Goal: Task Accomplishment & Management: Manage account settings

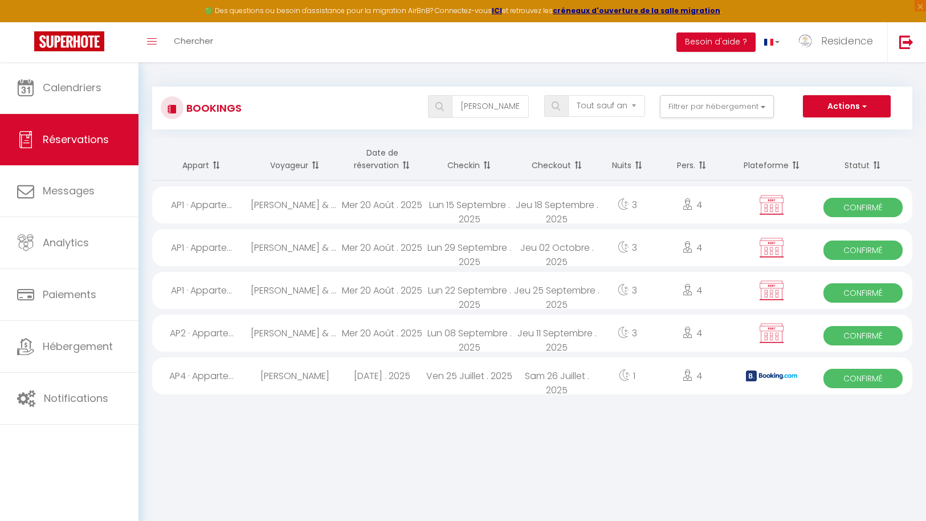
select select "not_cancelled"
click at [80, 146] on link "Réservations" at bounding box center [69, 139] width 138 height 51
drag, startPoint x: 520, startPoint y: 107, endPoint x: 344, endPoint y: 102, distance: 176.1
click at [344, 102] on div "[PERSON_NAME] les statuts Annulé Confirmé Non Confirmé Tout sauf annulé No Show…" at bounding box center [564, 106] width 695 height 23
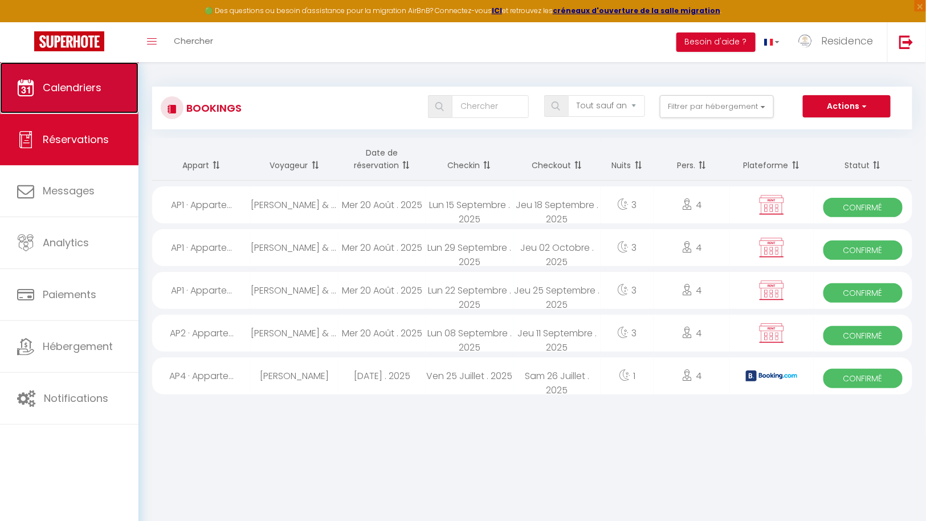
click at [80, 78] on link "Calendriers" at bounding box center [69, 87] width 138 height 51
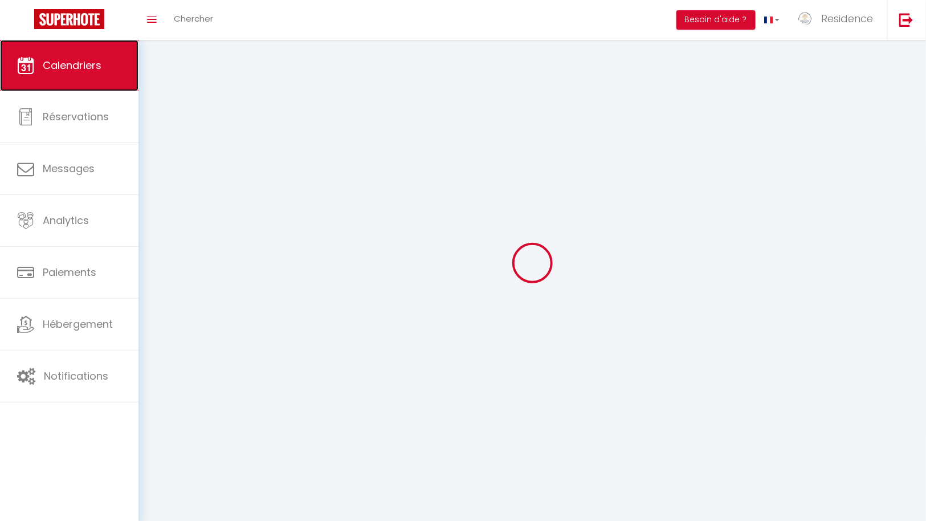
click at [82, 91] on link "Calendriers" at bounding box center [69, 65] width 138 height 51
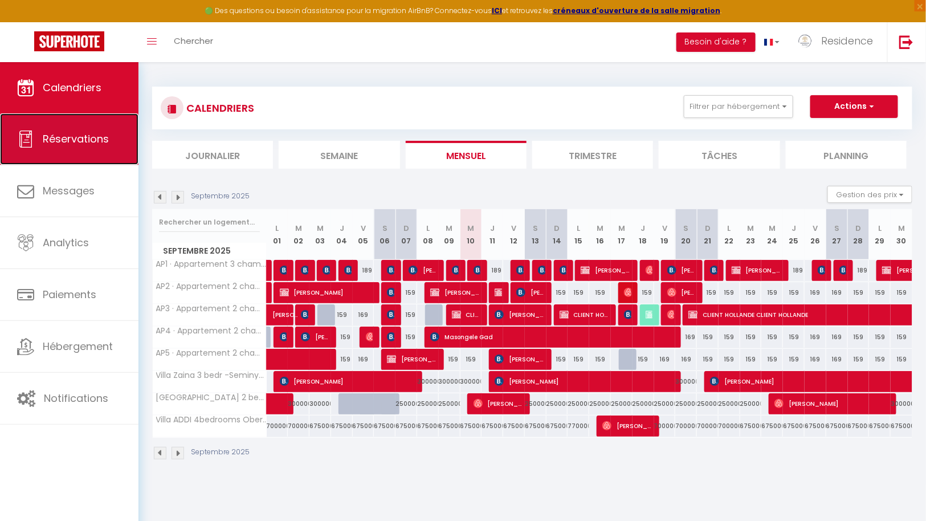
click at [85, 131] on link "Réservations" at bounding box center [69, 138] width 138 height 51
select select "not_cancelled"
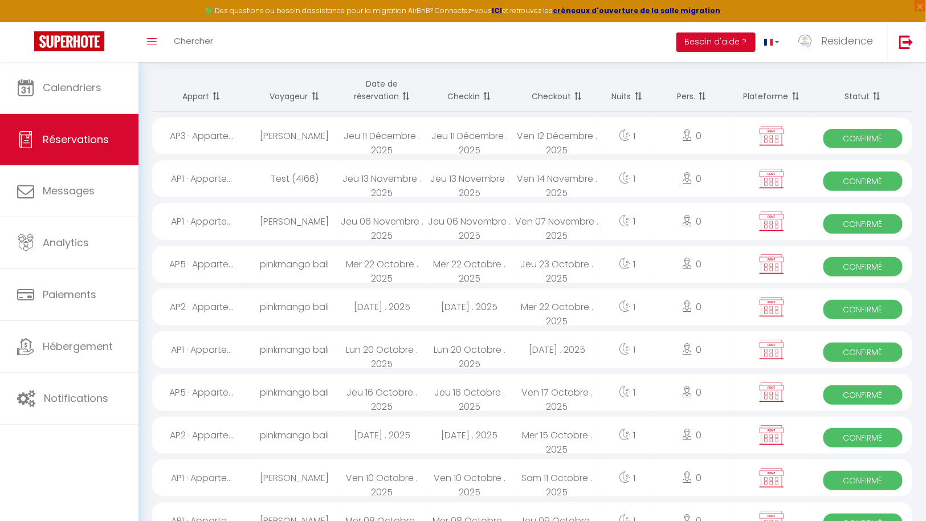
scroll to position [95, 0]
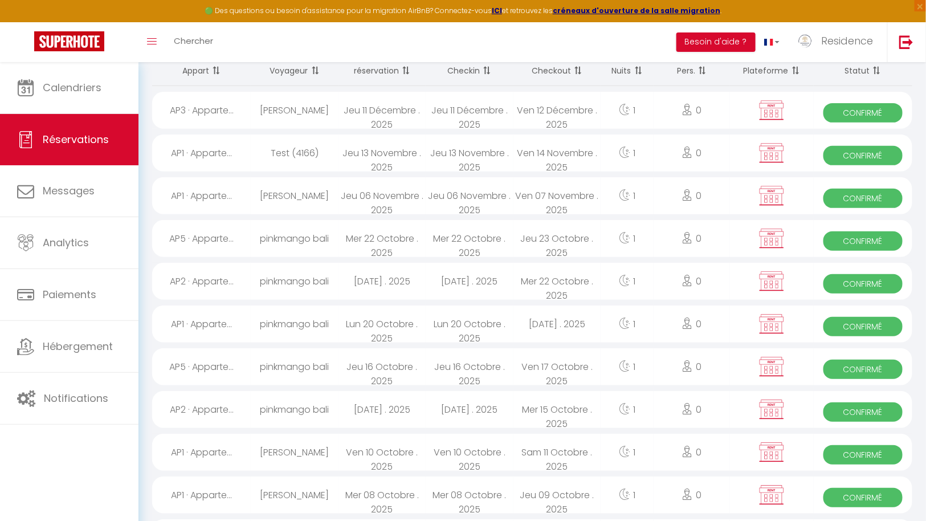
click at [865, 409] on span "Confirmé" at bounding box center [862, 411] width 79 height 19
select select "OK"
select select "KO"
select select "0"
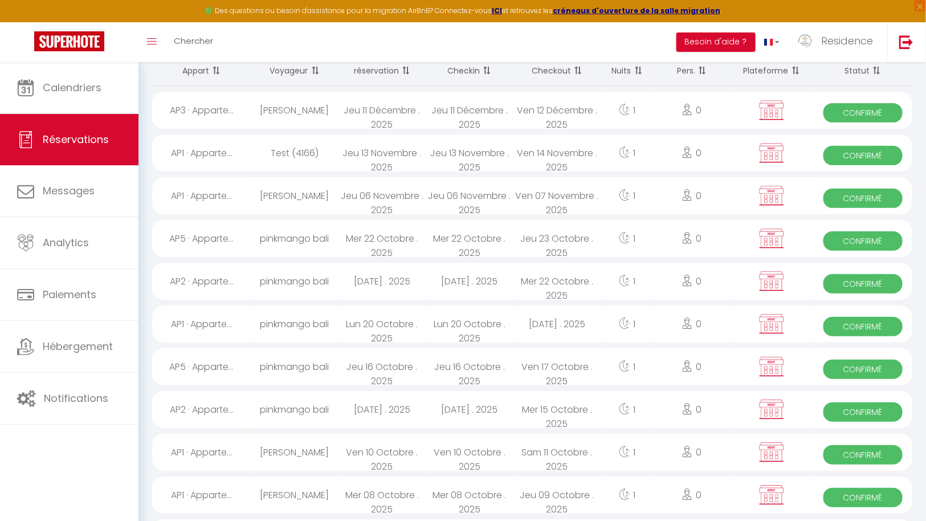
select select "1"
select select
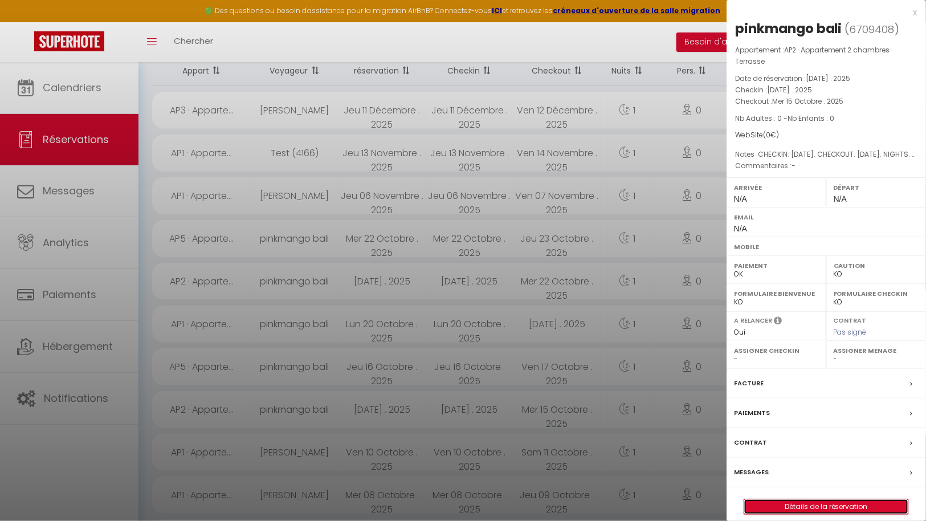
click at [831, 501] on link "Détails de la réservation" at bounding box center [826, 506] width 164 height 15
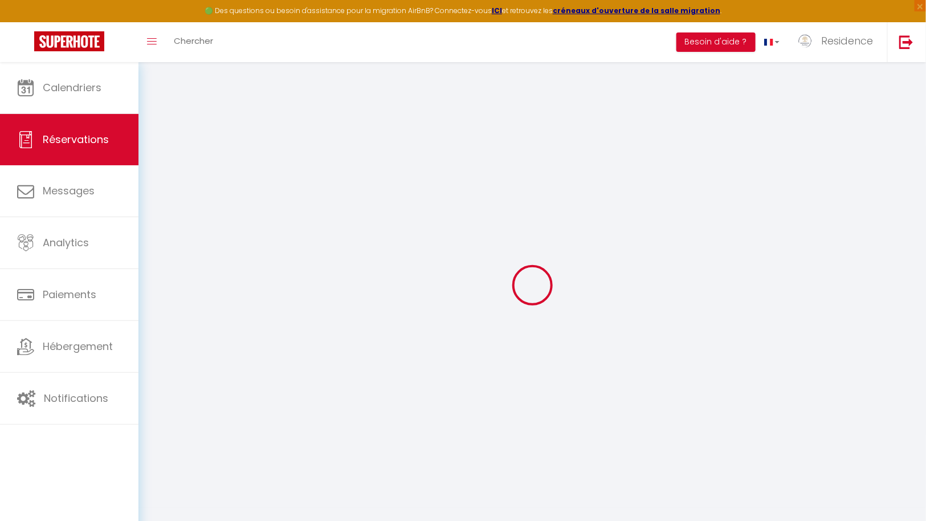
type input "pinkmango"
type input "bali"
select select
select select "64682"
select select "1"
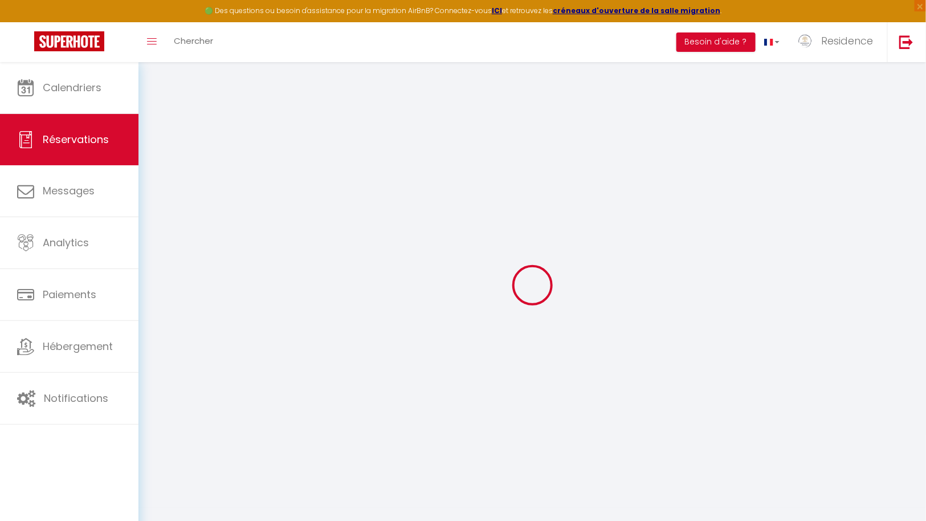
type input "Mar 14 Octobre 2025"
select select
type input "Mer 15 Octobre 2025"
select select
type input "0"
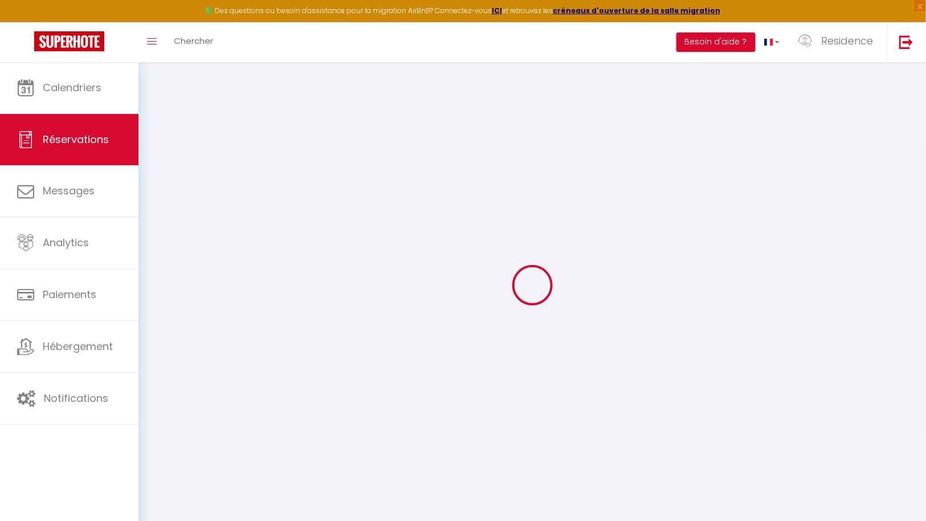
select select "12"
select select
checkbox input "false"
type input "0"
select select "73"
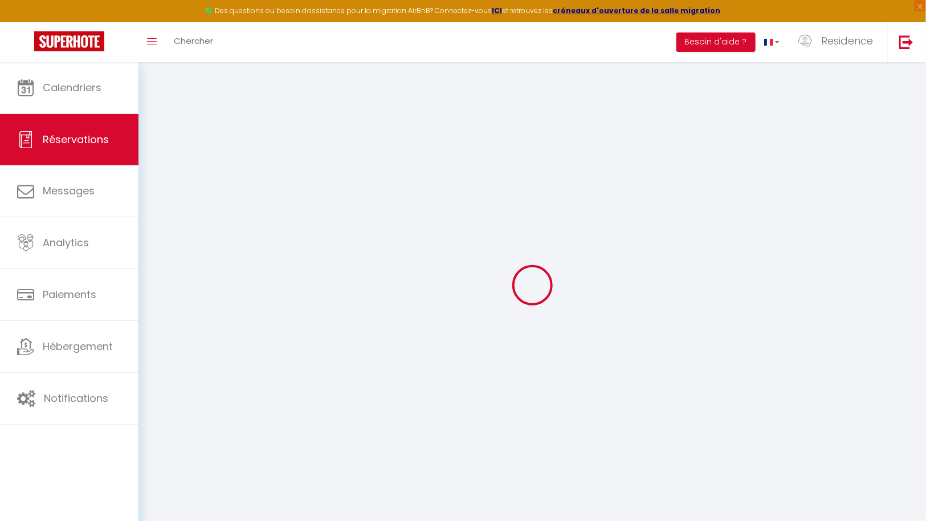
type input "0"
select select
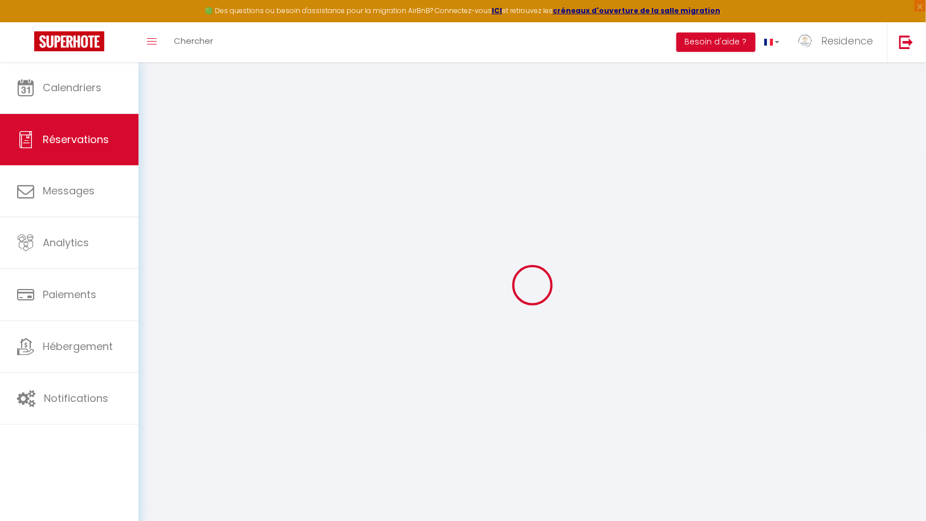
select select
select select "14"
checkbox input "false"
select select
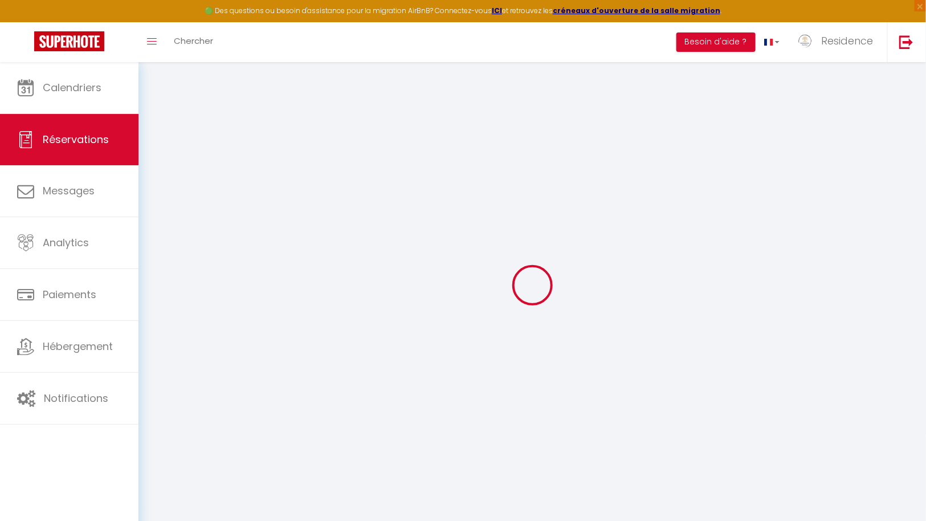
select select
checkbox input "false"
select select
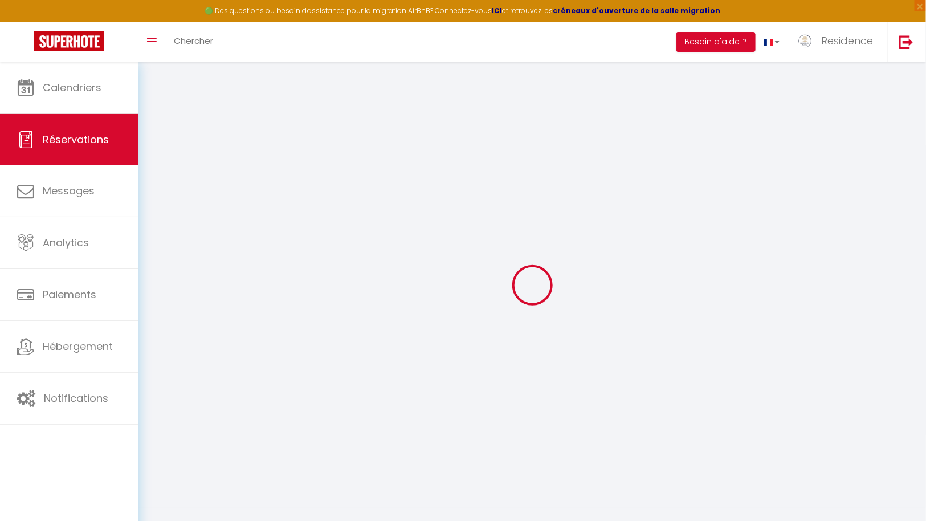
checkbox input "false"
type textarea "CHECKIN: 2025-10-14. CHECKOUT: 2025-10-15. NIGHTS: 1. PROPERTY: Appartement Can…"
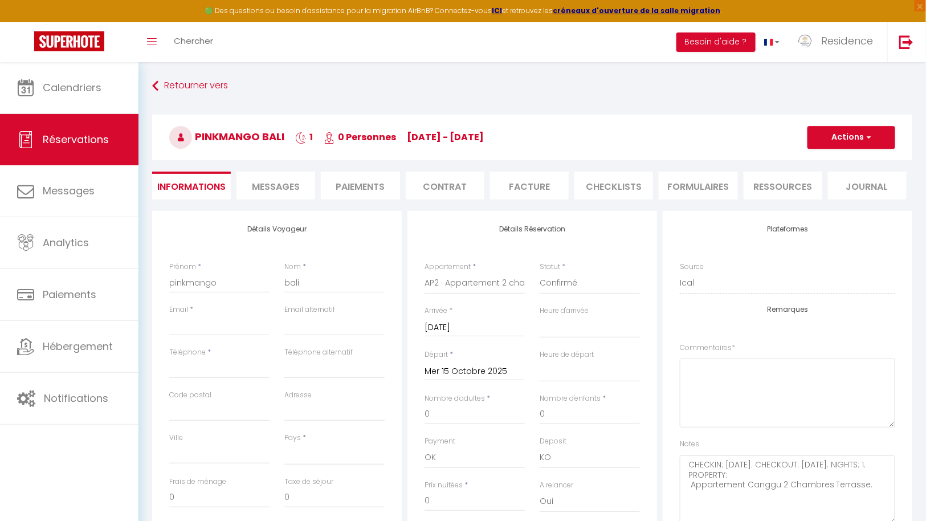
select select
checkbox input "false"
type textarea "CHECKIN: 2025-10-14. CHECKOUT: 2025-10-15. NIGHTS: 1. PROPERTY: Appartement Can…"
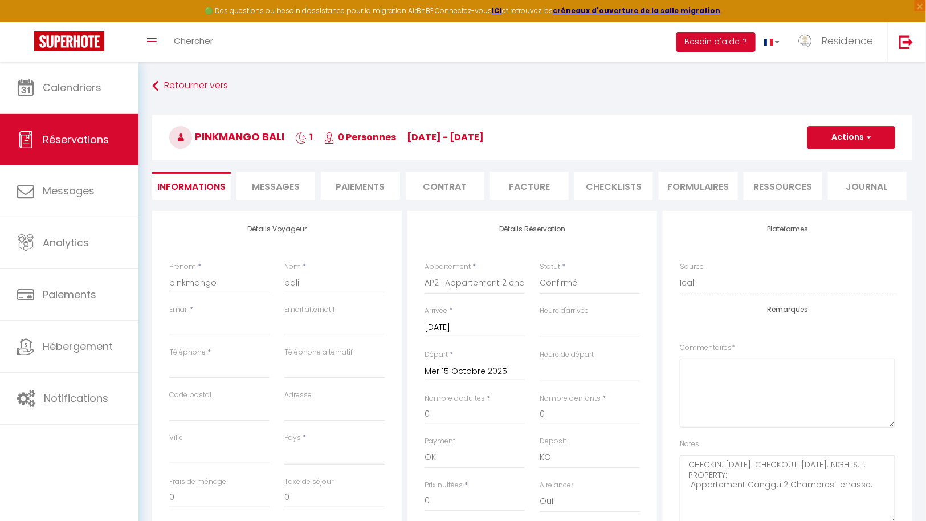
select select
checkbox input "false"
type textarea "CHECKIN: 2025-10-14. CHECKOUT: 2025-10-15. NIGHTS: 1. PROPERTY: Appartement Can…"
select select
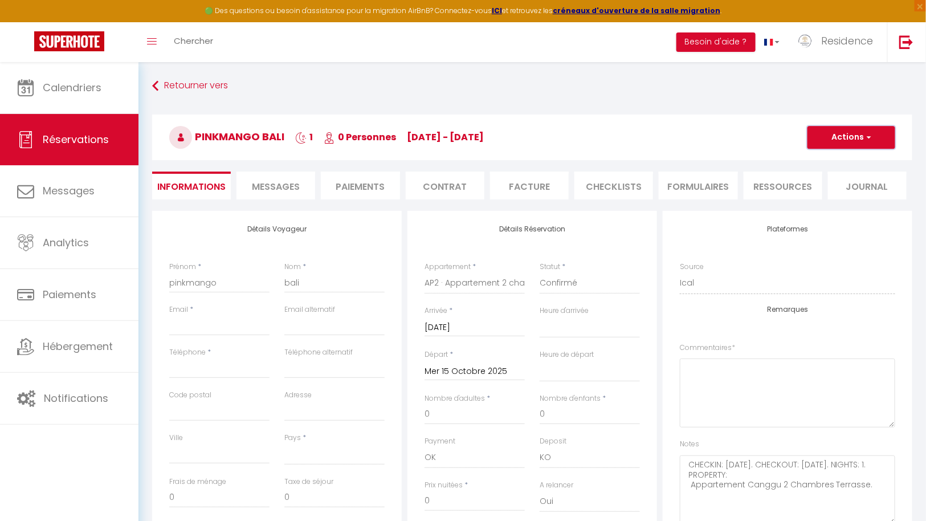
click at [869, 132] on button "Actions" at bounding box center [851, 137] width 88 height 23
click at [826, 189] on link "Supprimer" at bounding box center [840, 192] width 90 height 15
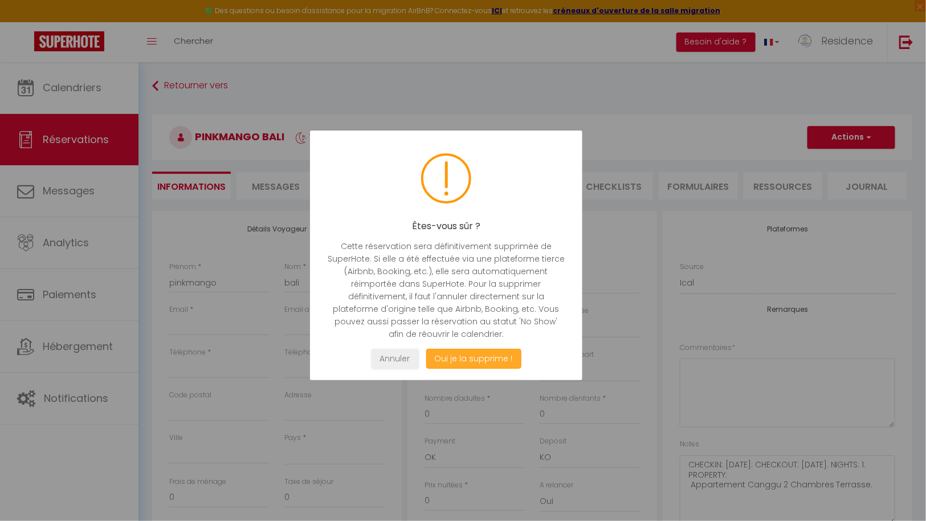
click at [473, 355] on button "Oui je la supprime !" at bounding box center [473, 359] width 95 height 20
select select "not_cancelled"
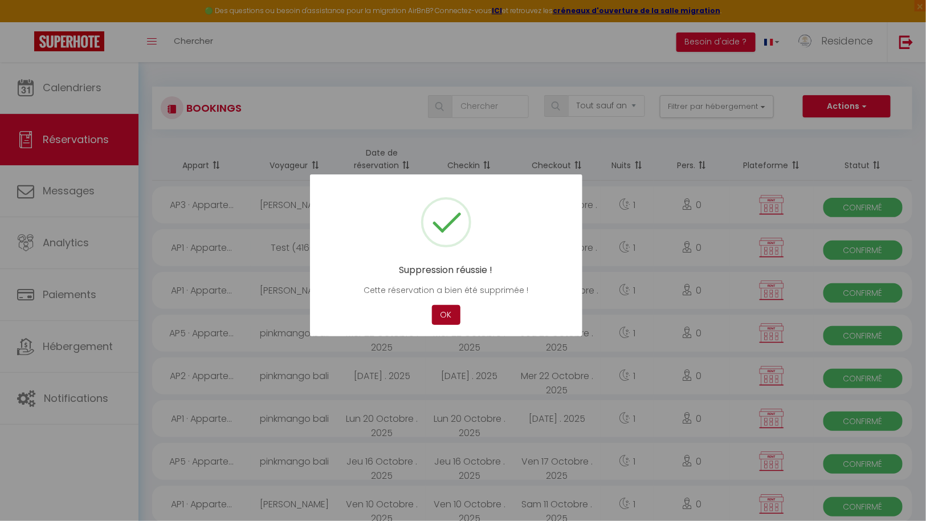
click at [447, 315] on button "OK" at bounding box center [446, 315] width 28 height 20
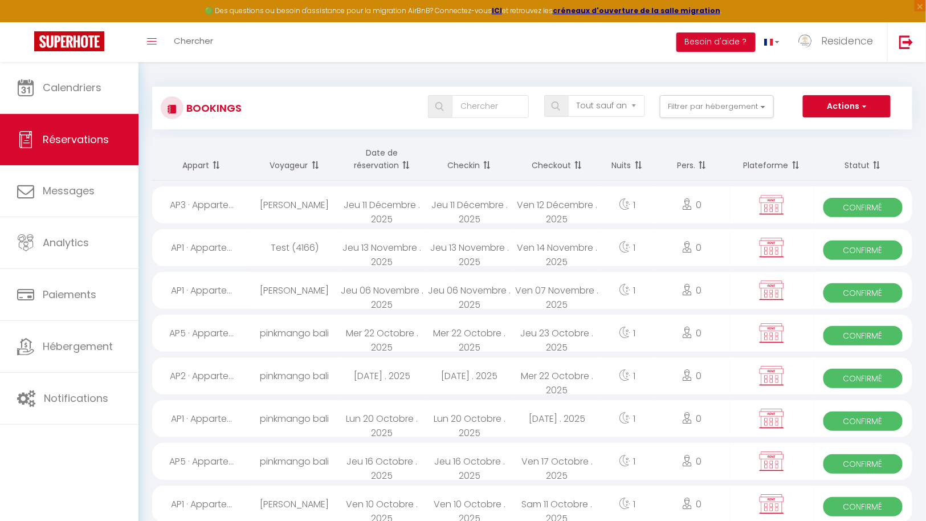
click at [871, 205] on span "Confirmé" at bounding box center [862, 207] width 79 height 19
select select "OK"
select select "KO"
select select "0"
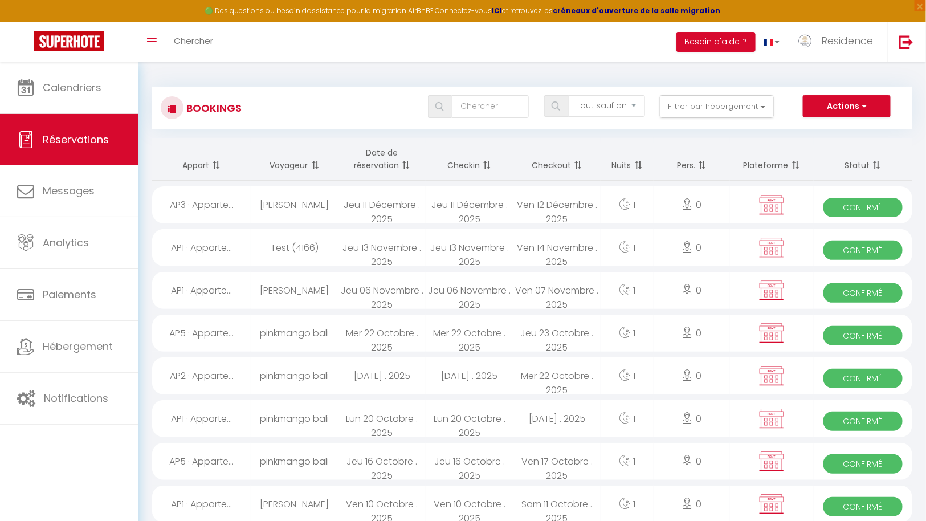
select select "1"
select select
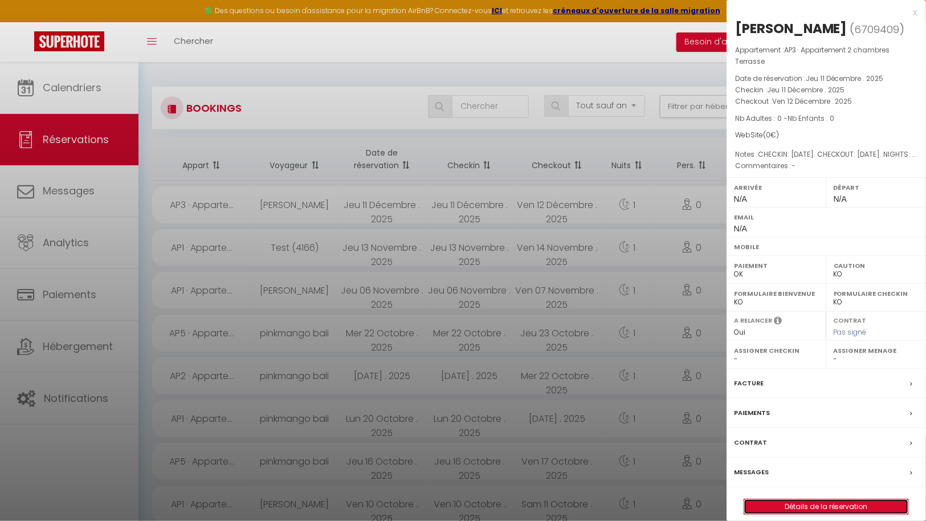
click at [831, 501] on link "Détails de la réservation" at bounding box center [826, 506] width 164 height 15
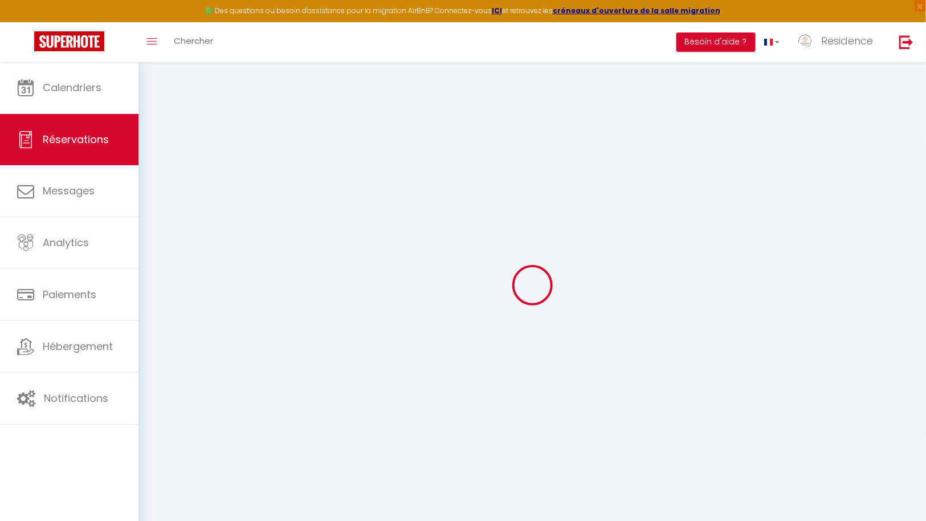
type input "Fatima"
select select
select select "64683"
select select "1"
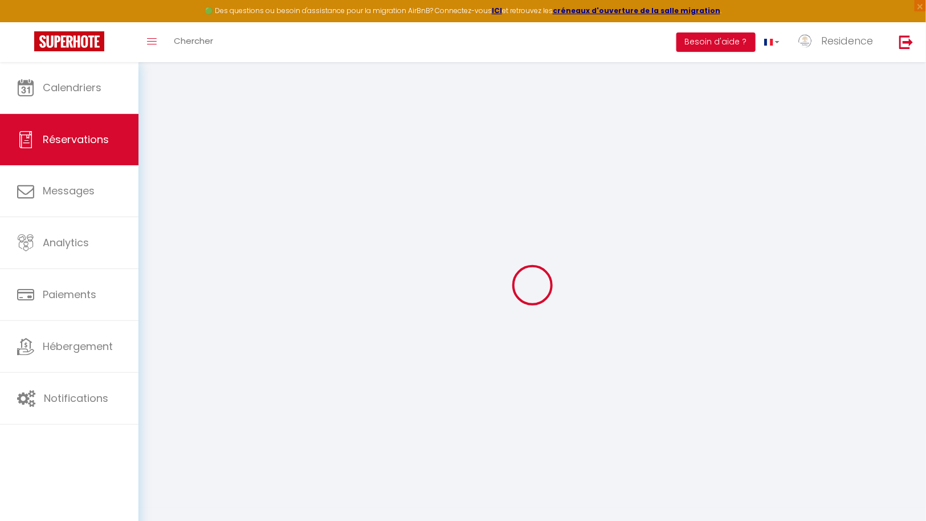
type input "Jeu 11 Décembre 2025"
select select
type input "Ven 12 Décembre 2025"
select select
type input "0"
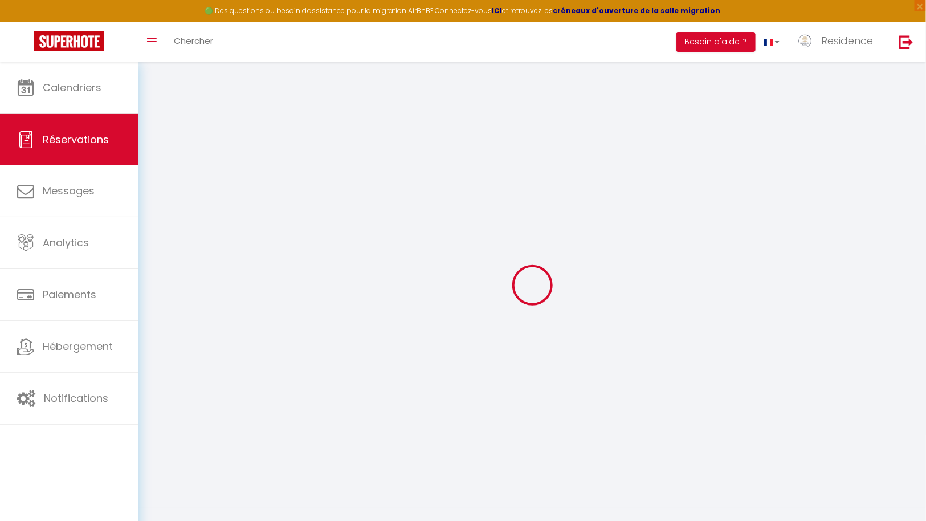
select select "12"
select select
checkbox input "false"
type input "0"
select select "73"
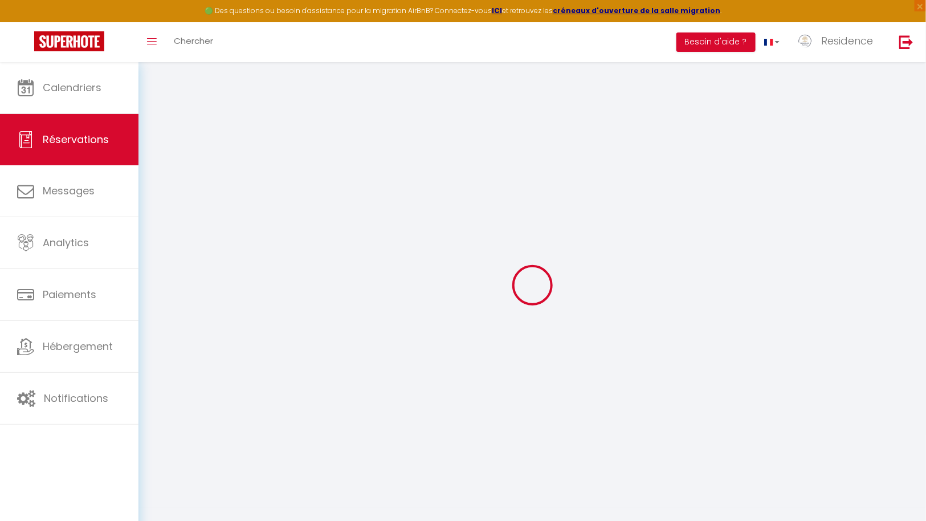
type input "0"
select select
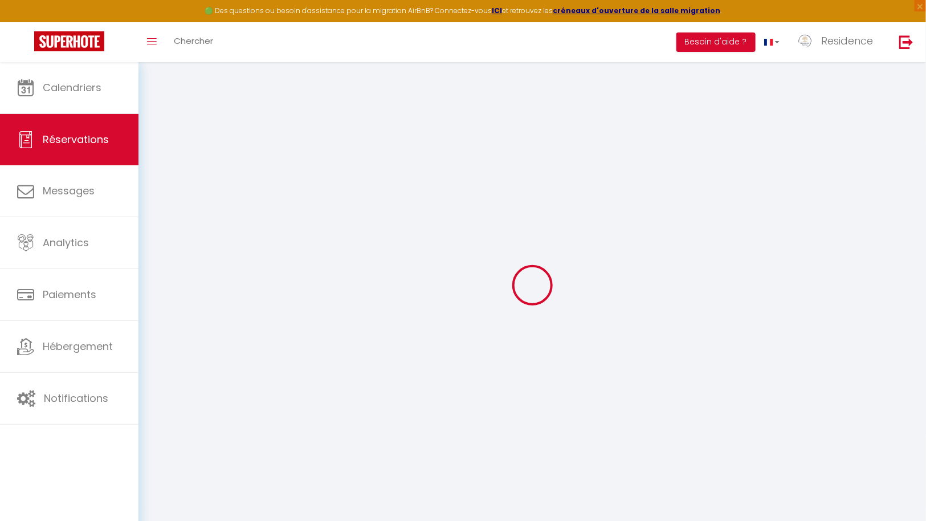
select select
select select "14"
checkbox input "false"
select select
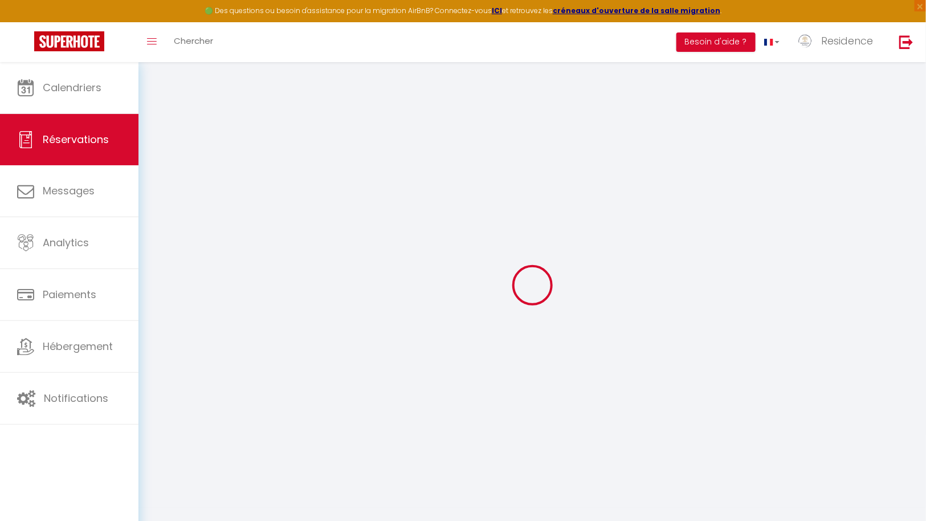
select select
checkbox input "false"
select select
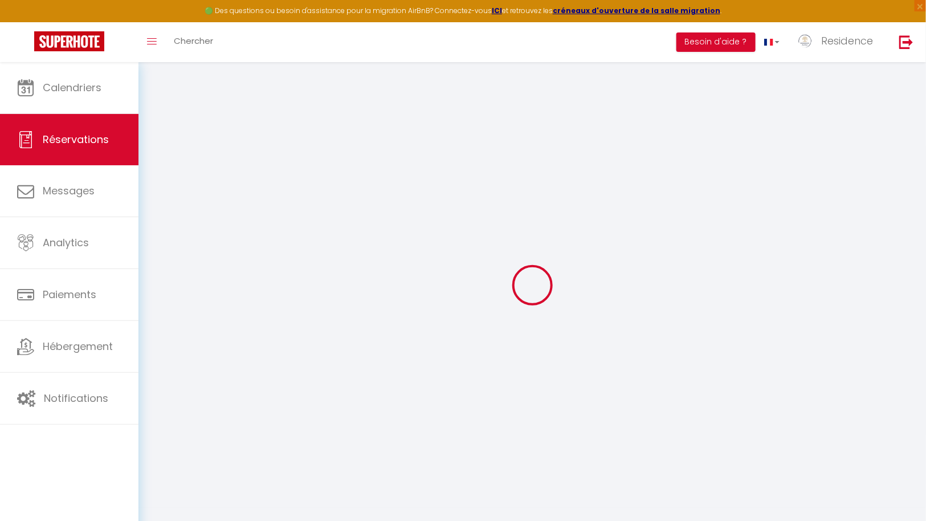
checkbox input "false"
type textarea "CHECKIN: 2025-12-11. CHECKOUT: 2025-12-12. NIGHTS: 1. PROPERTY: Appartement Kut…"
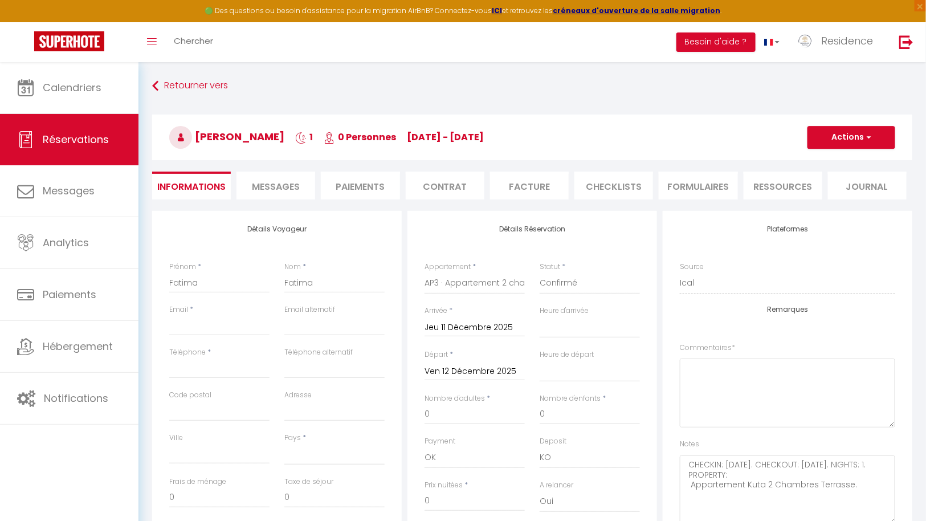
select select
checkbox input "false"
type textarea "CHECKIN: 2025-12-11. CHECKOUT: 2025-12-12. NIGHTS: 1. PROPERTY: Appartement Kut…"
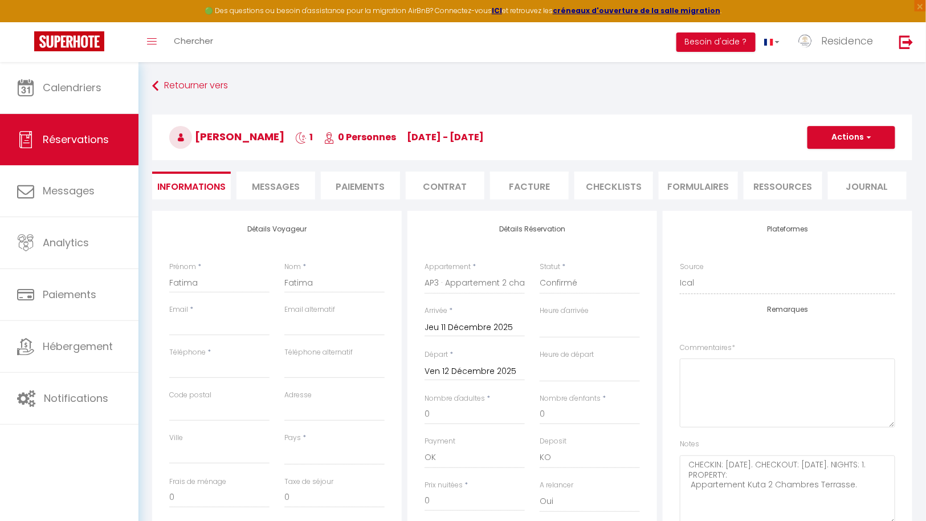
select select
checkbox input "false"
type textarea "CHECKIN: 2025-12-11. CHECKOUT: 2025-12-12. NIGHTS: 1. PROPERTY: Appartement Kut…"
select select
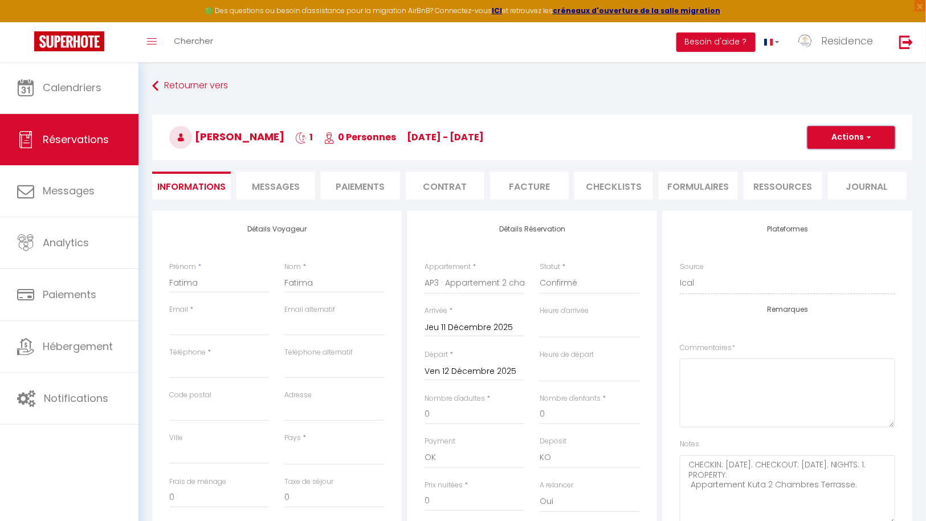
click at [866, 141] on span "button" at bounding box center [867, 137] width 7 height 10
click at [835, 189] on link "Supprimer" at bounding box center [840, 192] width 90 height 15
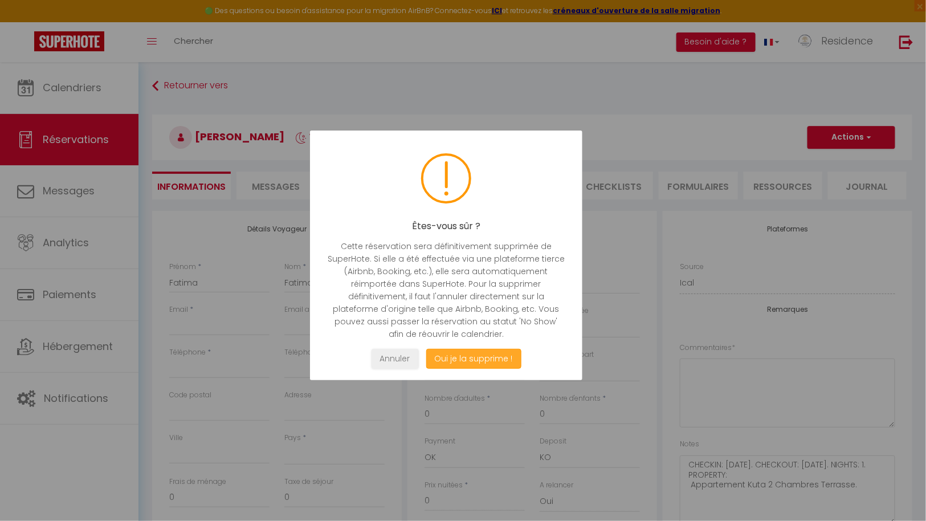
click at [494, 360] on button "Oui je la supprime !" at bounding box center [473, 359] width 95 height 20
select select "not_cancelled"
select select
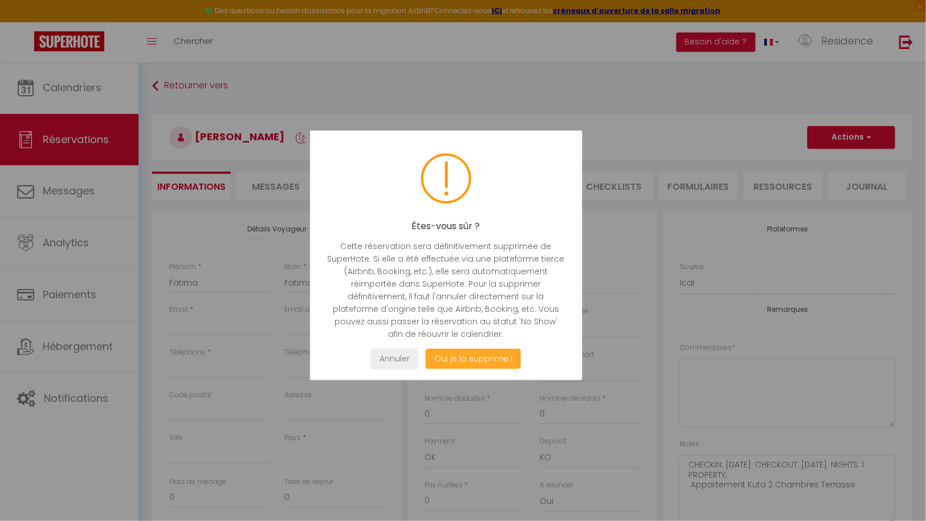
select select
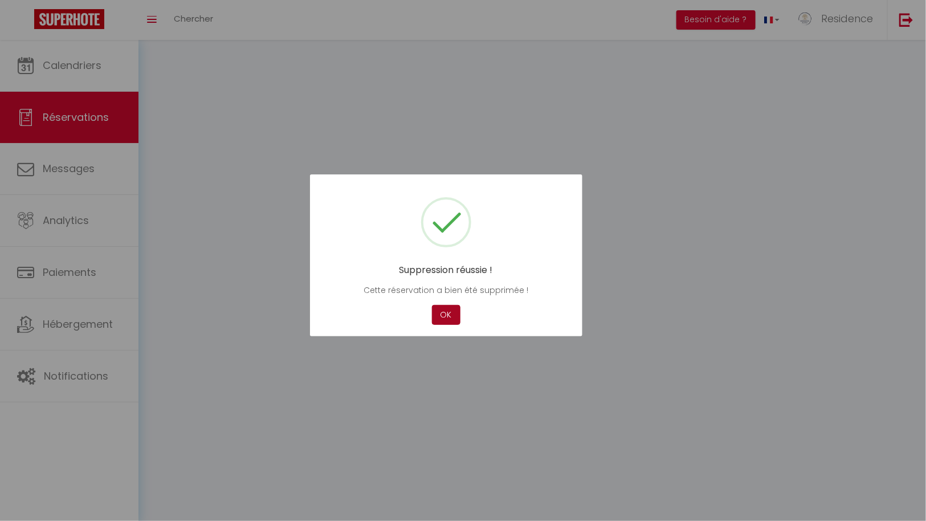
select select
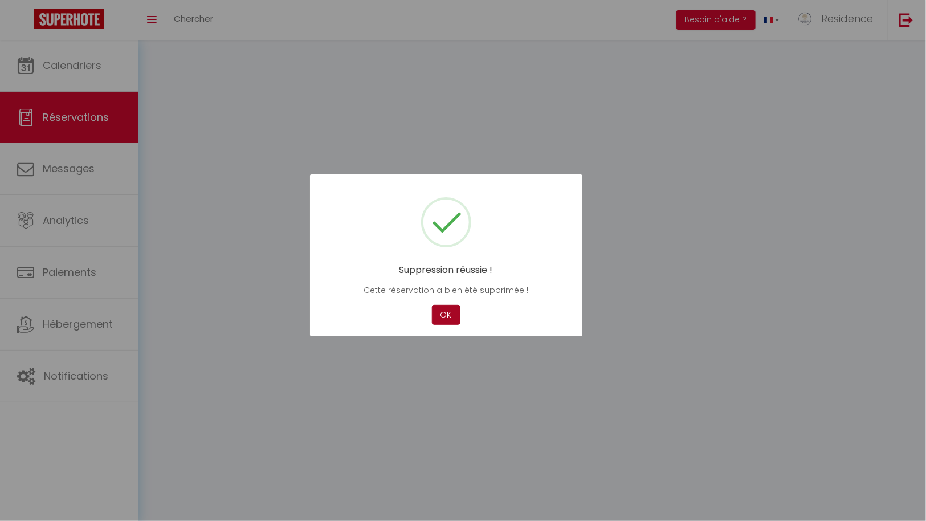
select select
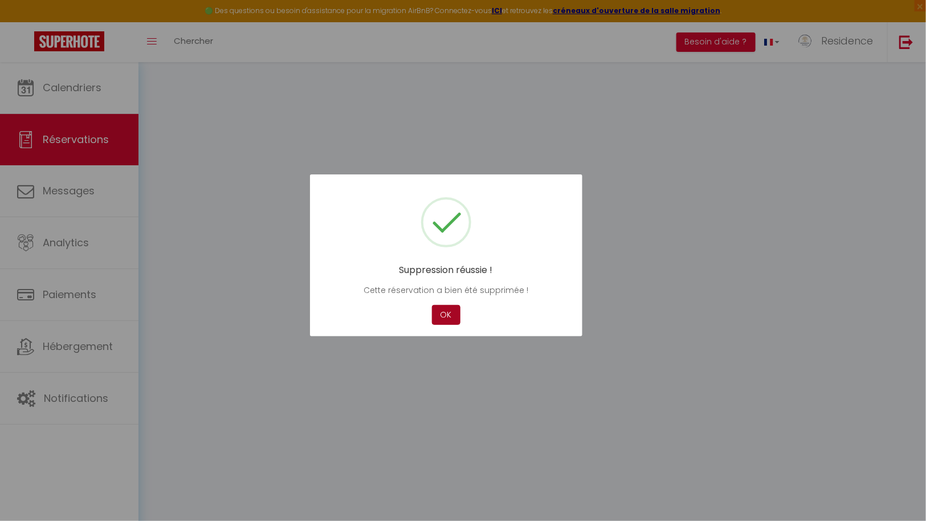
select select
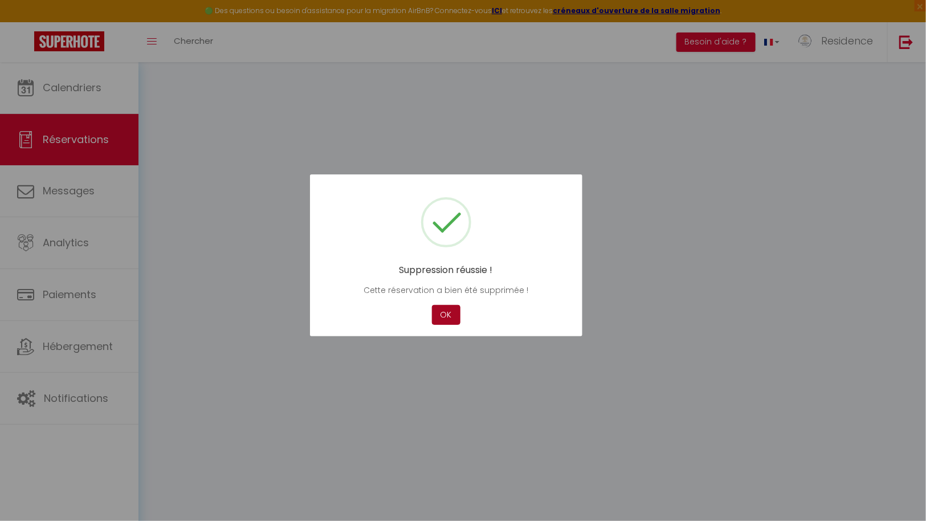
select select
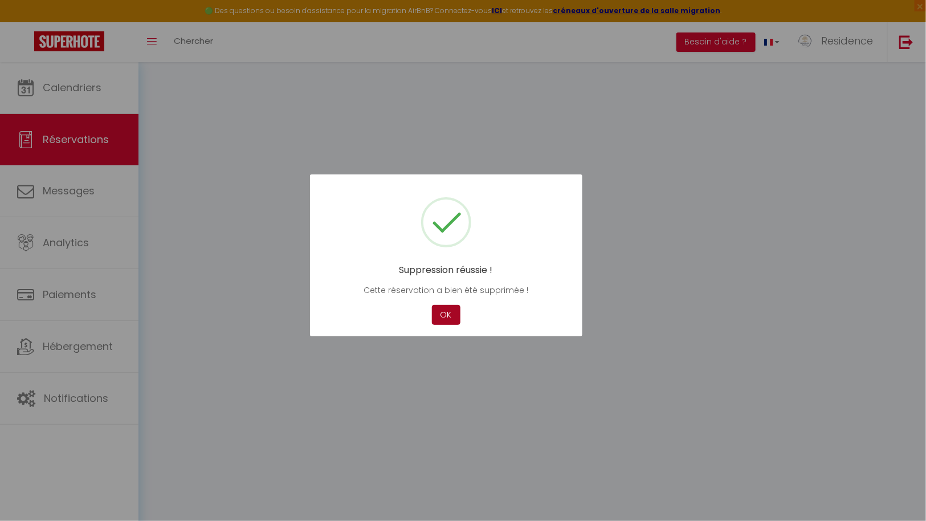
select select
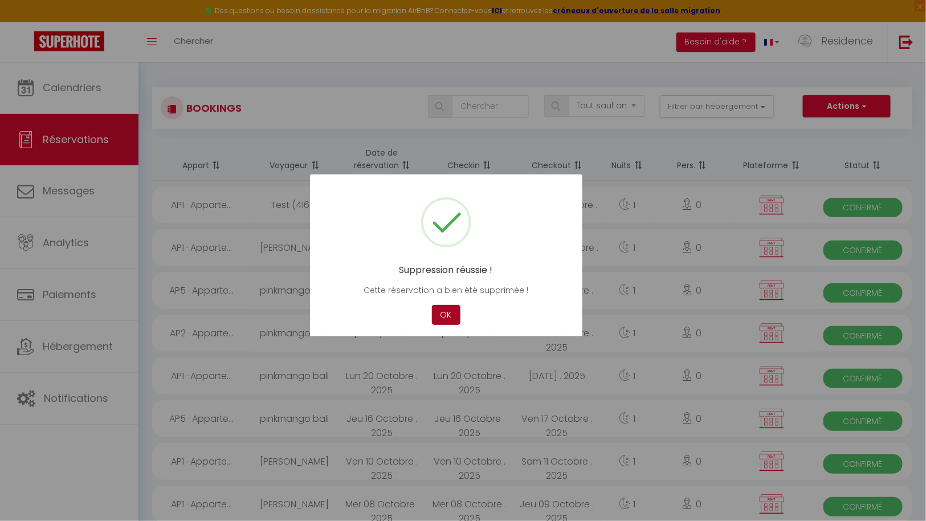
click at [437, 320] on button "OK" at bounding box center [446, 315] width 28 height 20
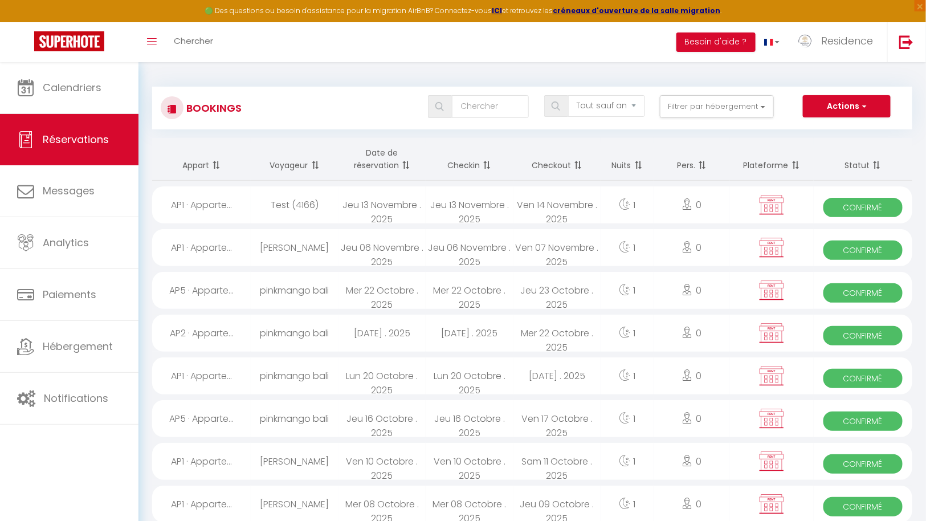
click at [859, 204] on span "Confirmé" at bounding box center [862, 207] width 79 height 19
select select "OK"
select select "KO"
select select "0"
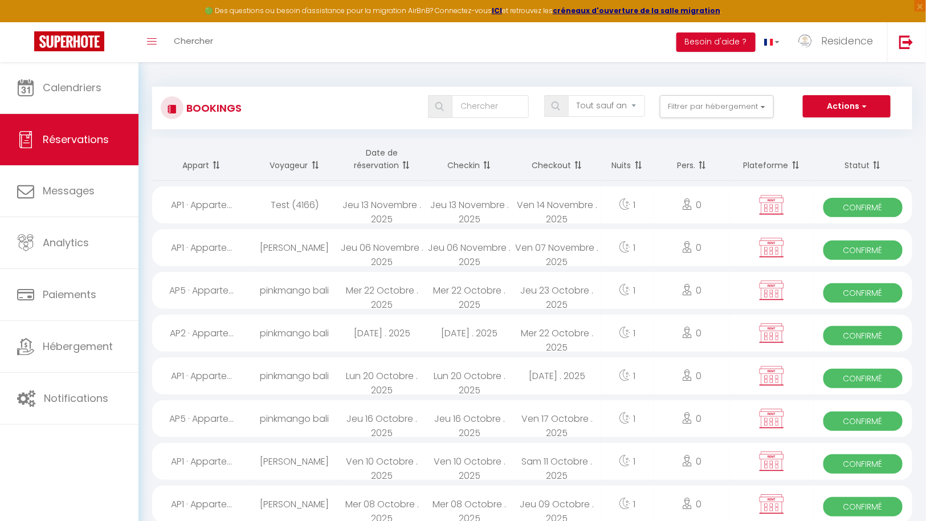
select select "1"
select select
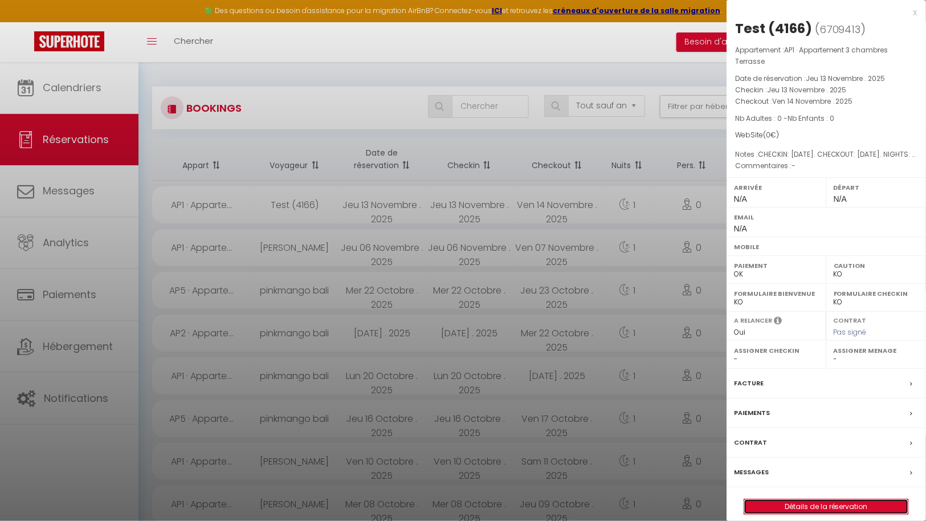
click at [827, 503] on link "Détails de la réservation" at bounding box center [826, 506] width 164 height 15
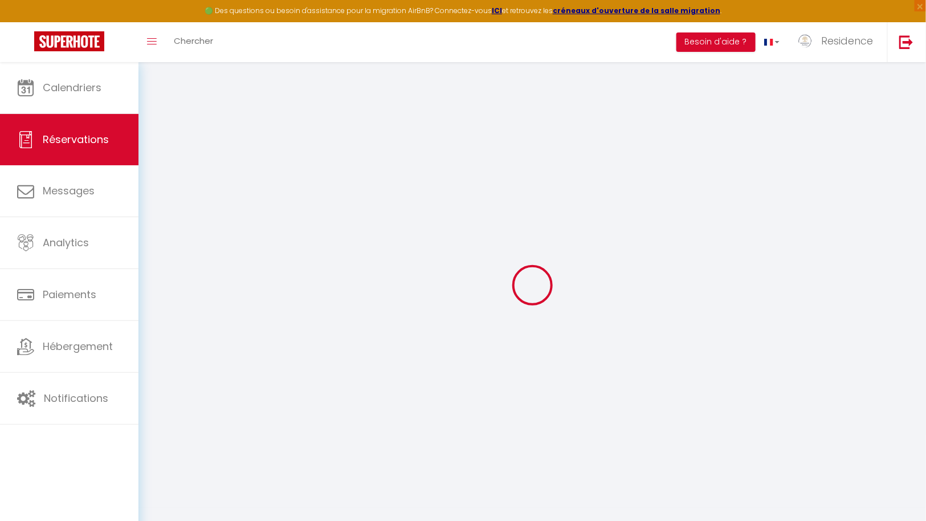
type input "Test"
type input "(4166)"
select select
select select "64681"
select select "1"
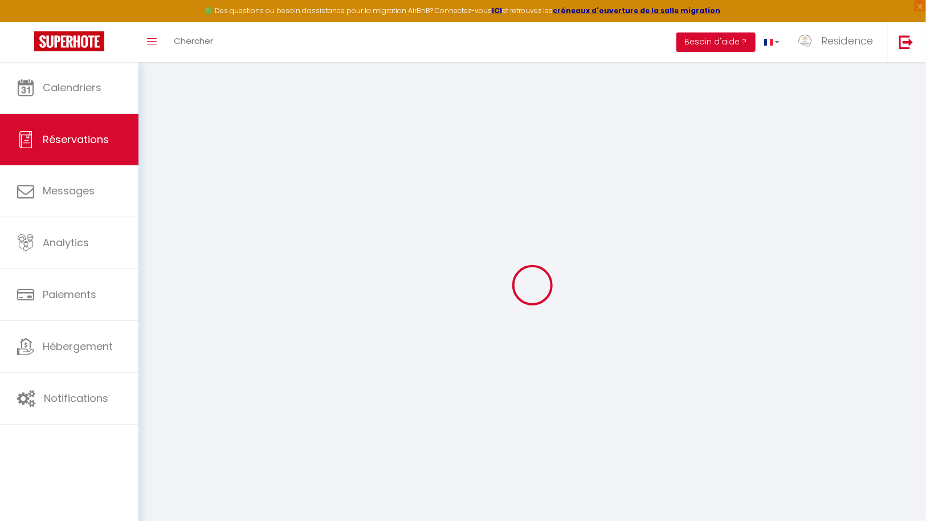
type input "Jeu 13 Novembre 2025"
select select
type input "Ven 14 Novembre 2025"
select select
type input "0"
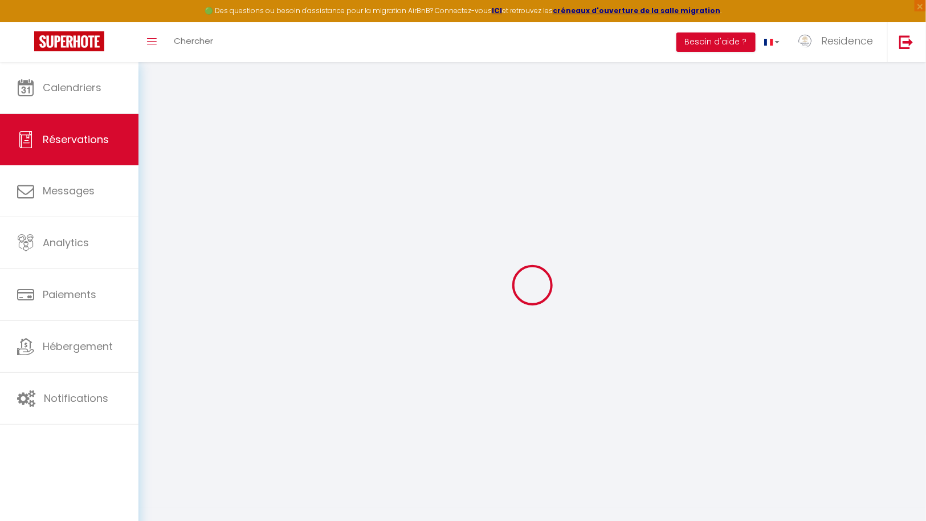
select select "12"
select select
checkbox input "false"
type input "0"
select select "73"
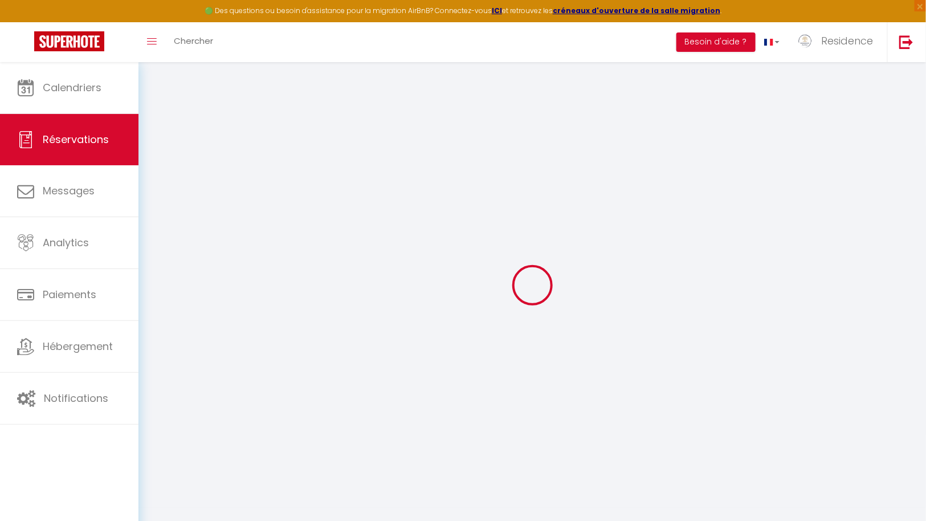
type input "0"
select select
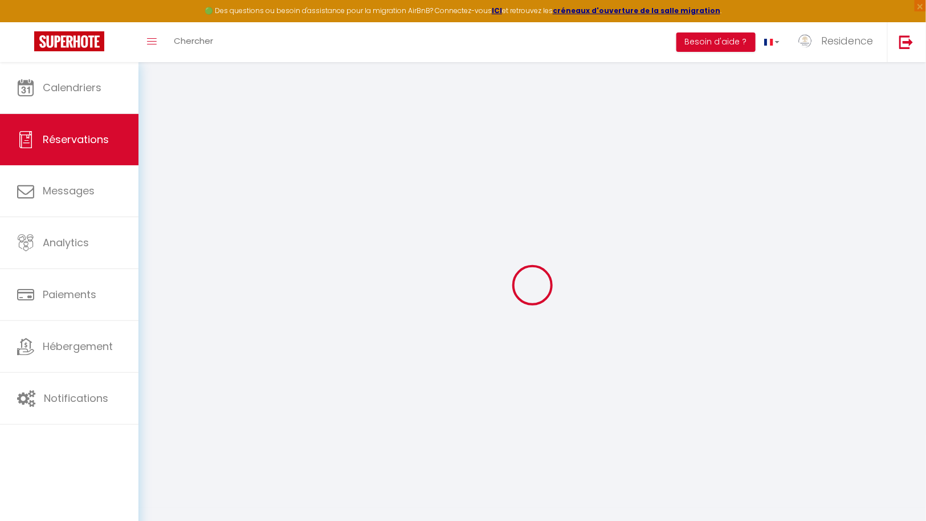
select select
select select "14"
checkbox input "false"
select select
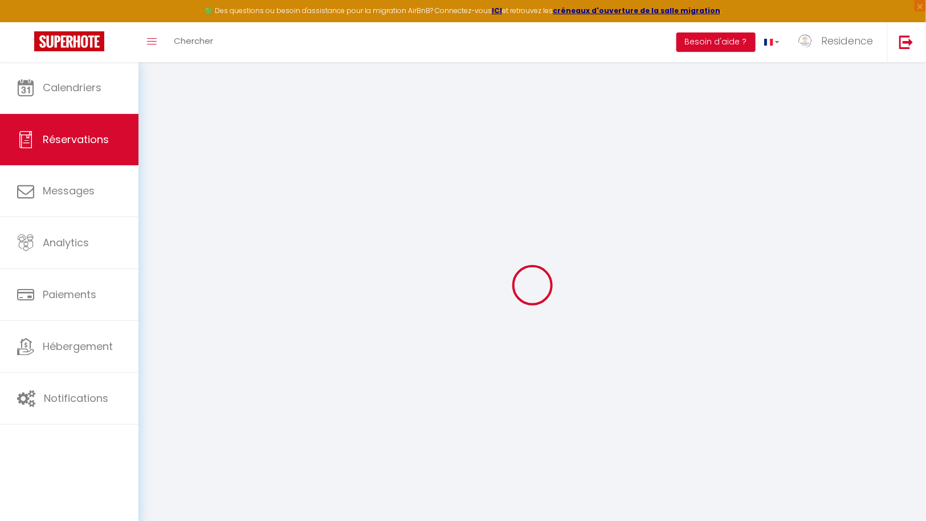
select select
checkbox input "false"
select select
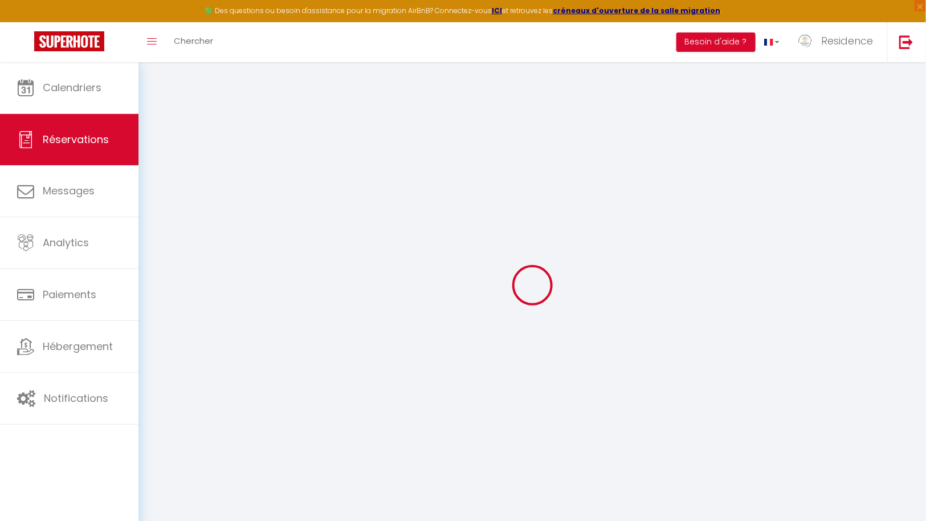
checkbox input "false"
type textarea "CHECKIN: 2025-11-13. CHECKOUT: 2025-11-14. NIGHTS: 1. PROPERTY: Appartement San…"
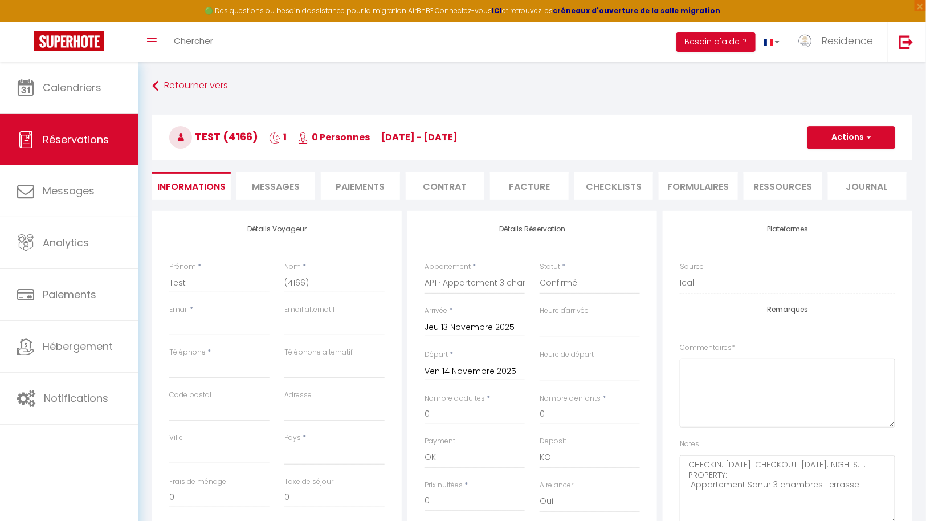
select select
checkbox input "false"
type textarea "CHECKIN: 2025-11-13. CHECKOUT: 2025-11-14. NIGHTS: 1. PROPERTY: Appartement San…"
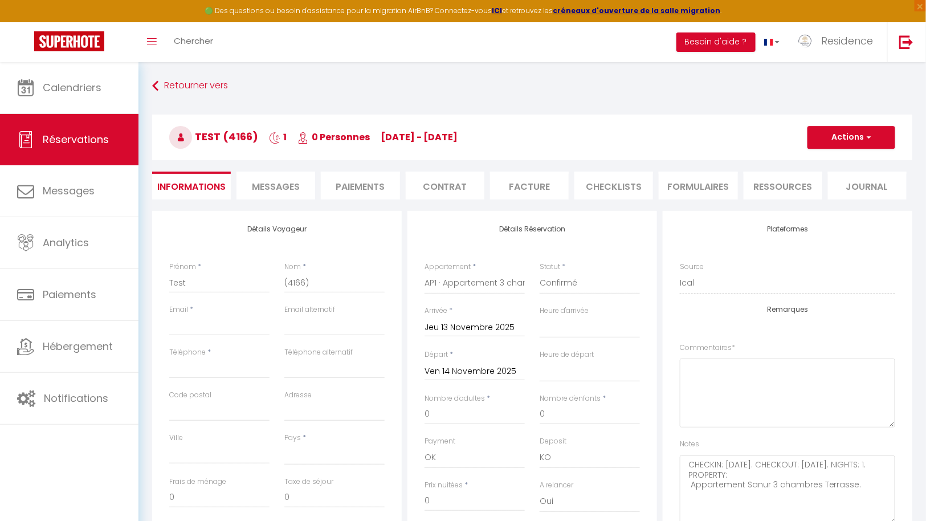
select select
checkbox input "false"
type textarea "CHECKIN: 2025-11-13. CHECKOUT: 2025-11-14. NIGHTS: 1. PROPERTY: Appartement San…"
select select
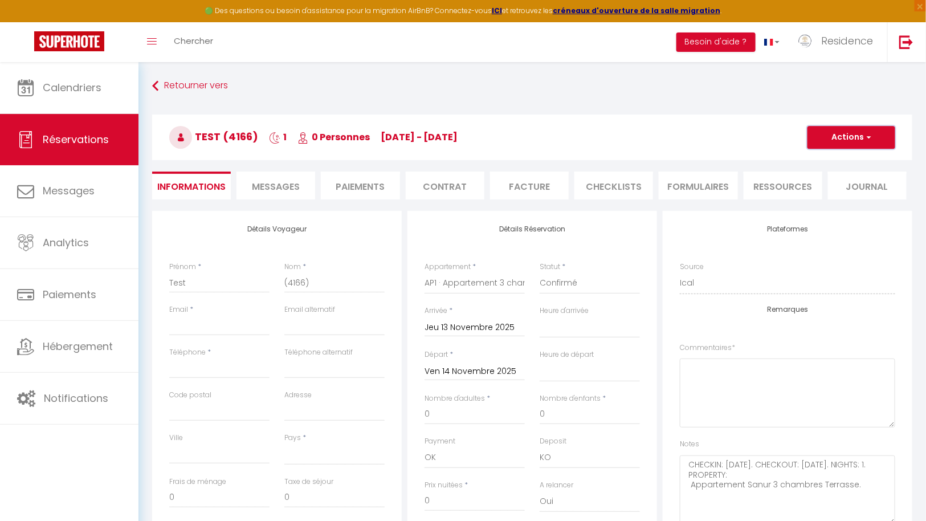
click at [852, 136] on button "Actions" at bounding box center [851, 137] width 88 height 23
click at [833, 189] on link "Supprimer" at bounding box center [840, 192] width 90 height 15
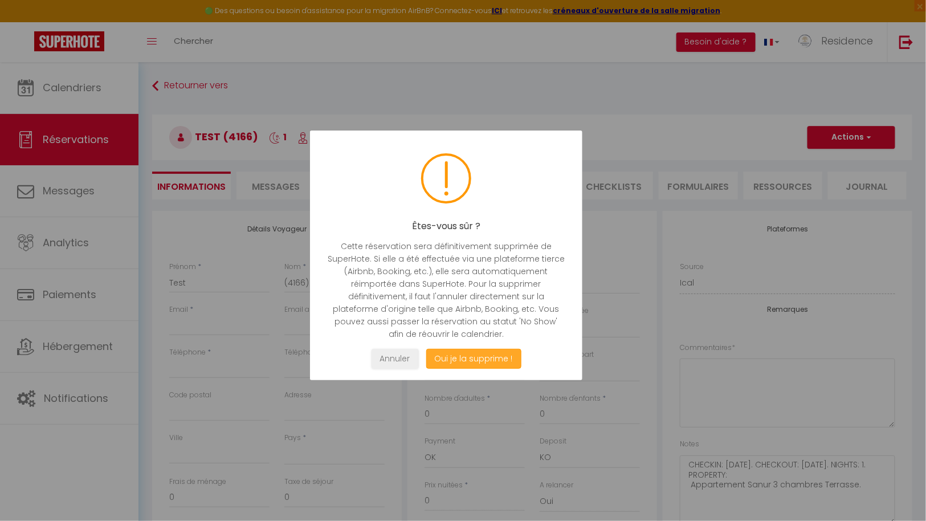
click at [482, 361] on button "Oui je la supprime !" at bounding box center [473, 359] width 95 height 20
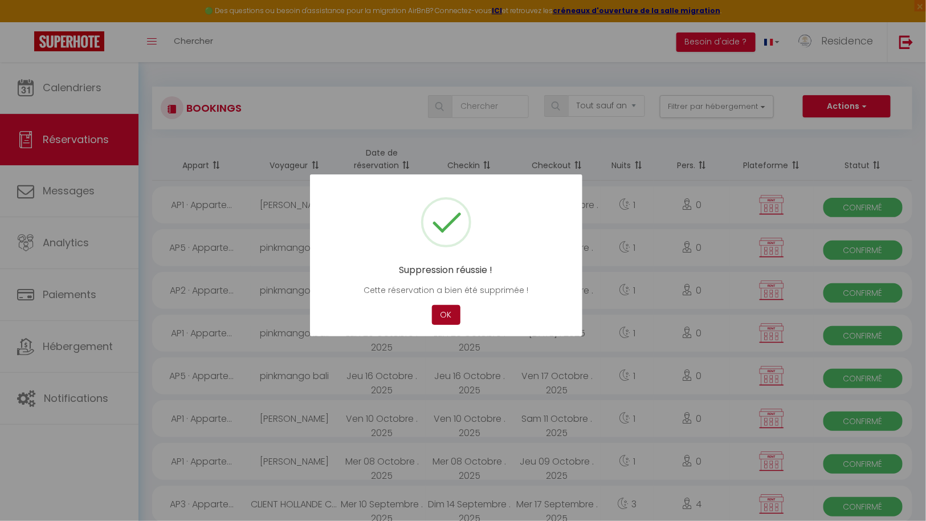
click at [445, 317] on button "OK" at bounding box center [446, 315] width 28 height 20
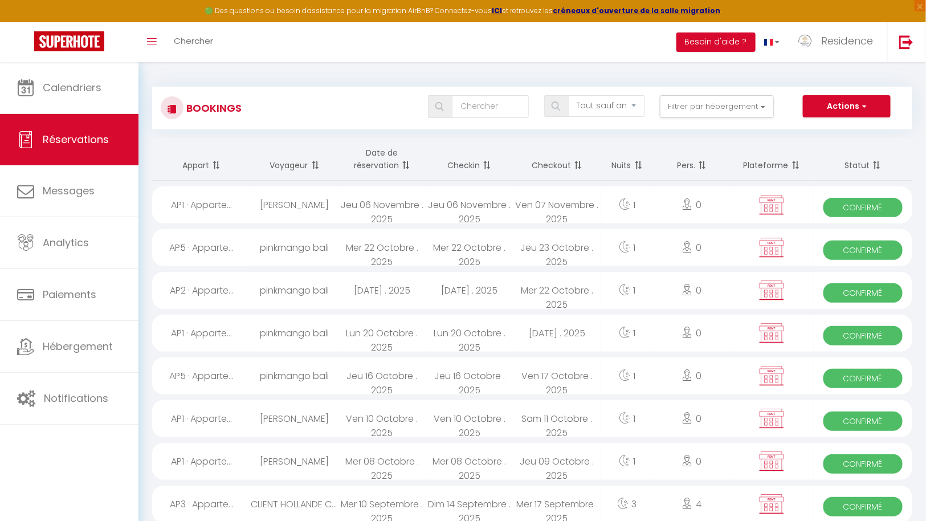
click at [872, 198] on span "Confirmé" at bounding box center [862, 207] width 79 height 19
select select "OK"
select select "KO"
select select "0"
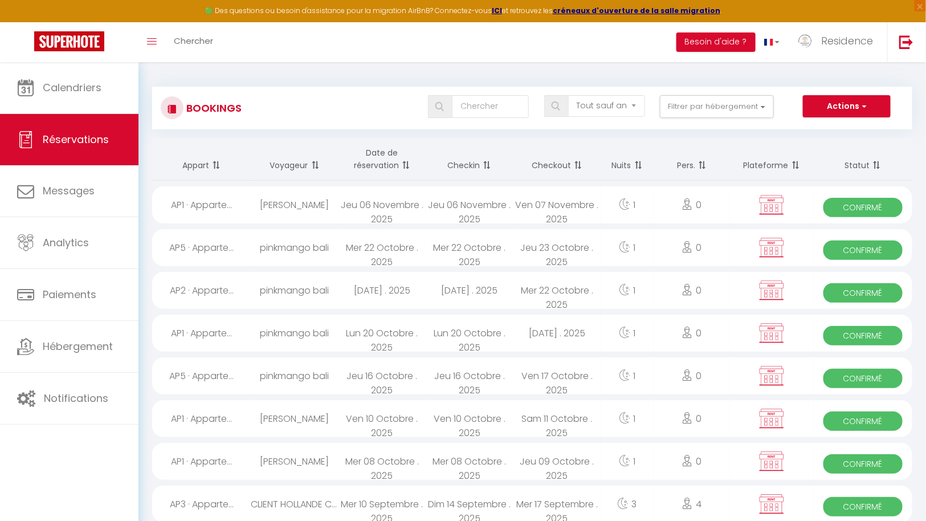
select select "1"
select select
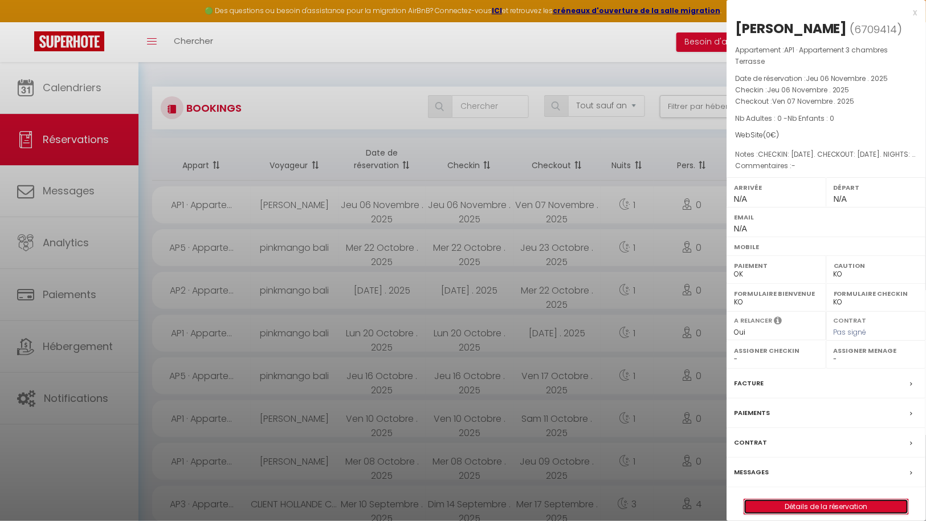
click at [826, 505] on link "Détails de la réservation" at bounding box center [826, 506] width 164 height 15
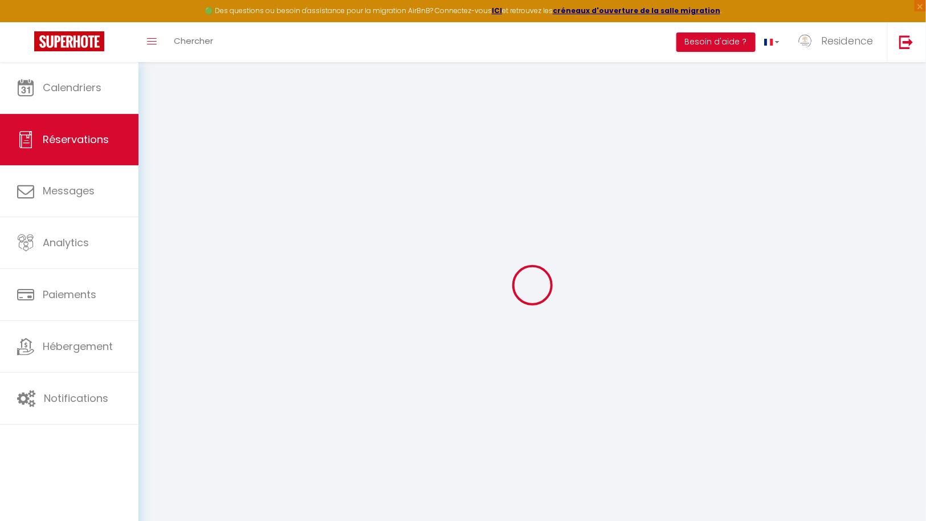
type input "Fatima"
select select
select select "64681"
select select "1"
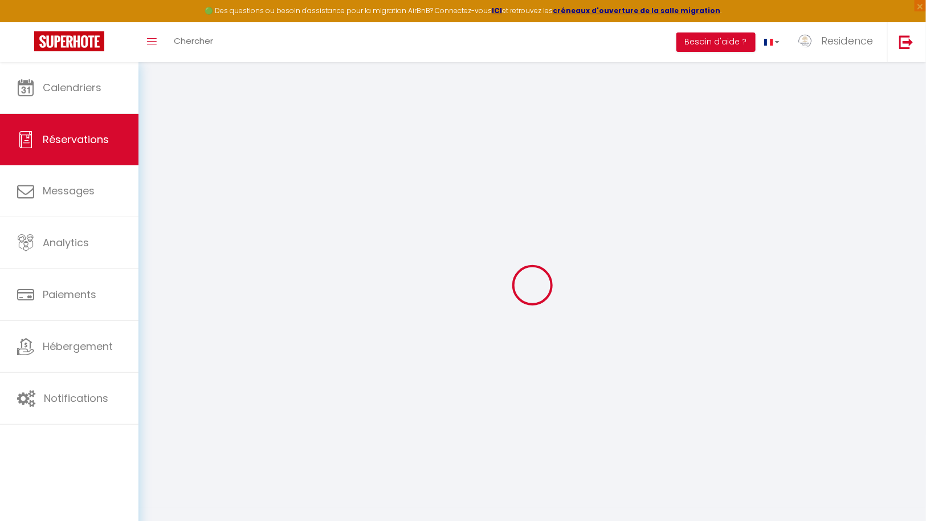
type input "Jeu 06 Novembre 2025"
select select
type input "Ven 07 Novembre 2025"
select select
type input "0"
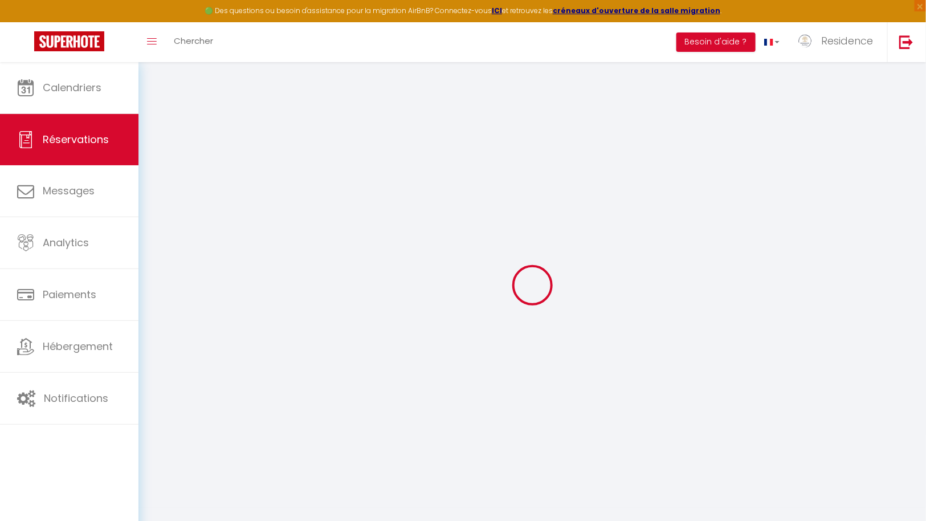
select select "12"
select select
checkbox input "false"
type input "0"
select select "73"
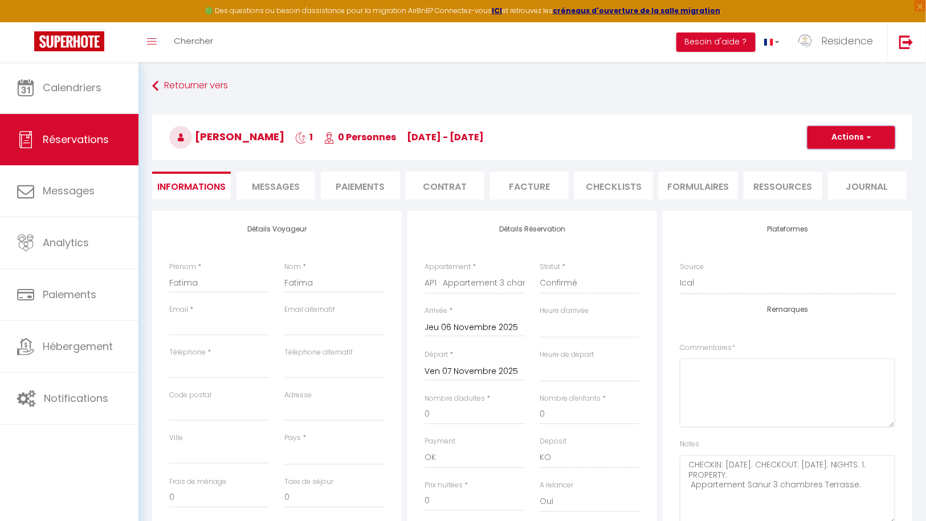
click at [849, 132] on button "Actions" at bounding box center [851, 137] width 88 height 23
click at [829, 189] on link "Supprimer" at bounding box center [840, 192] width 90 height 15
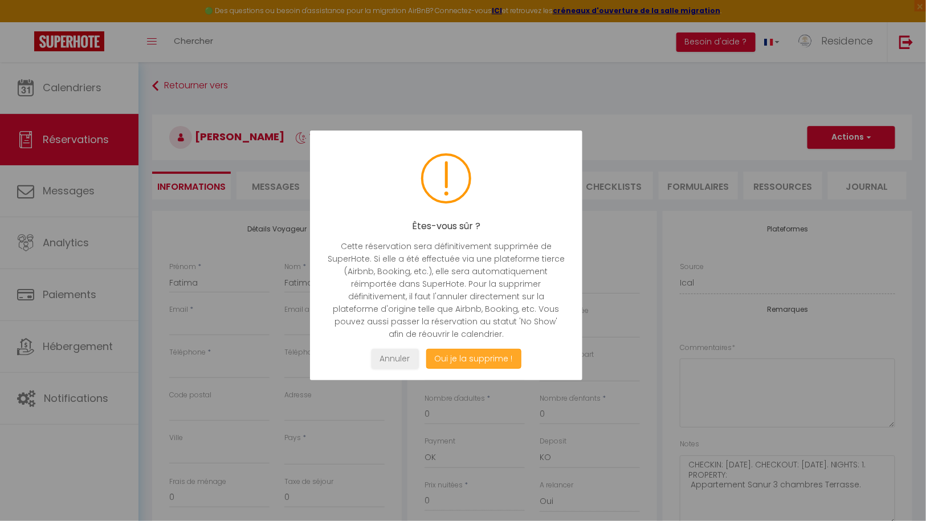
click at [482, 360] on button "Oui je la supprime !" at bounding box center [473, 359] width 95 height 20
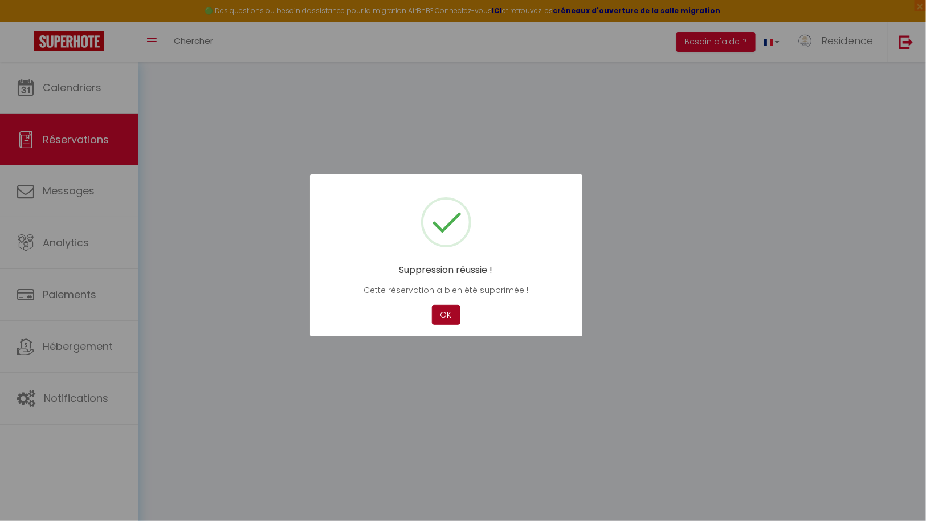
click at [450, 319] on button "OK" at bounding box center [446, 315] width 28 height 20
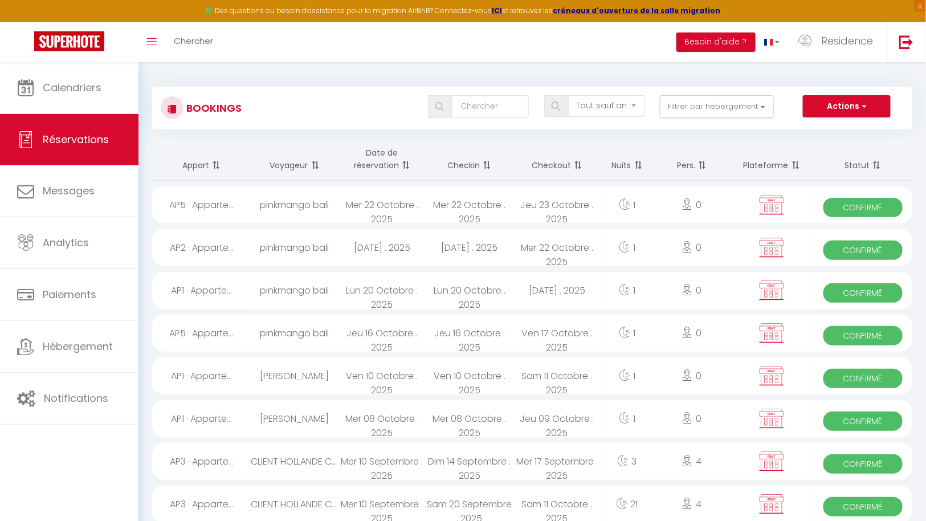
click at [865, 203] on span "Confirmé" at bounding box center [862, 207] width 79 height 19
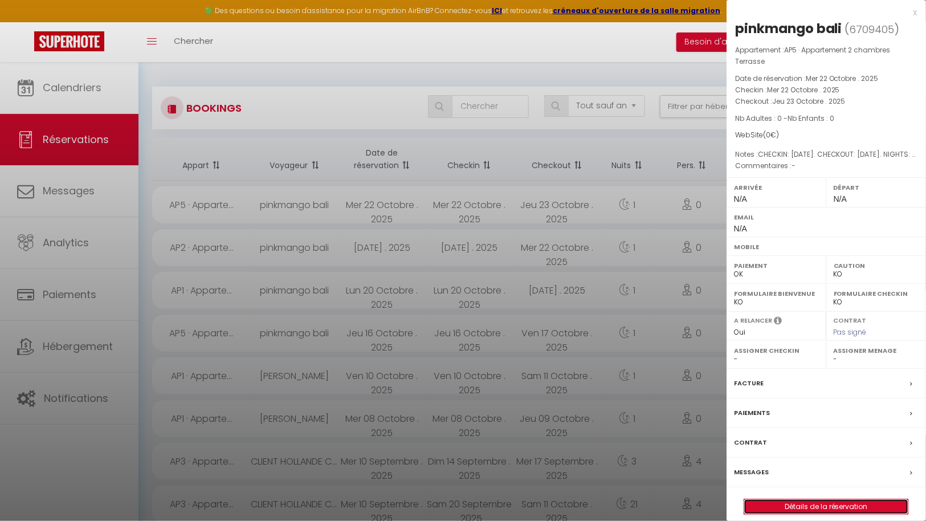
click at [825, 499] on link "Détails de la réservation" at bounding box center [826, 506] width 164 height 15
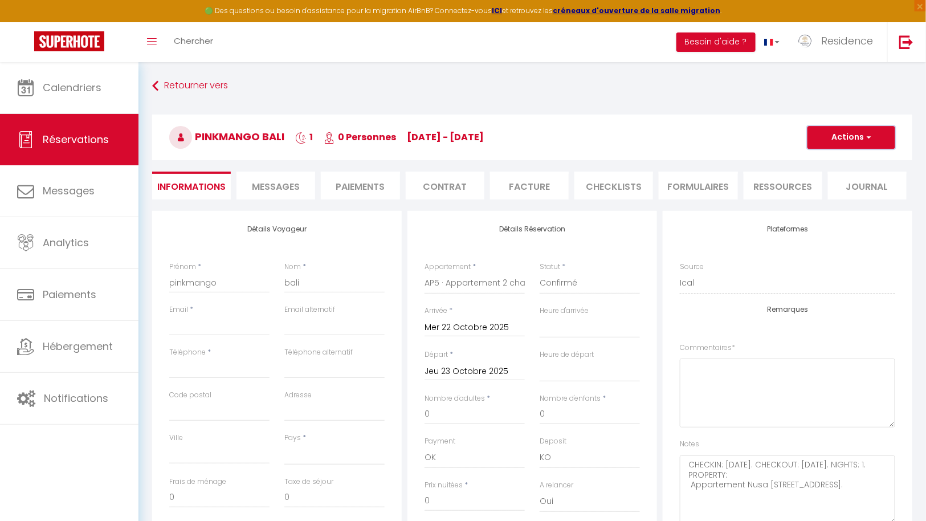
click at [866, 137] on span "button" at bounding box center [867, 137] width 7 height 10
click at [825, 189] on link "Supprimer" at bounding box center [840, 192] width 90 height 15
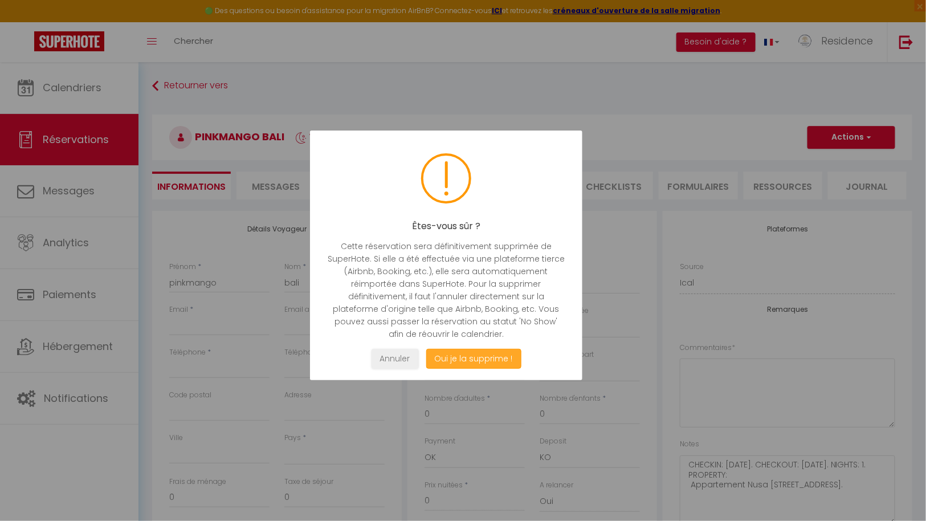
click at [455, 357] on button "Oui je la supprime !" at bounding box center [473, 359] width 95 height 20
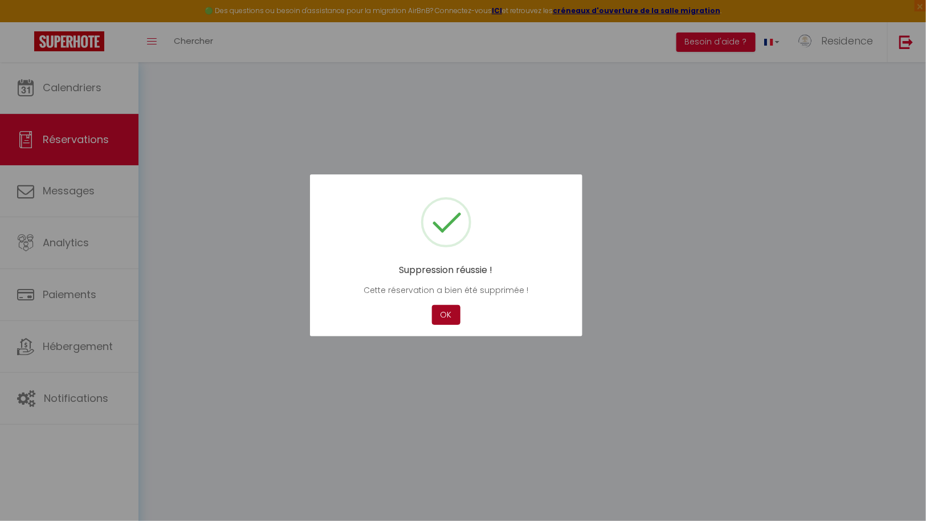
click at [451, 317] on button "OK" at bounding box center [446, 315] width 28 height 20
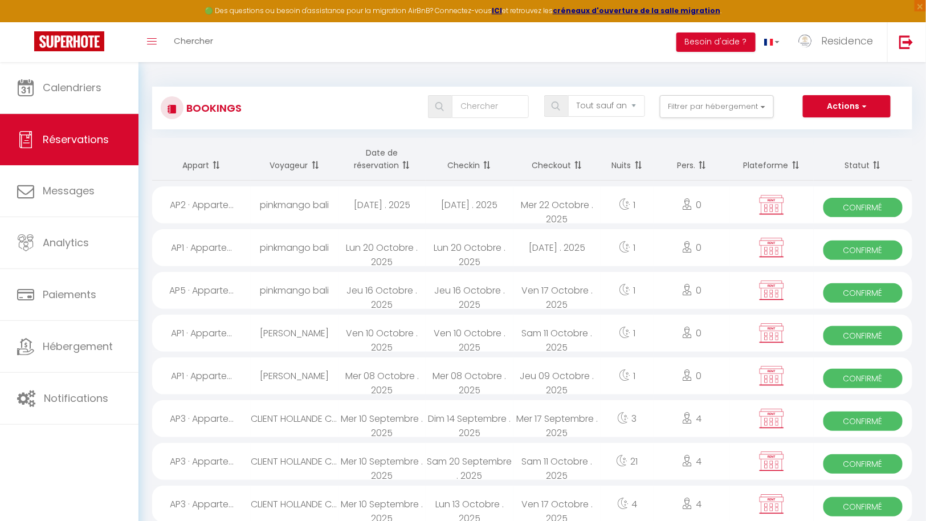
click at [872, 203] on span "Confirmé" at bounding box center [862, 207] width 79 height 19
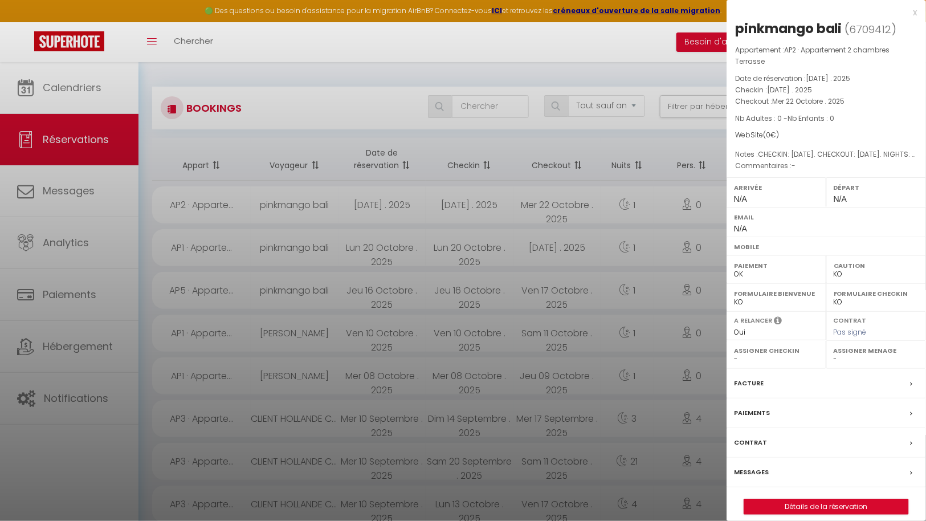
click at [826, 493] on div "pinkmango bali ( 6709412 ) Appartement : AP2 · Appartement 2 chambres Terrasse …" at bounding box center [826, 266] width 199 height 495
click at [827, 502] on link "Détails de la réservation" at bounding box center [826, 506] width 164 height 15
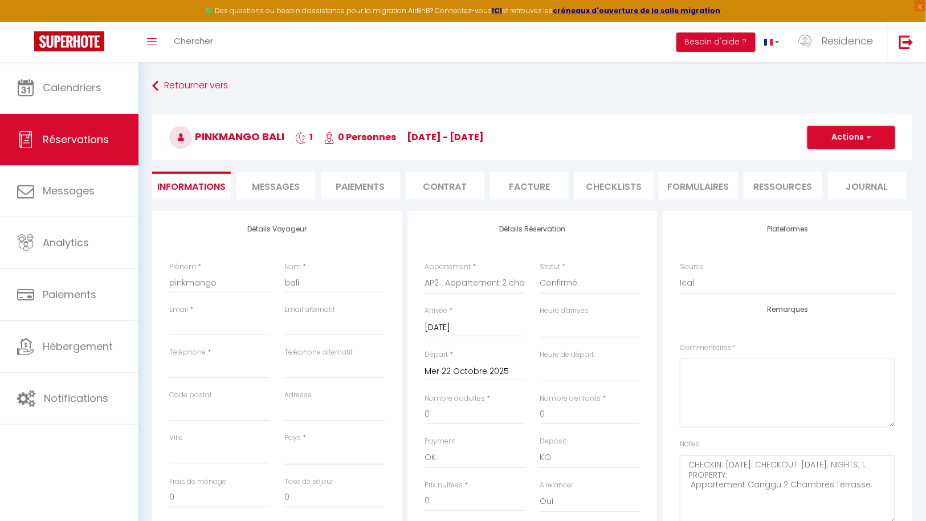
click at [861, 133] on button "Actions" at bounding box center [851, 137] width 88 height 23
click at [833, 195] on link "Supprimer" at bounding box center [840, 192] width 90 height 15
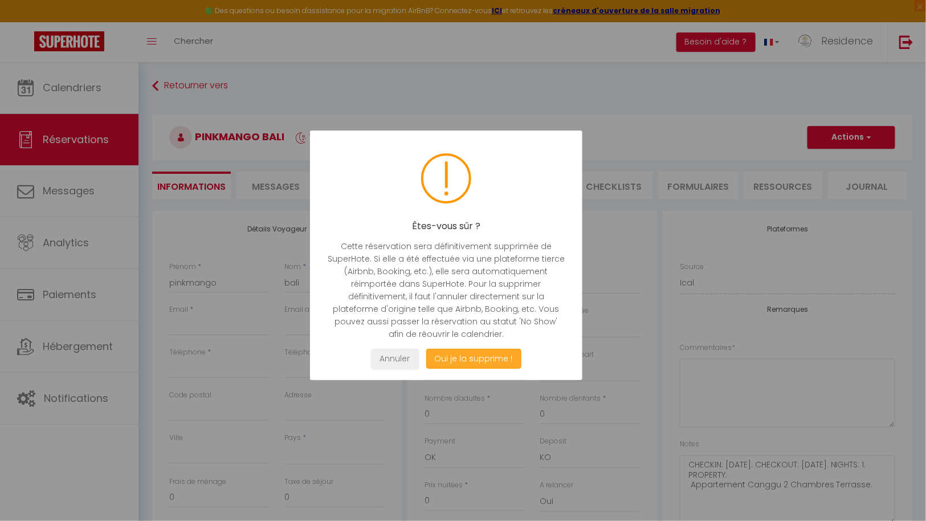
click at [486, 355] on button "Oui je la supprime !" at bounding box center [473, 359] width 95 height 20
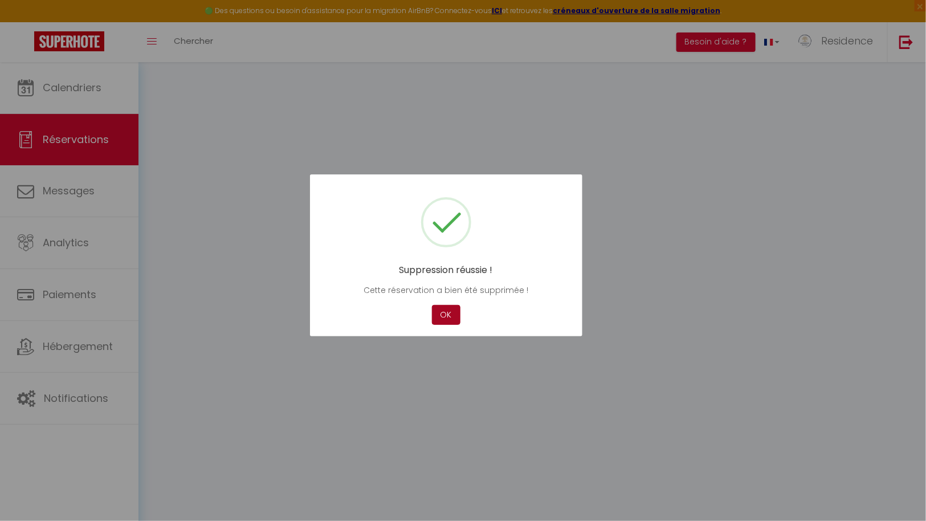
click at [450, 320] on button "OK" at bounding box center [446, 315] width 28 height 20
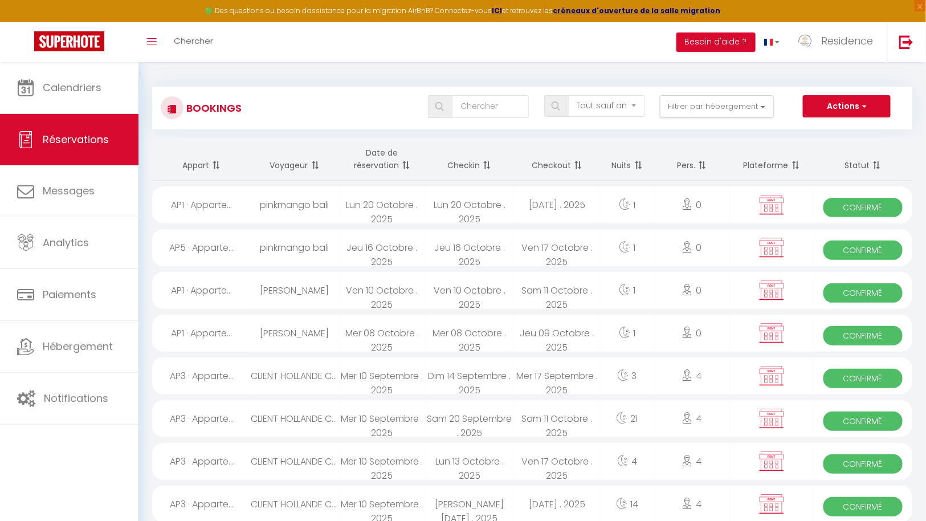
click at [870, 203] on span "Confirmé" at bounding box center [862, 207] width 79 height 19
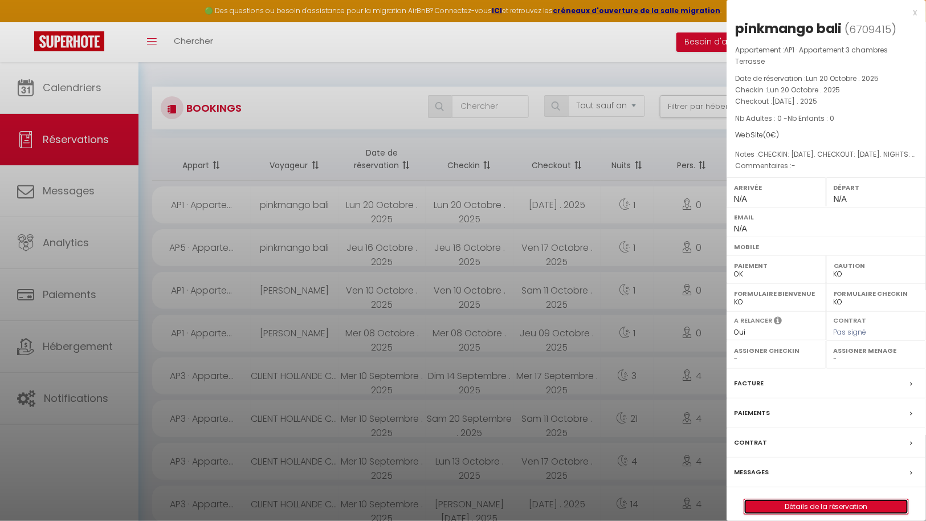
click at [829, 503] on link "Détails de la réservation" at bounding box center [826, 506] width 164 height 15
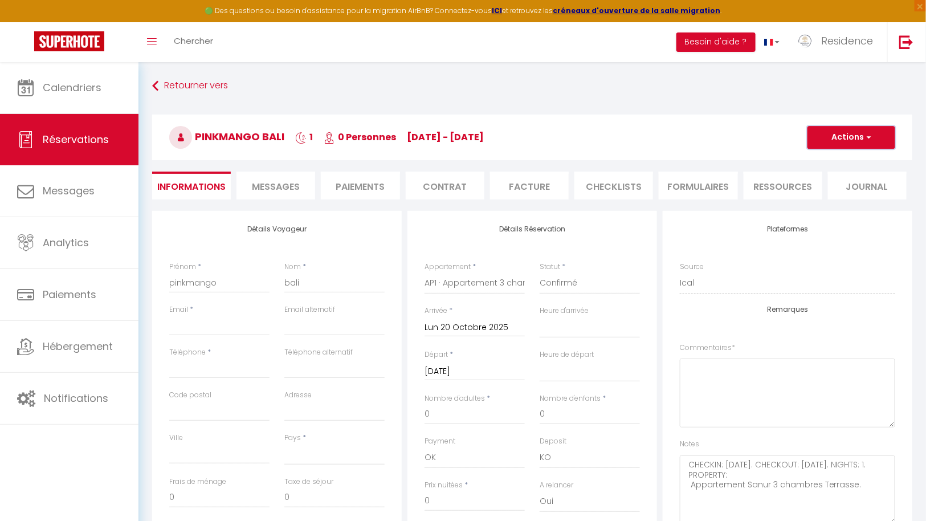
click at [840, 136] on button "Actions" at bounding box center [851, 137] width 88 height 23
click at [827, 185] on link "Supprimer" at bounding box center [840, 192] width 90 height 15
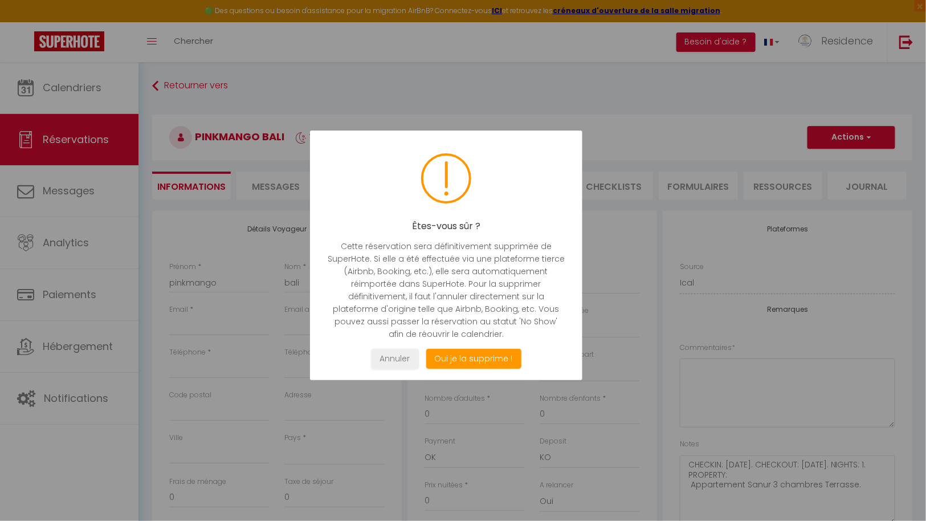
click at [462, 368] on div "Êtes-vous sûr ? Cette réservation sera définitivement supprimée de SuperHote. S…" at bounding box center [446, 255] width 272 height 250
click at [473, 360] on button "Oui je la supprime !" at bounding box center [473, 359] width 95 height 20
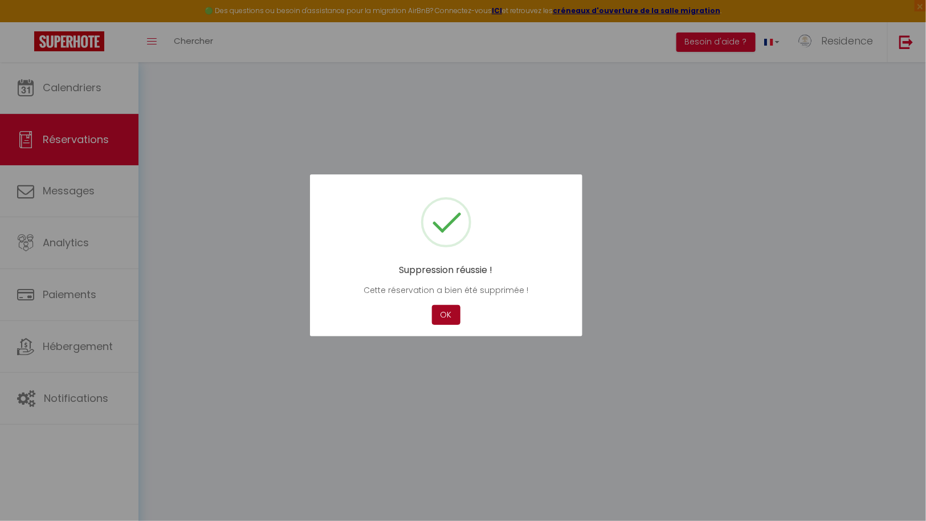
click at [450, 314] on button "OK" at bounding box center [446, 315] width 28 height 20
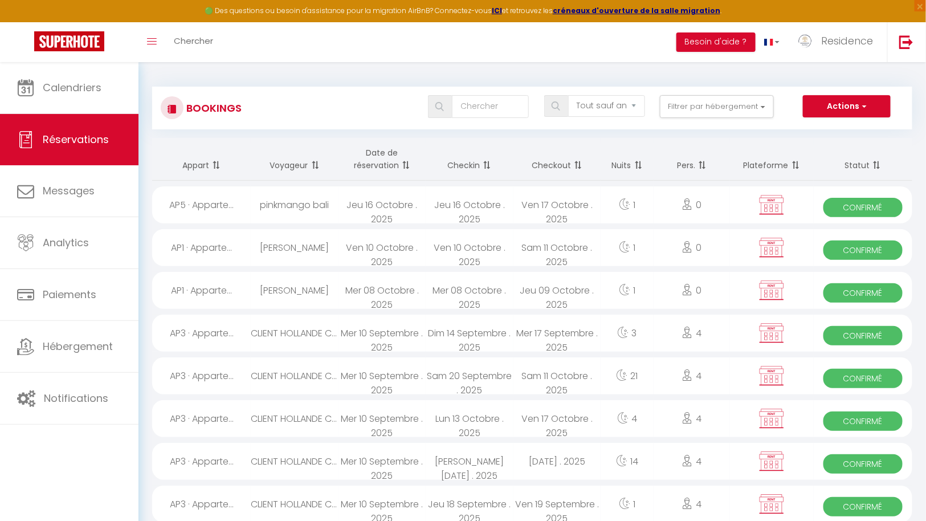
click at [872, 201] on span "Confirmé" at bounding box center [862, 207] width 79 height 19
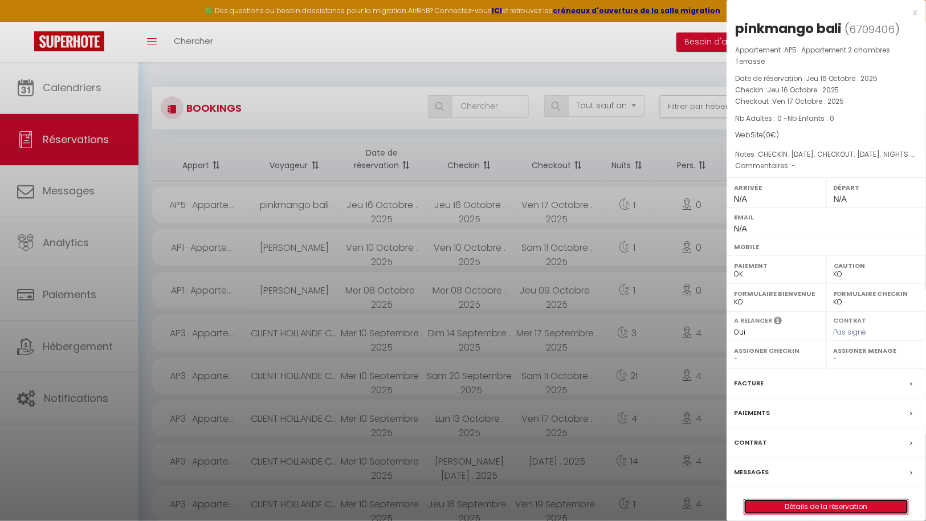
click at [829, 501] on link "Détails de la réservation" at bounding box center [826, 506] width 164 height 15
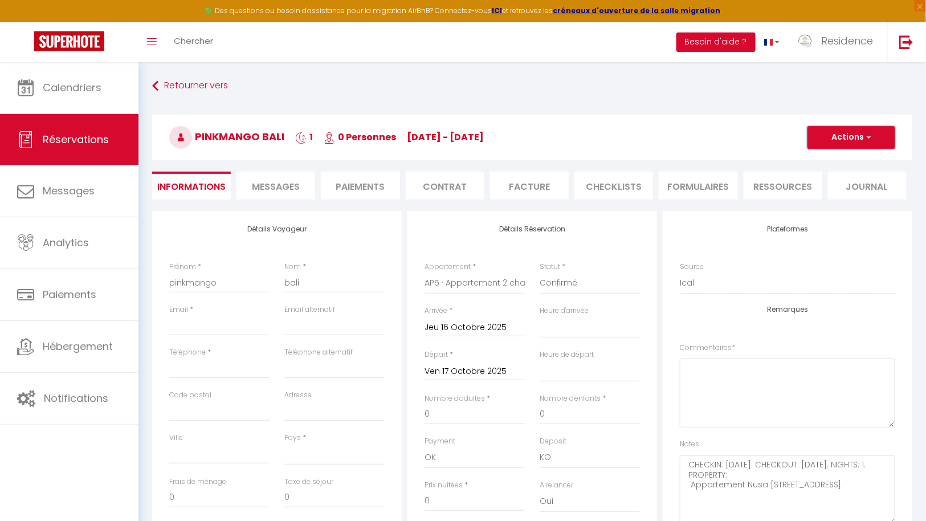
click at [867, 141] on span "button" at bounding box center [867, 137] width 7 height 10
click at [830, 191] on link "Supprimer" at bounding box center [840, 192] width 90 height 15
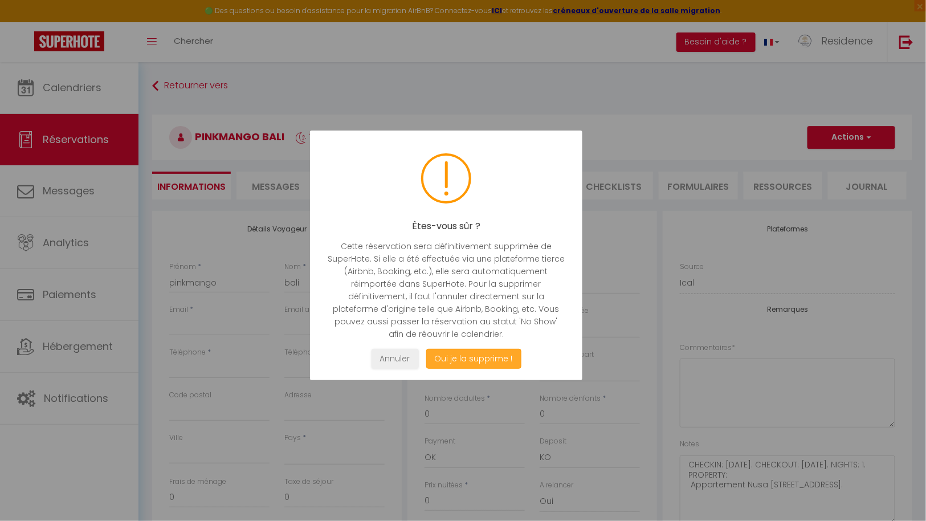
click at [493, 357] on button "Oui je la supprime !" at bounding box center [473, 359] width 95 height 20
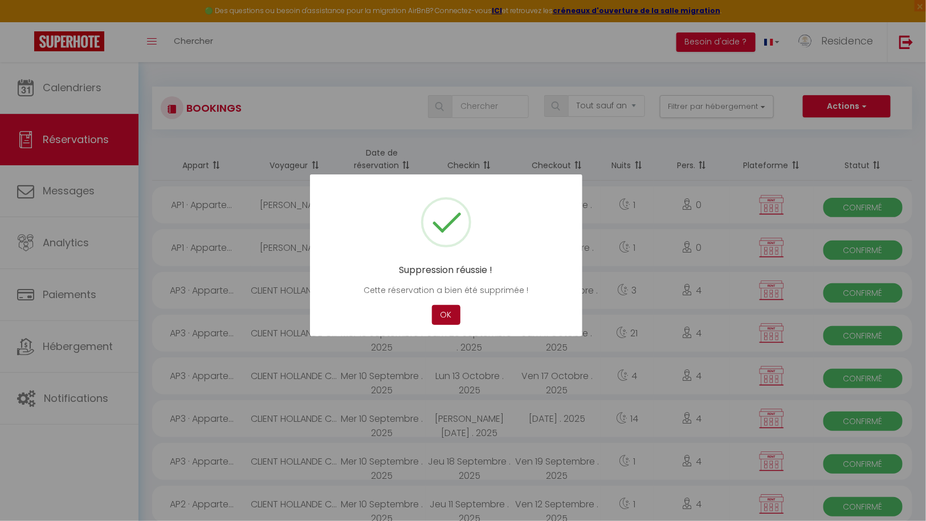
click at [442, 315] on button "OK" at bounding box center [446, 315] width 28 height 20
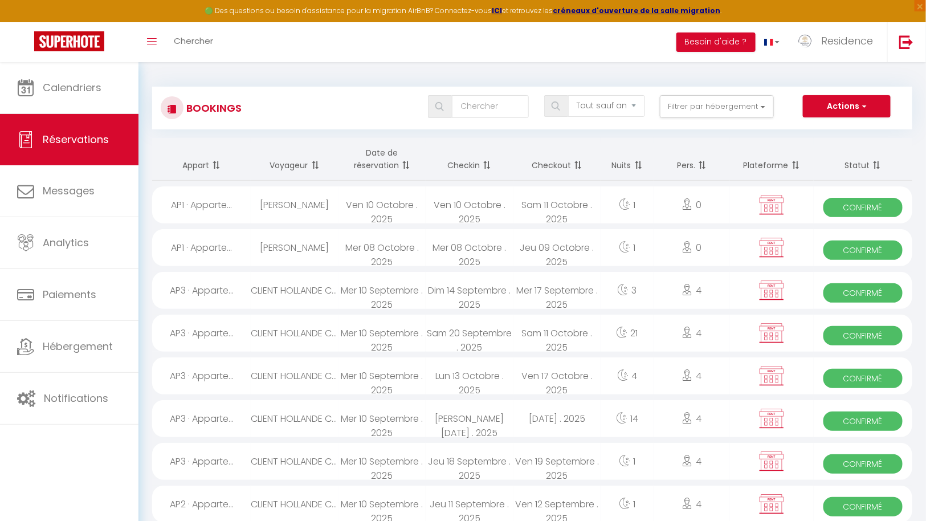
click at [867, 205] on span "Confirmé" at bounding box center [862, 207] width 79 height 19
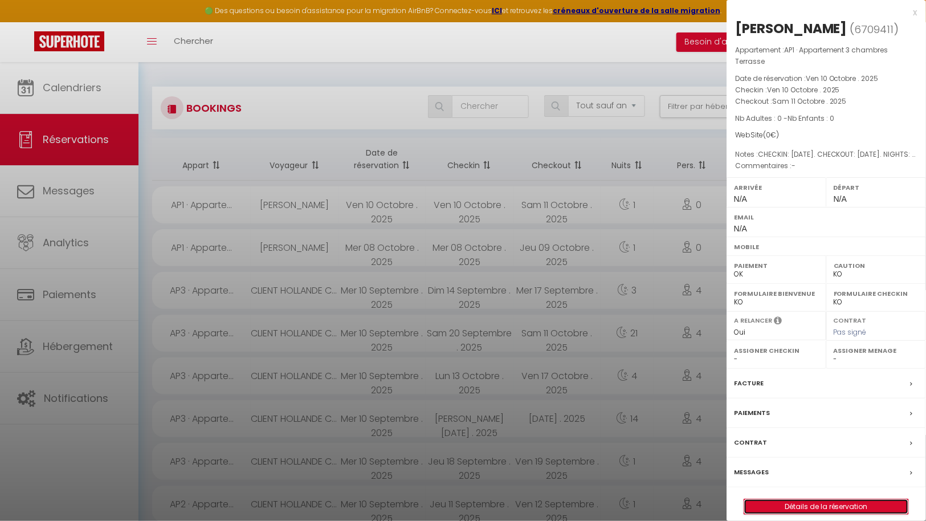
click at [833, 499] on link "Détails de la réservation" at bounding box center [826, 506] width 164 height 15
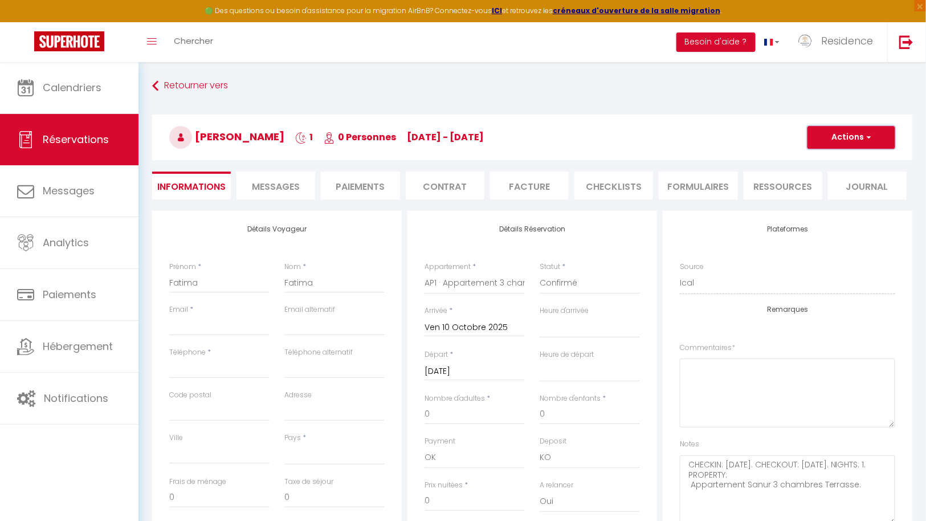
click at [860, 136] on button "Actions" at bounding box center [851, 137] width 88 height 23
click at [838, 191] on link "Supprimer" at bounding box center [840, 192] width 90 height 15
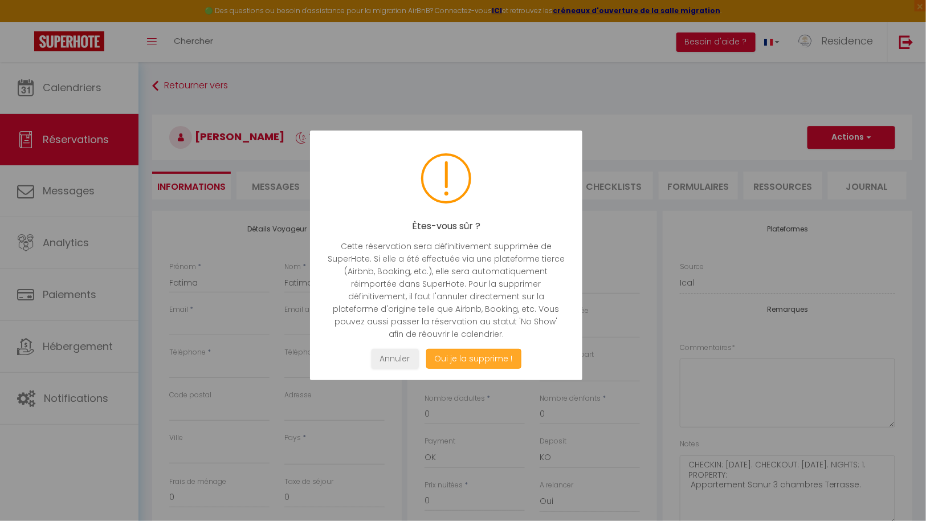
click at [463, 356] on button "Oui je la supprime !" at bounding box center [473, 359] width 95 height 20
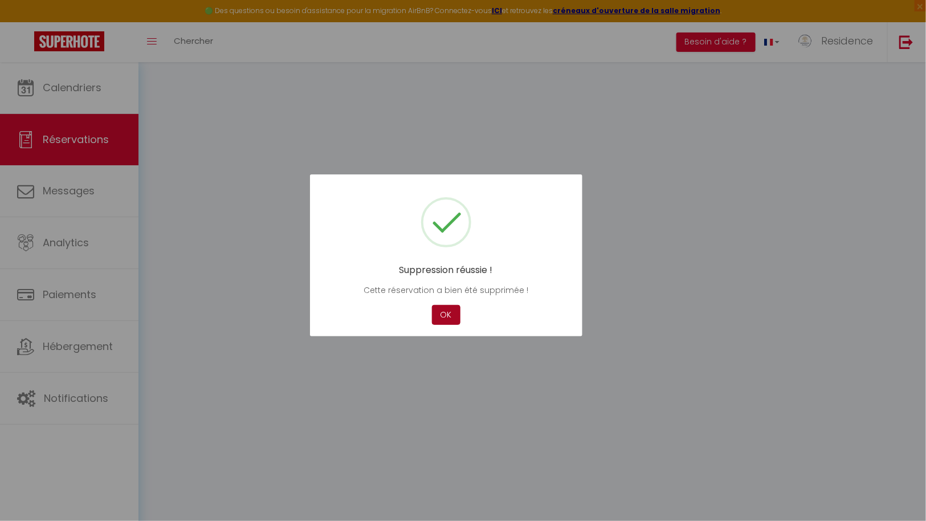
click at [448, 309] on button "OK" at bounding box center [446, 315] width 28 height 20
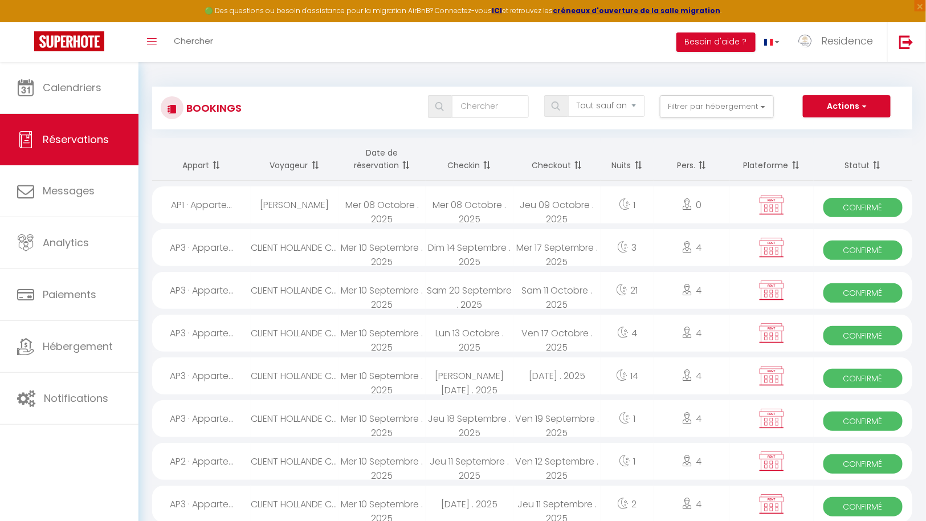
click at [857, 202] on span "Confirmé" at bounding box center [862, 207] width 79 height 19
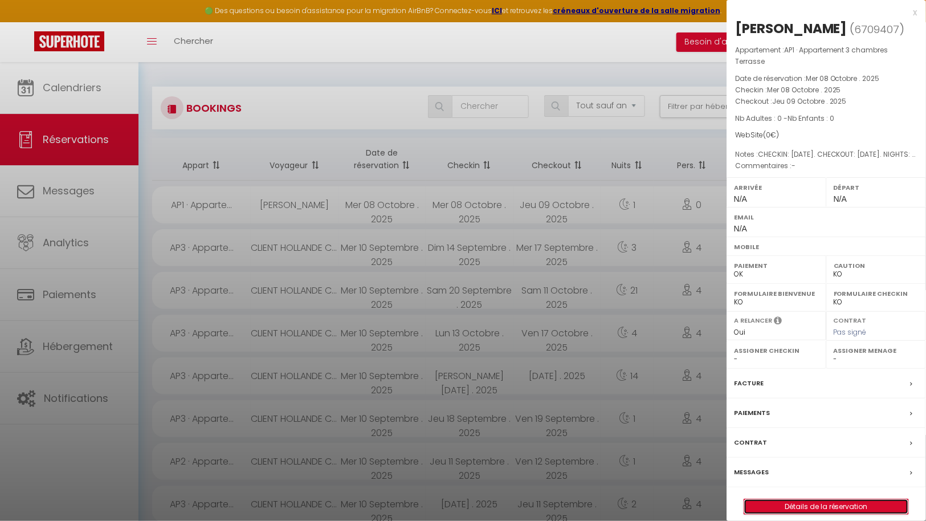
click at [827, 503] on link "Détails de la réservation" at bounding box center [826, 506] width 164 height 15
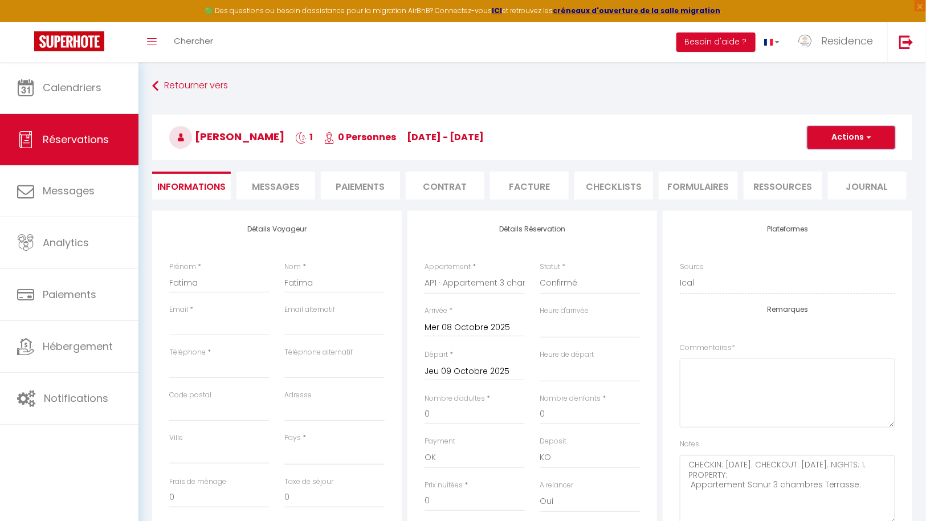
click at [864, 133] on button "Actions" at bounding box center [851, 137] width 88 height 23
click at [834, 185] on link "Supprimer" at bounding box center [840, 192] width 90 height 15
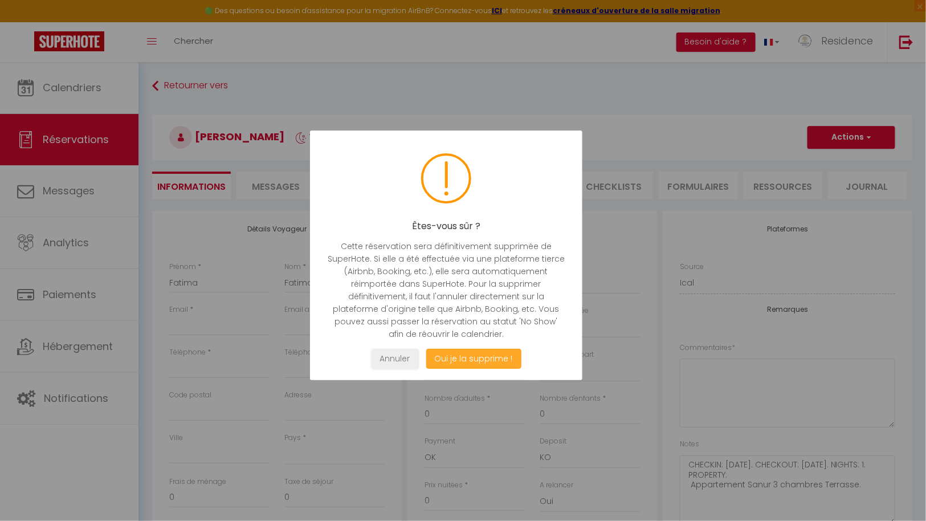
click at [477, 353] on button "Oui je la supprime !" at bounding box center [473, 359] width 95 height 20
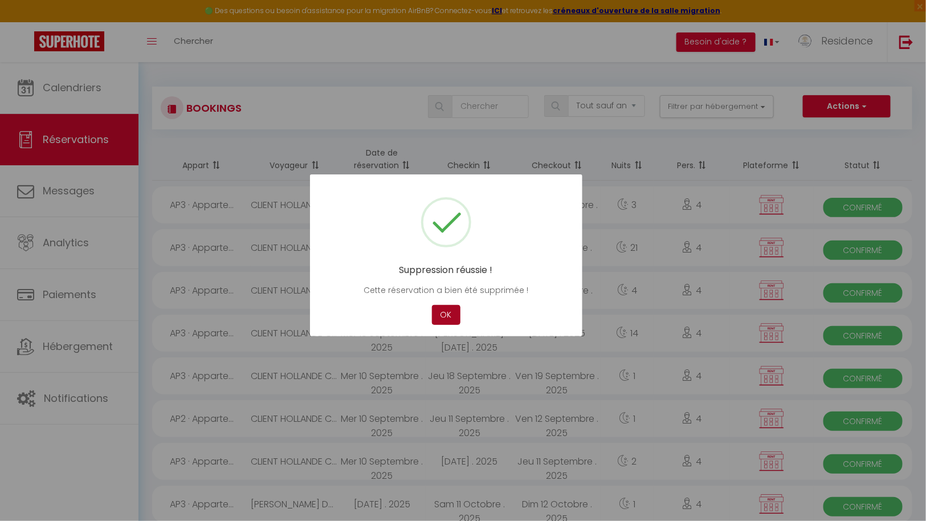
click at [449, 317] on button "OK" at bounding box center [446, 315] width 28 height 20
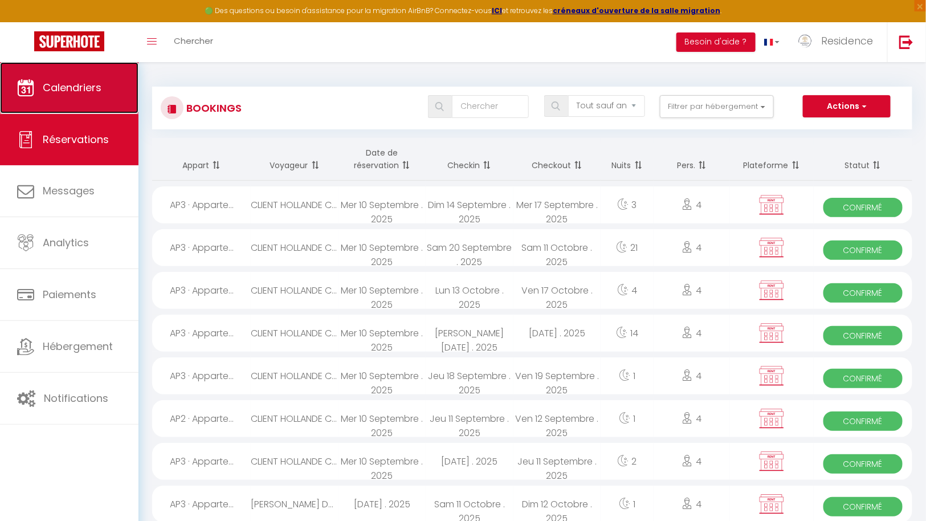
click at [77, 92] on span "Calendriers" at bounding box center [72, 87] width 59 height 14
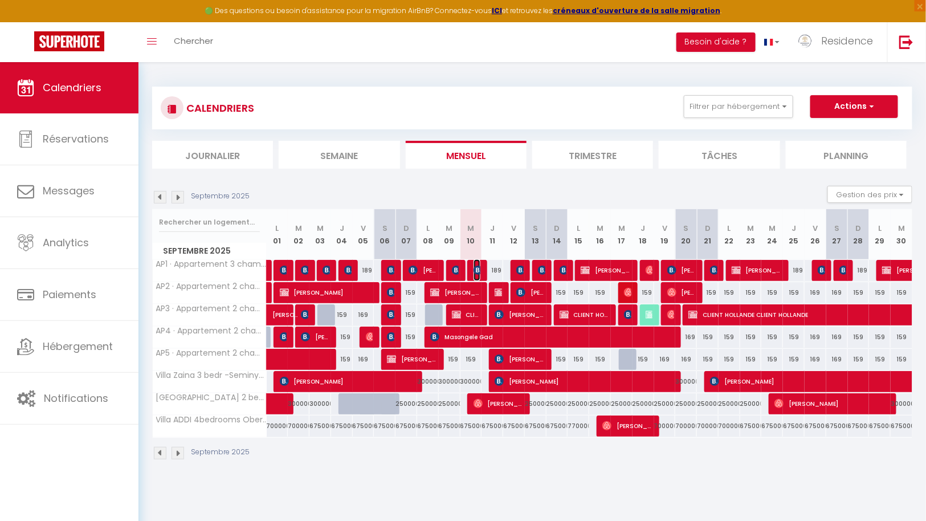
click at [475, 268] on img at bounding box center [478, 270] width 9 height 9
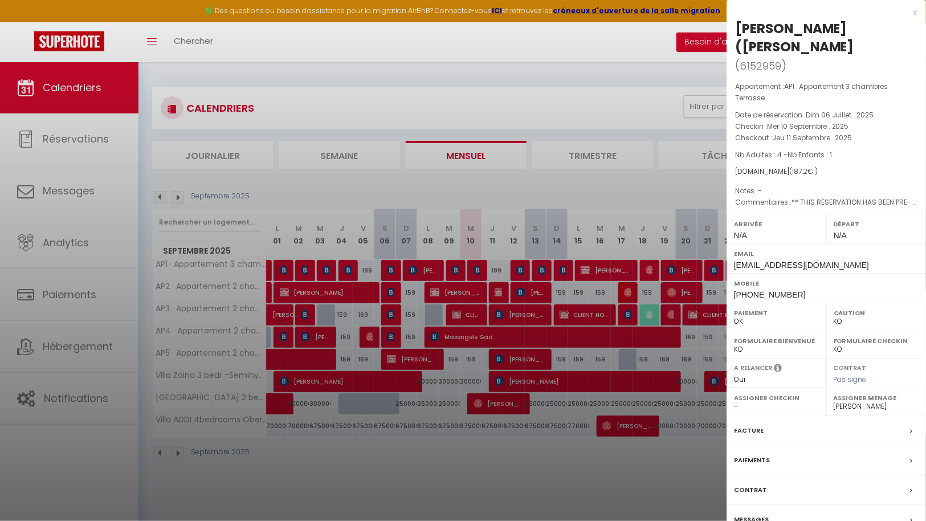
click at [454, 270] on div at bounding box center [463, 260] width 926 height 521
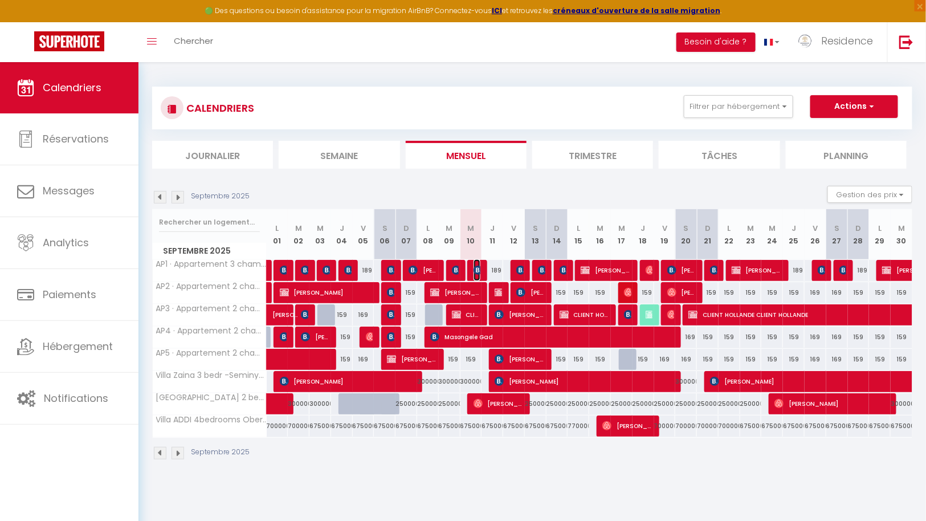
click at [477, 269] on img at bounding box center [478, 270] width 9 height 9
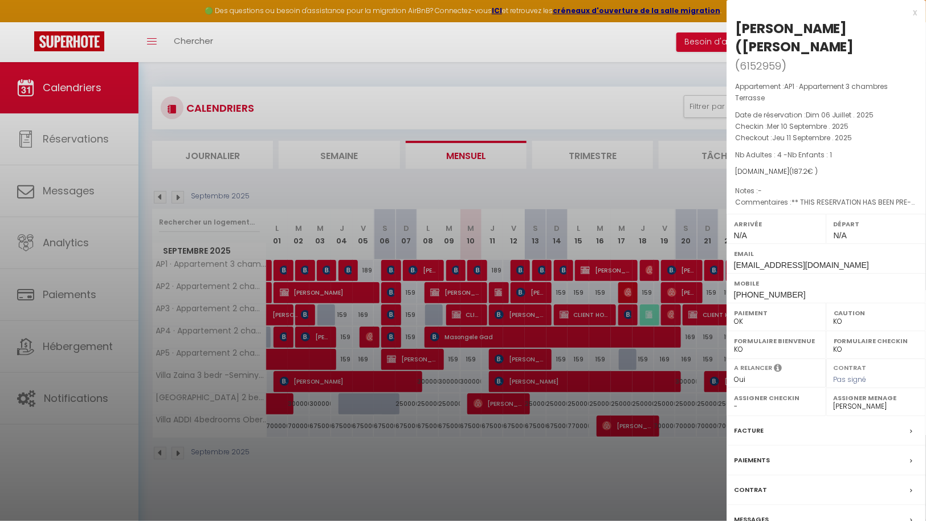
click at [548, 481] on div at bounding box center [463, 260] width 926 height 521
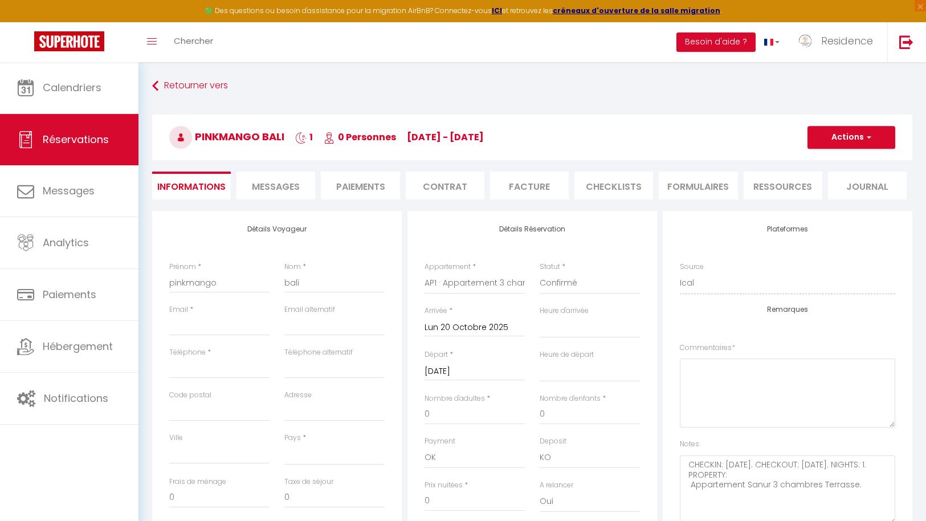
select select
select select "64681"
select select
select select "14"
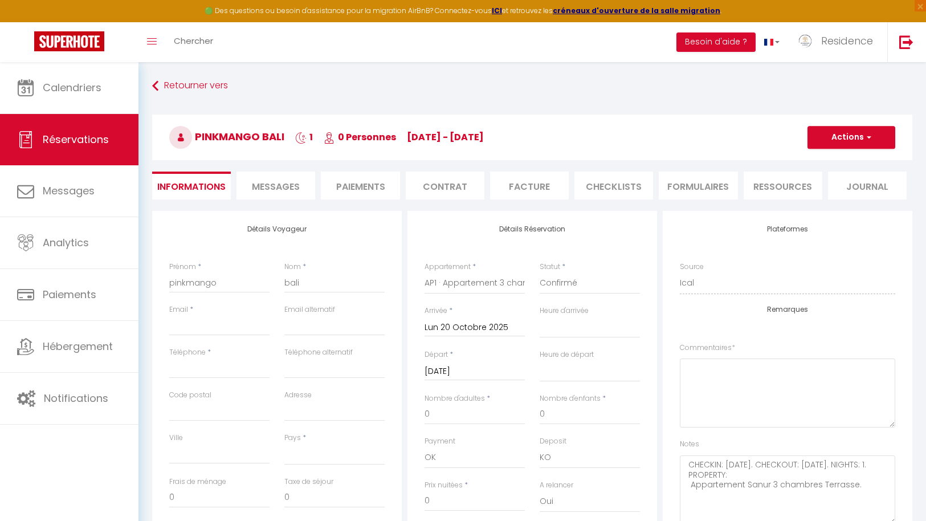
select select "73"
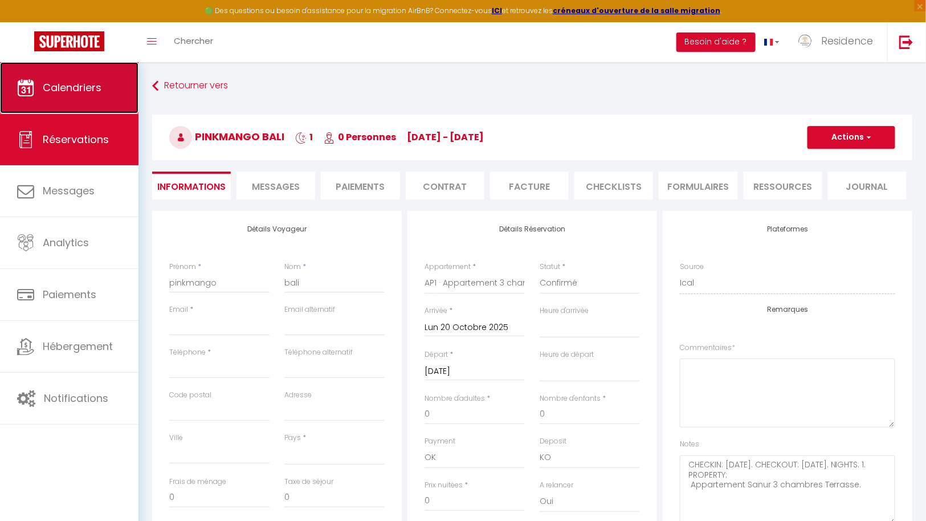
click at [79, 85] on span "Calendriers" at bounding box center [72, 87] width 59 height 14
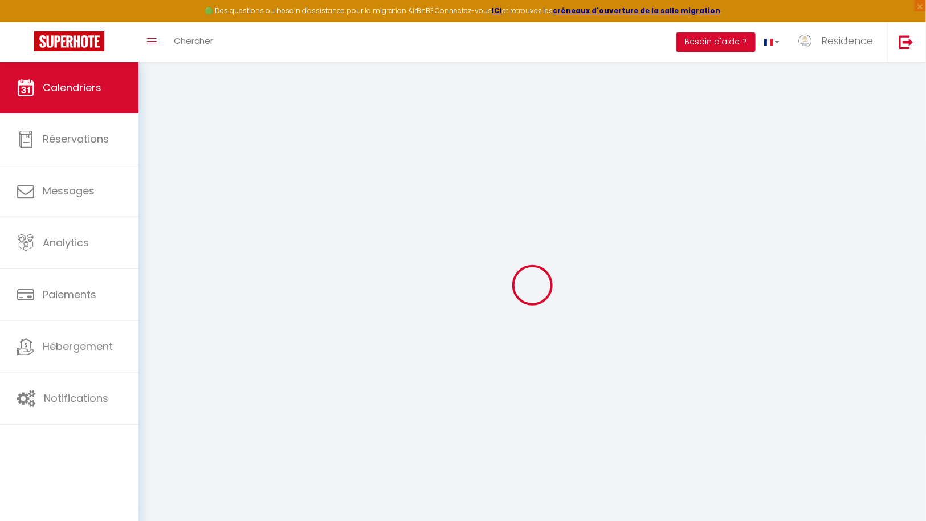
select select
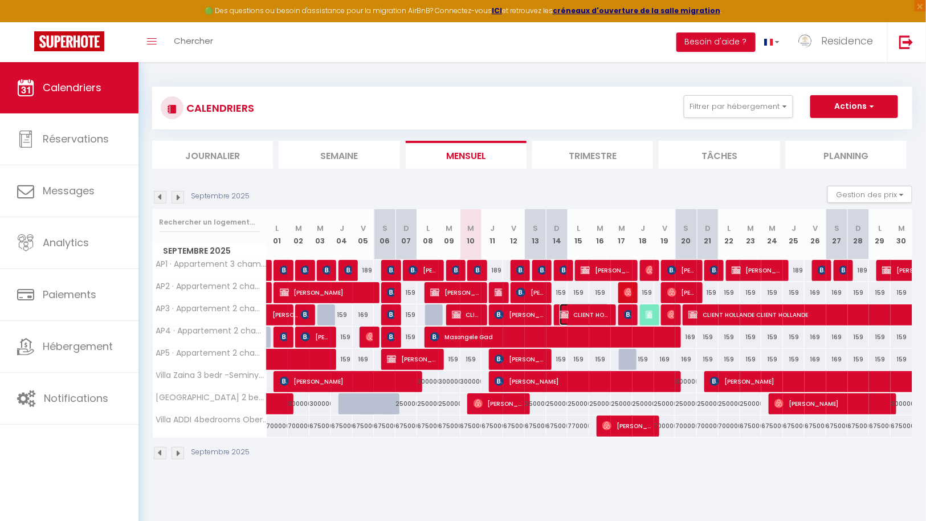
click at [589, 312] on span "CLIENT HOLLANDE CLIENT HOLLANDE" at bounding box center [585, 315] width 51 height 22
select select "OK"
select select "KO"
select select "0"
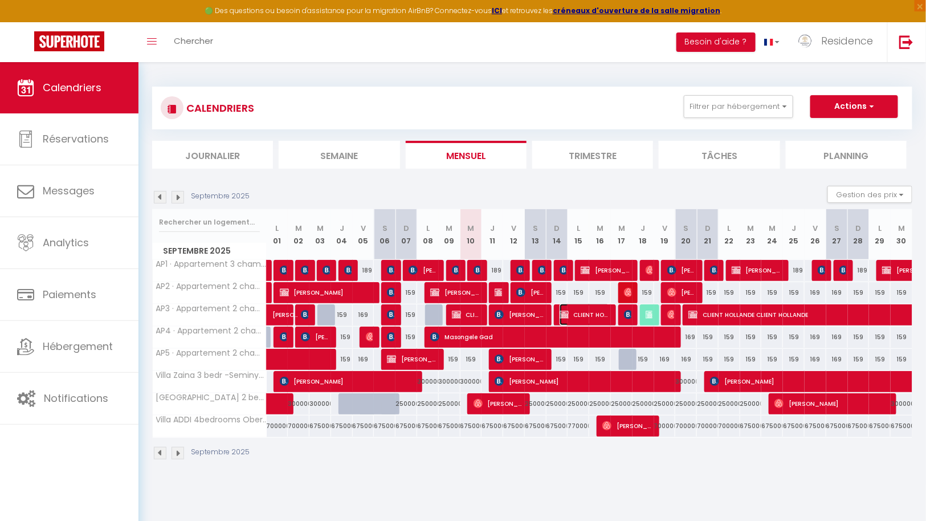
select select "0"
select select
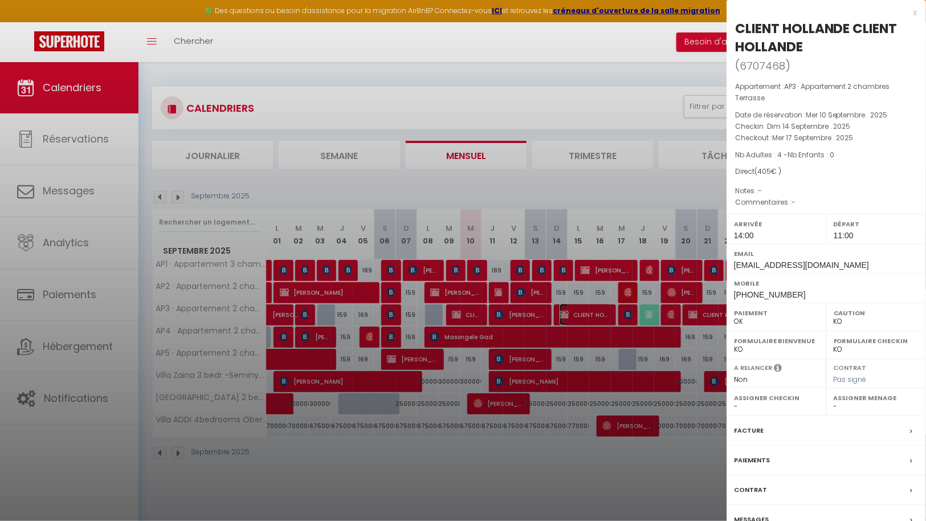
select select "43287"
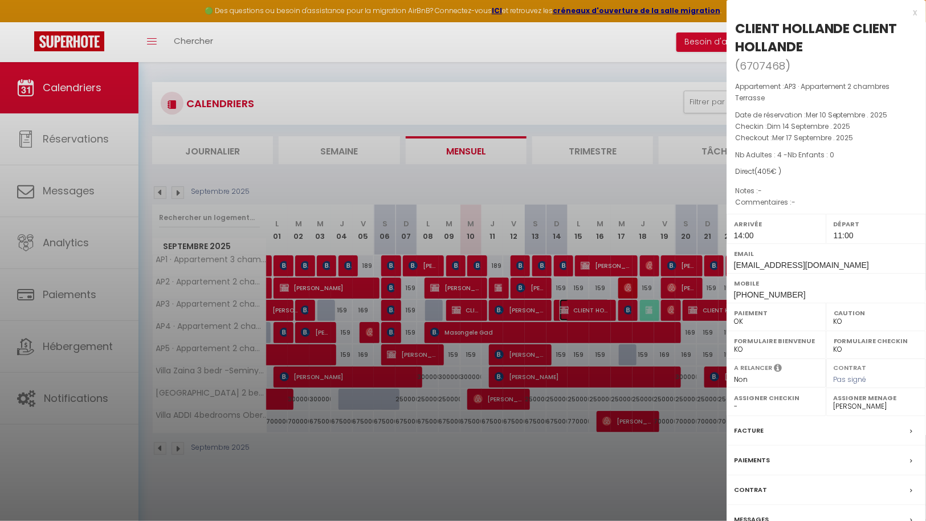
scroll to position [62, 0]
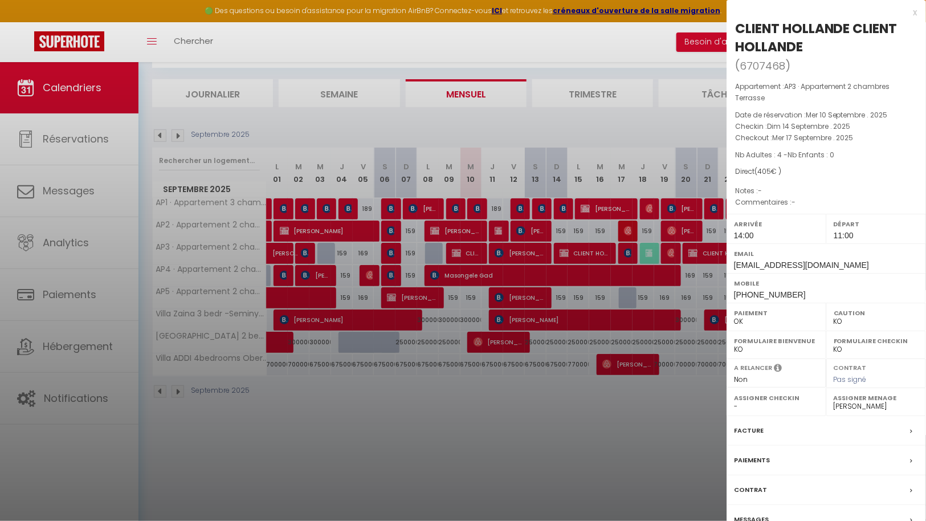
click at [779, 429] on div "Facture" at bounding box center [826, 431] width 199 height 30
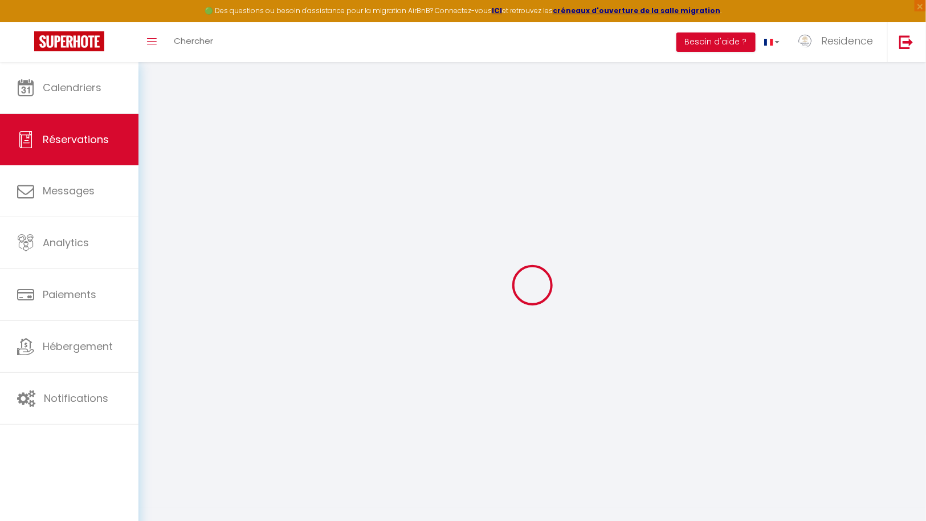
type input "CLIENT [PERSON_NAME]"
type input "[EMAIL_ADDRESS][DOMAIN_NAME]"
type input "[PHONE_NUMBER]"
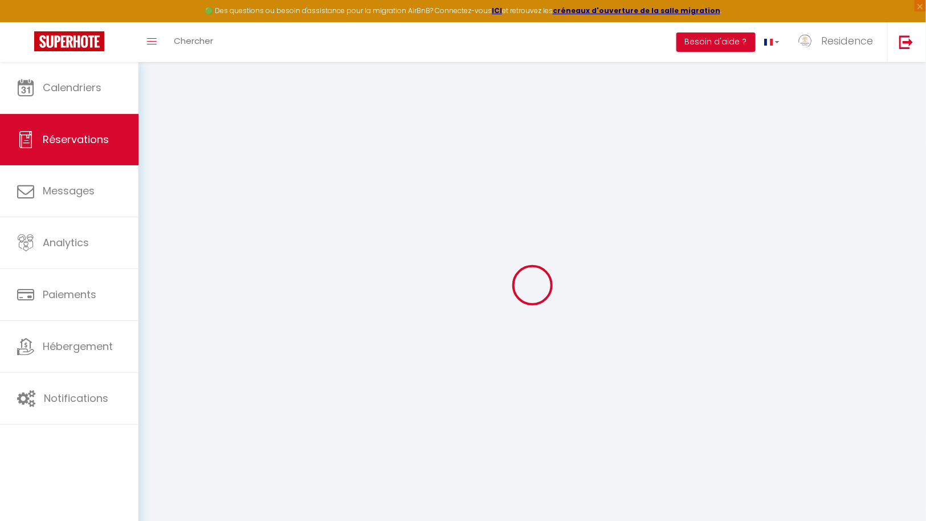
type input "6041"
type input "RUE PONT A MIGNELOUX"
type input "GOSSELIES"
select select "BE"
select select "64683"
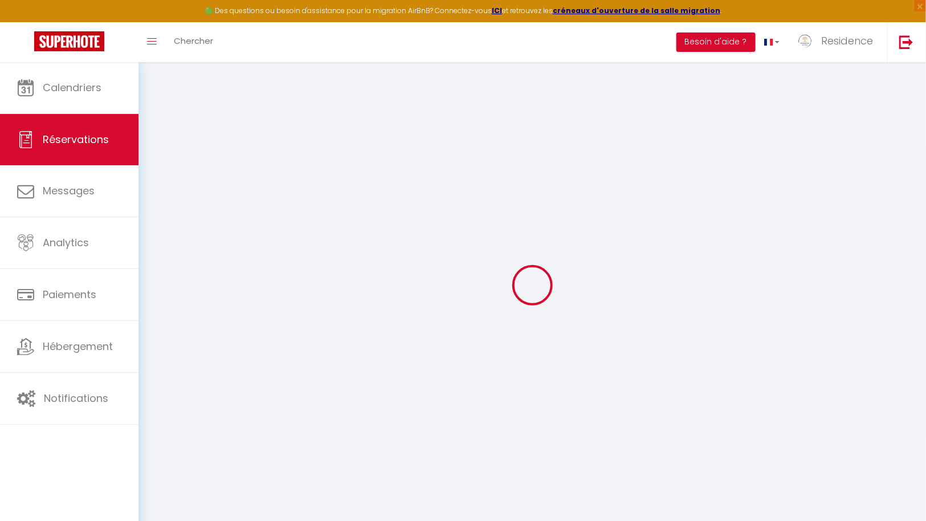
select select "1"
type input "Dim 14 Septembre 2025"
select select
type input "Mer 17 Septembre 2025"
select select
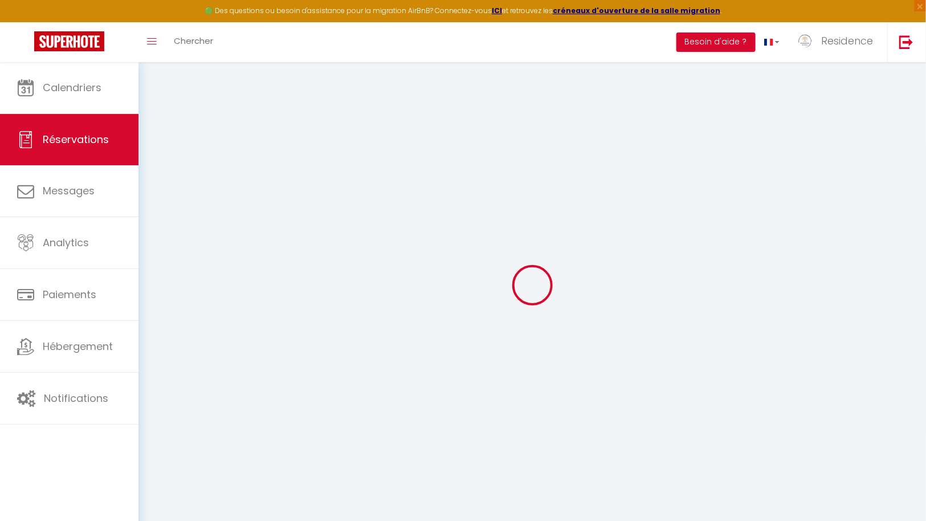
type input "4"
select select "12"
select select
type input "405"
checkbox input "true"
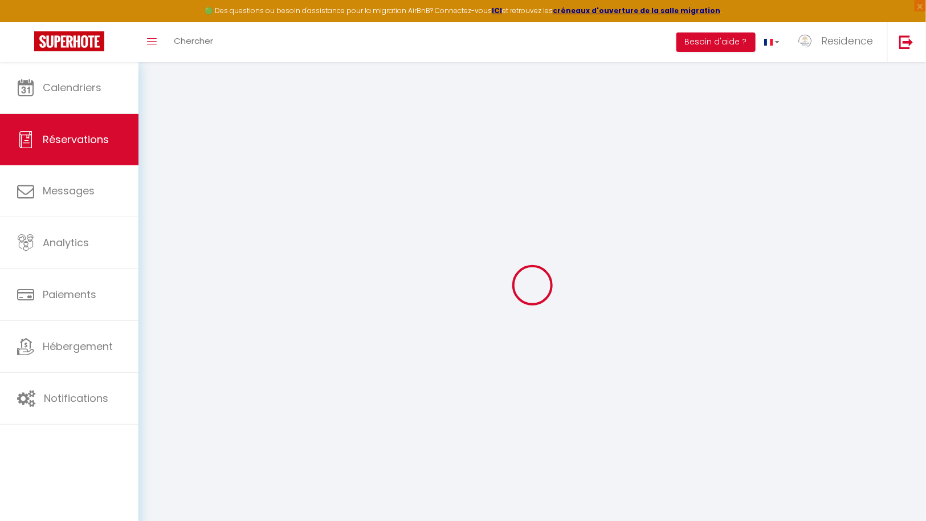
type input "0"
select select
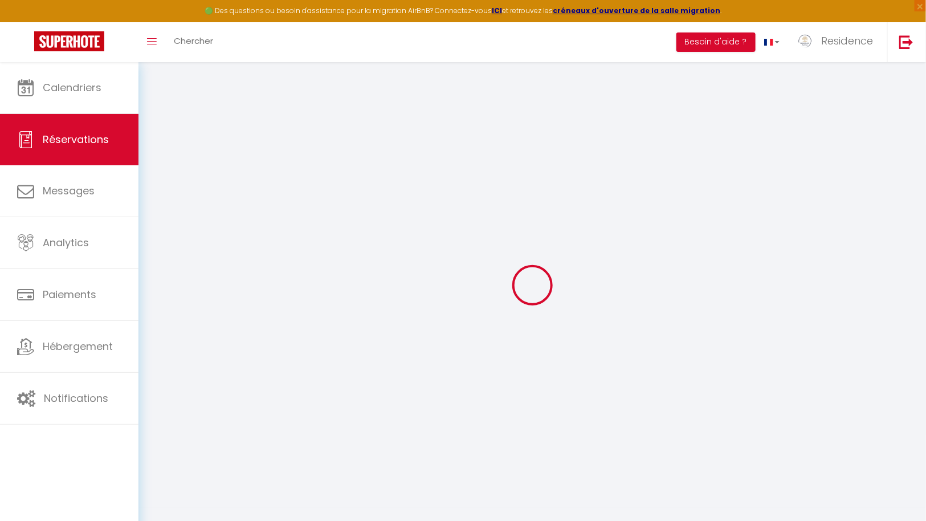
select select
select select "14"
checkbox input "true"
select select
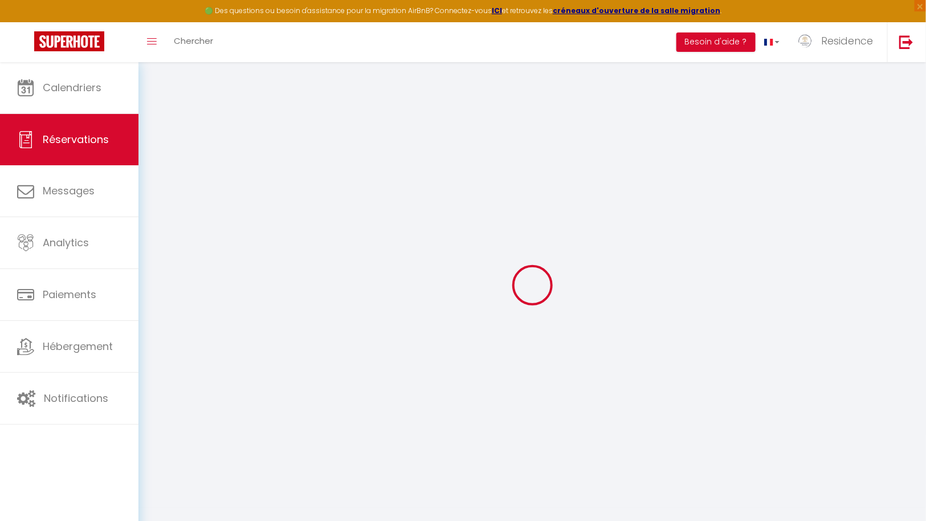
checkbox input "true"
select select
checkbox input "true"
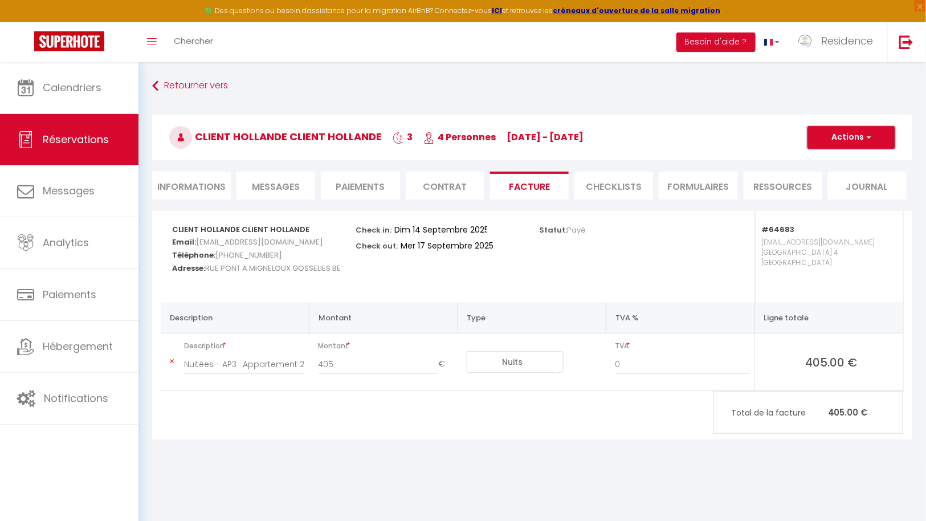
click at [854, 132] on button "Actions" at bounding box center [851, 137] width 88 height 23
click at [507, 477] on body "🟢 Des questions ou besoin d'assistance pour la migration AirBnB? Connectez-vous…" at bounding box center [463, 322] width 926 height 521
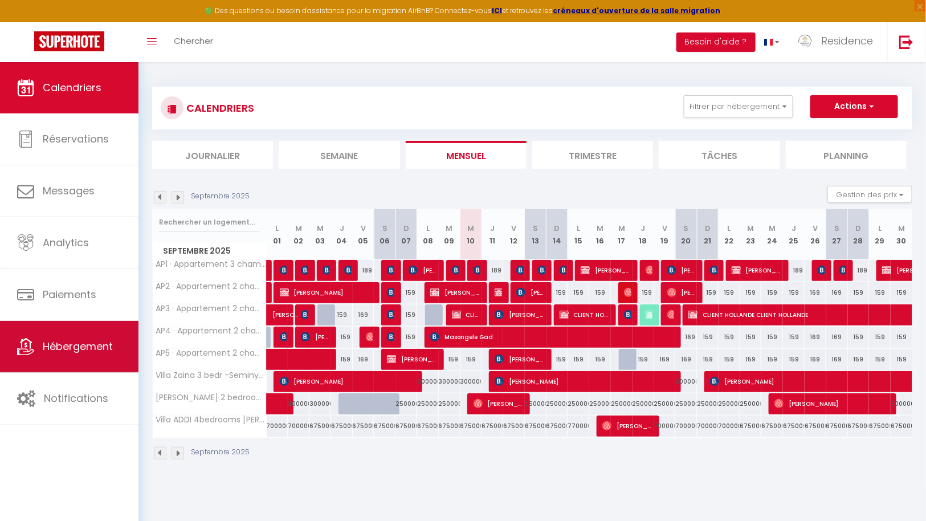
click at [47, 361] on link "Hébergement" at bounding box center [69, 346] width 138 height 51
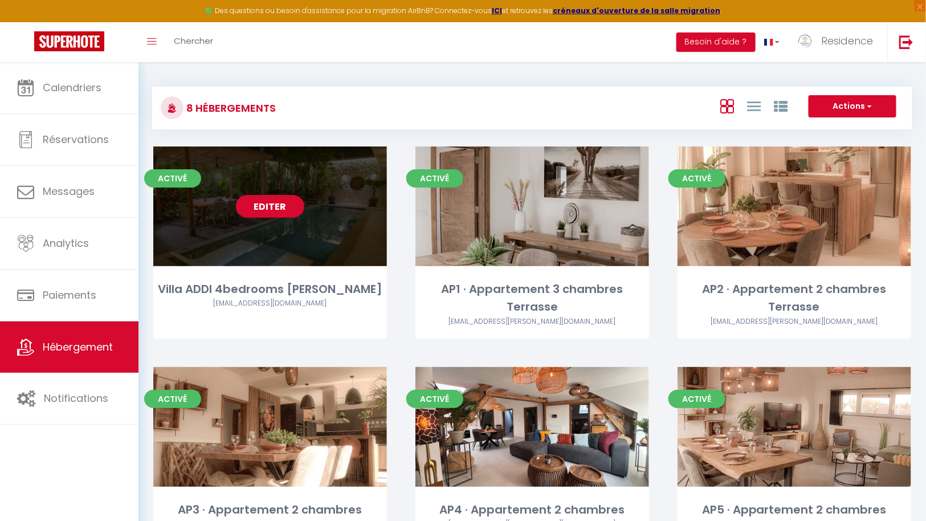
click at [278, 201] on link "Editer" at bounding box center [270, 206] width 68 height 23
select select "3"
select select "2"
select select "1"
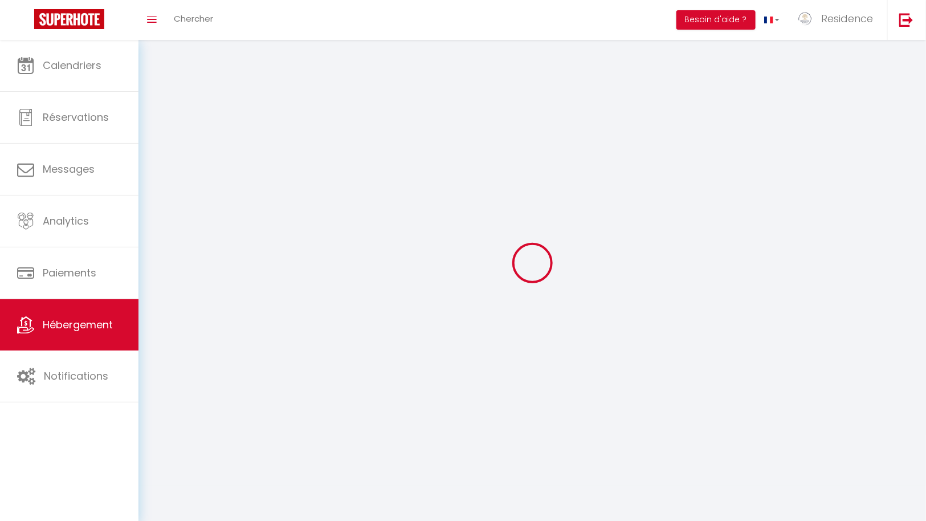
select select
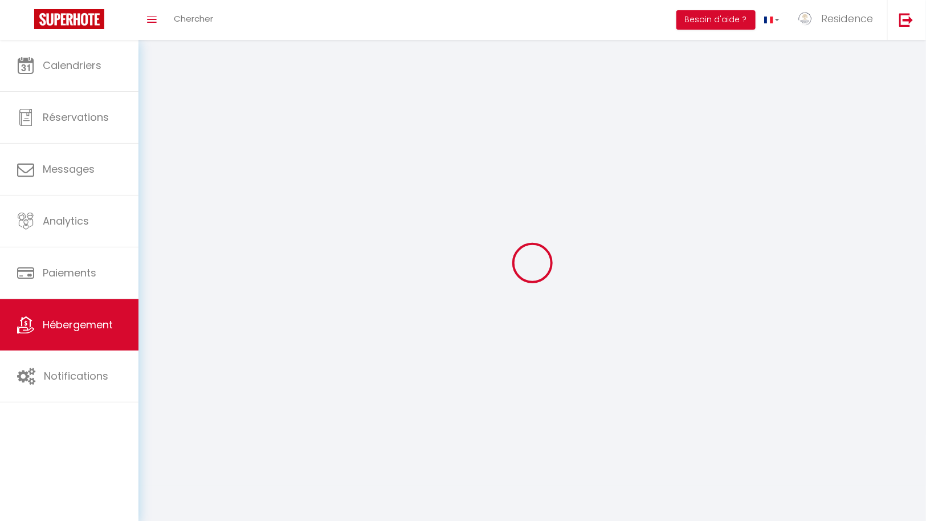
select select
checkbox input "false"
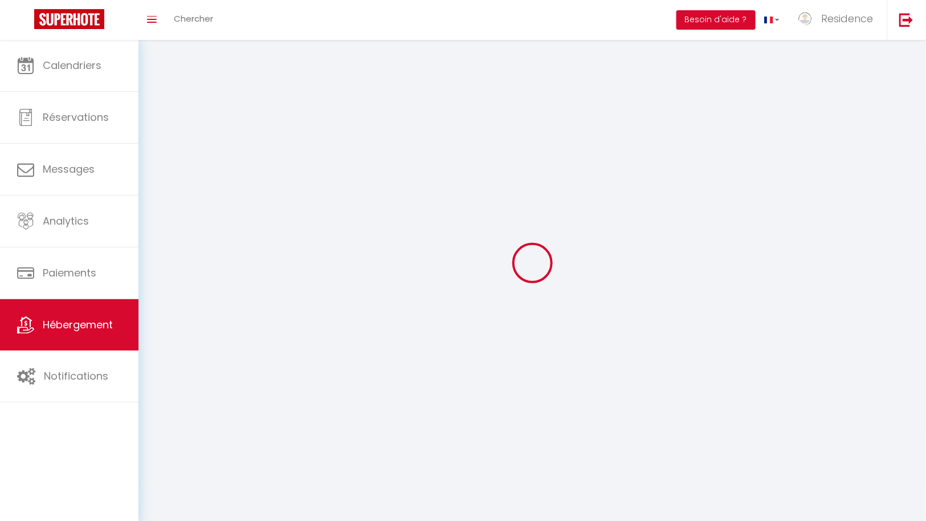
checkbox input "false"
select select
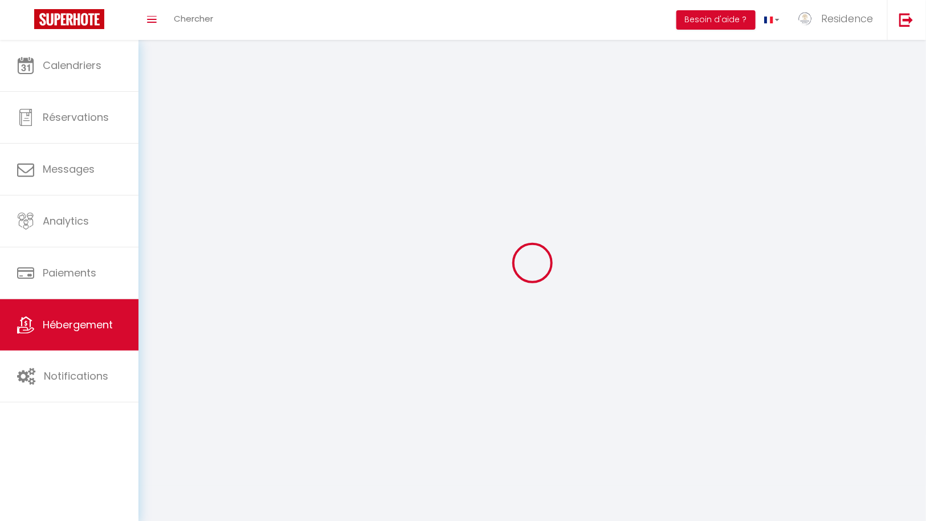
select select
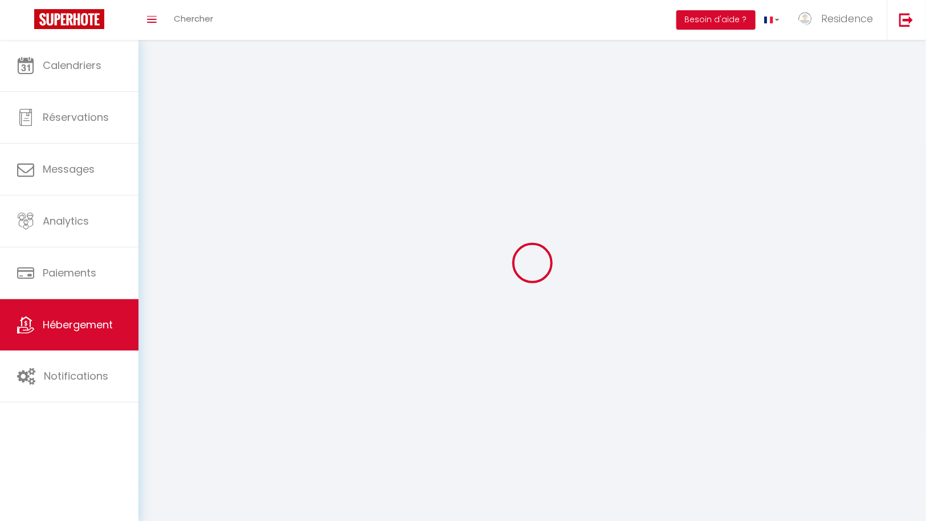
checkbox input "false"
select select
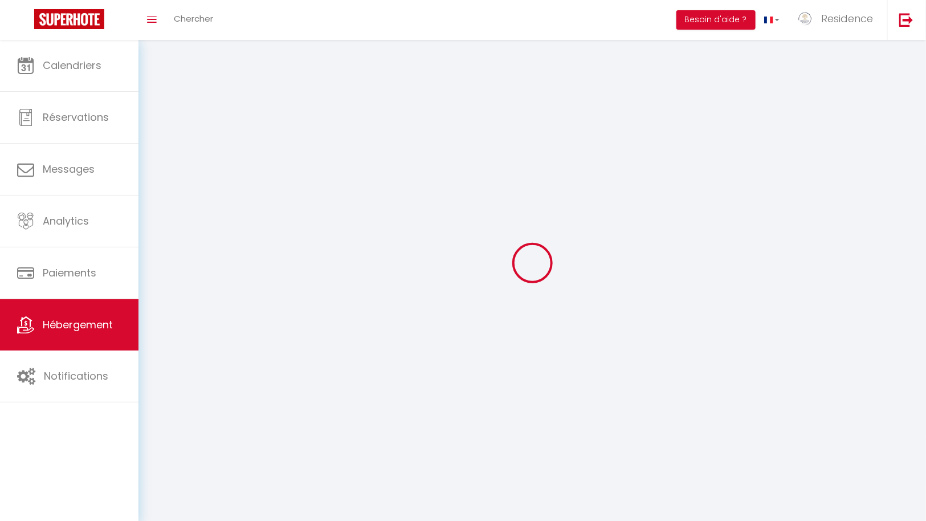
select select
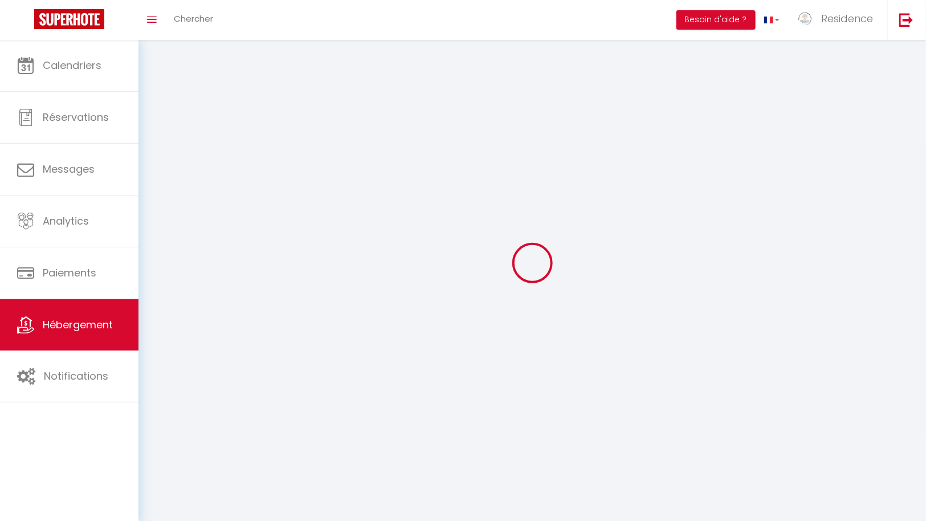
select select
checkbox input "false"
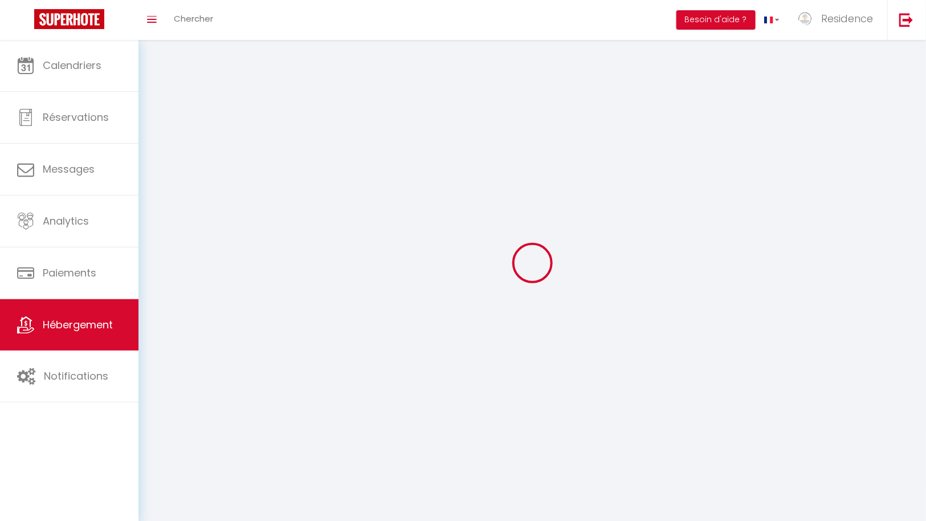
checkbox input "false"
select select
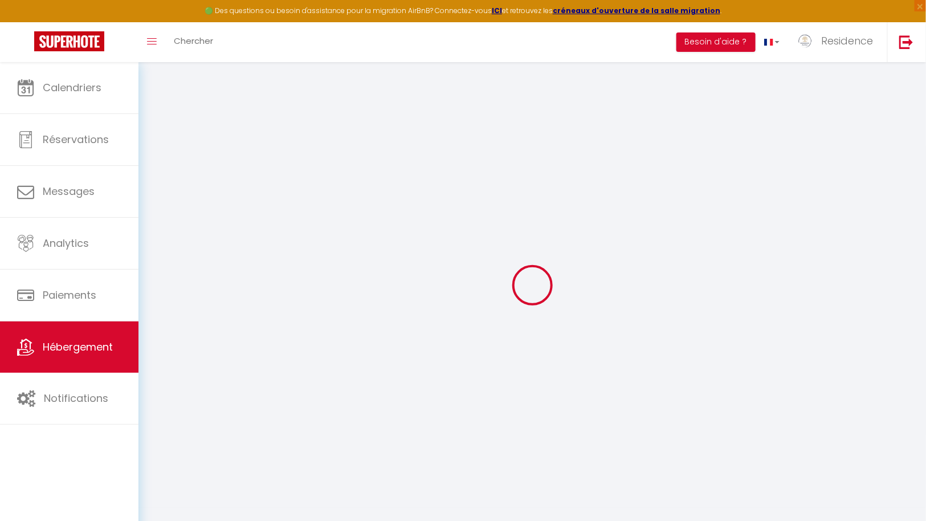
select select "12117-1473225825893726662"
select select "+ 10 %"
select select "+ 17 %"
select select
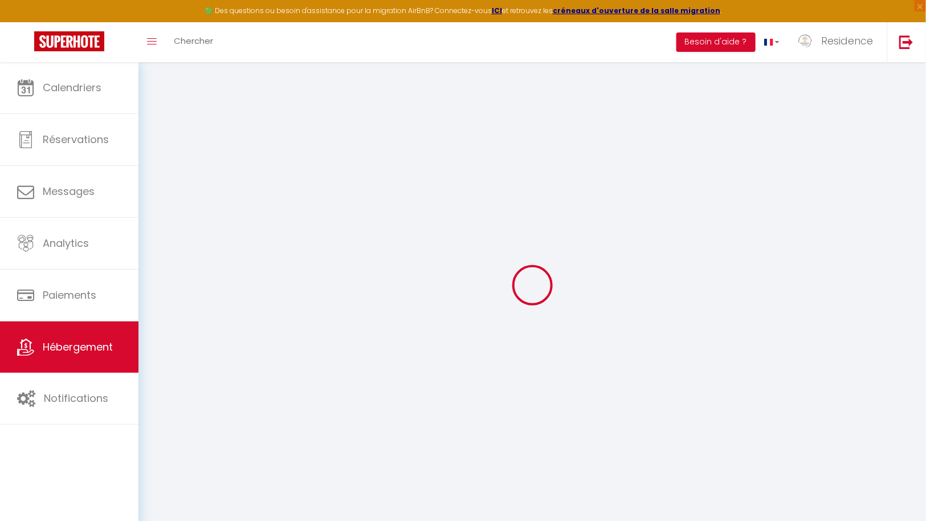
checkbox input "false"
select select "365"
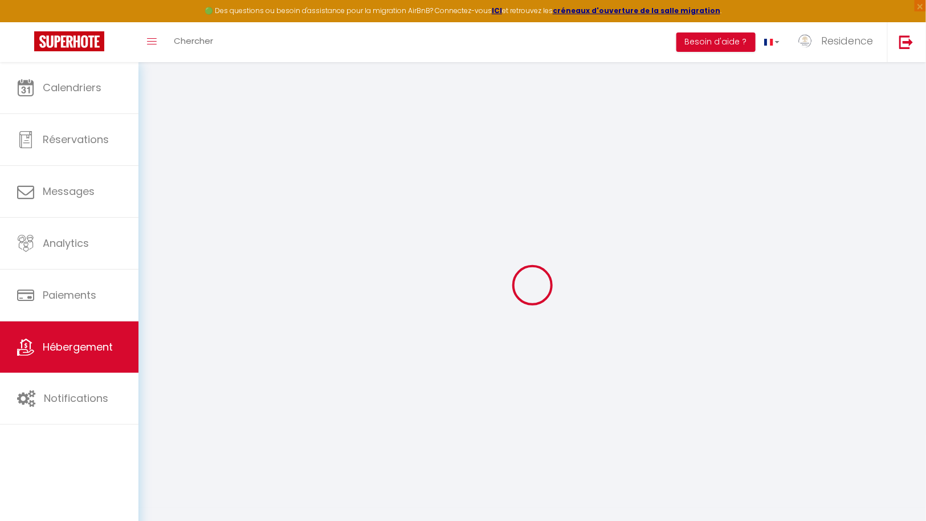
select select "IDR"
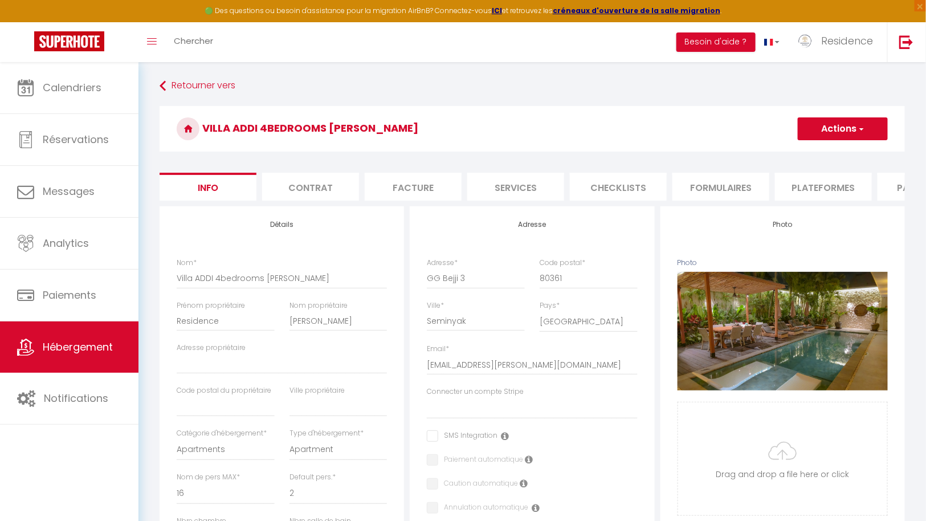
click at [830, 183] on li "Plateformes" at bounding box center [823, 187] width 97 height 28
select select
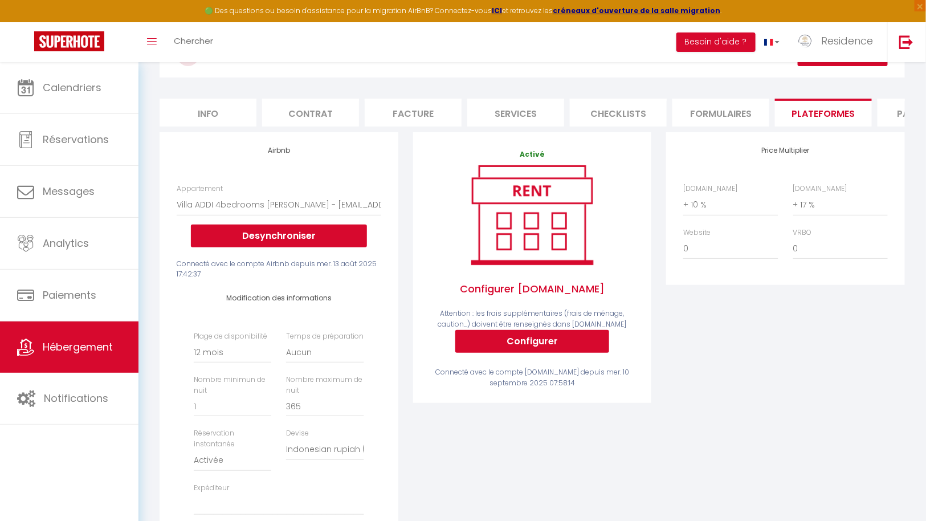
scroll to position [76, 0]
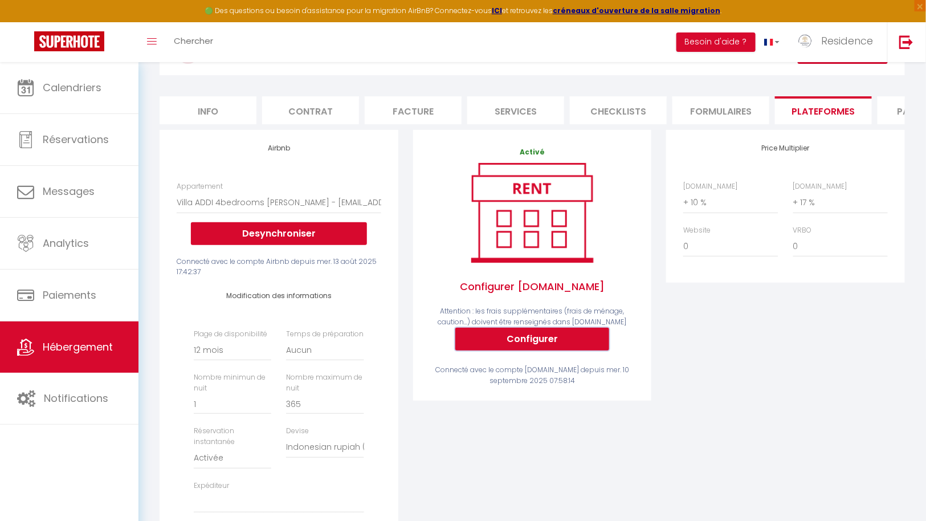
click at [539, 342] on button "Configurer" at bounding box center [532, 339] width 154 height 23
select select
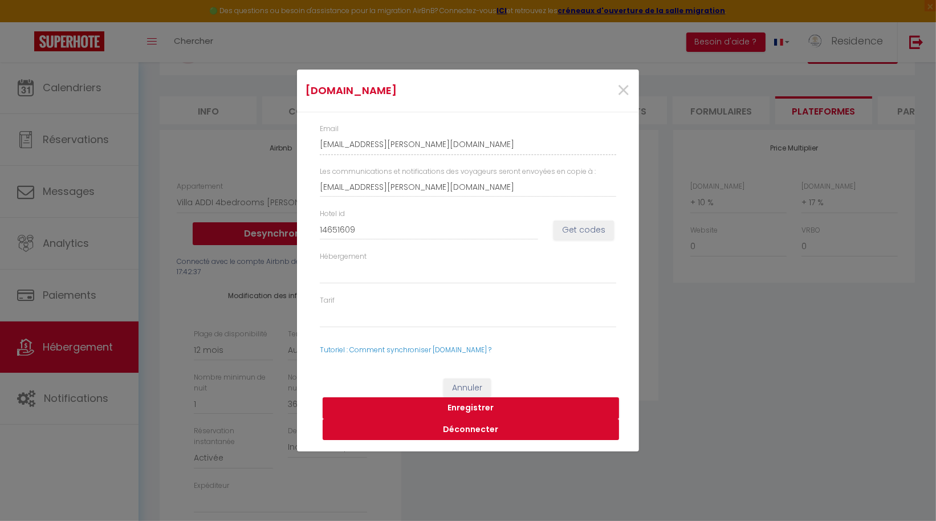
click at [473, 427] on button "Déconnecter" at bounding box center [471, 430] width 296 height 22
select select
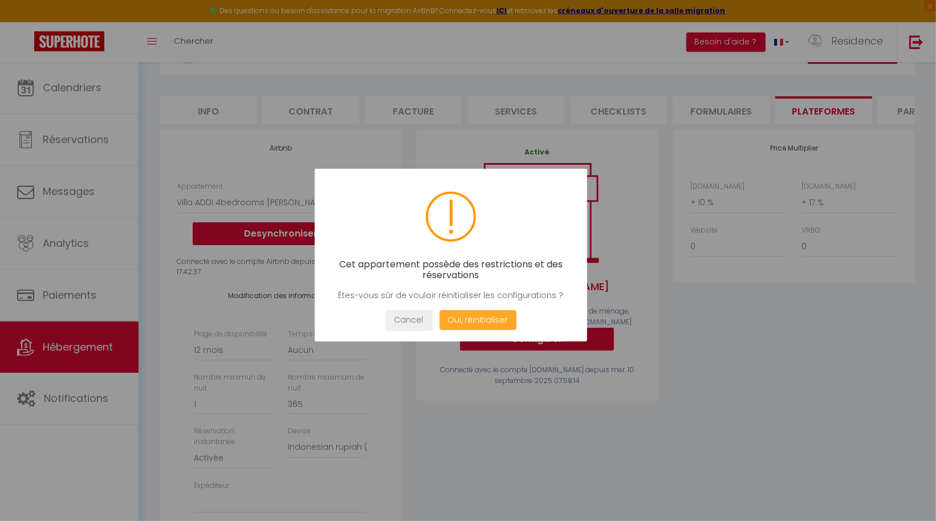
click at [483, 318] on button "Oui, réinitialiser" at bounding box center [477, 320] width 77 height 20
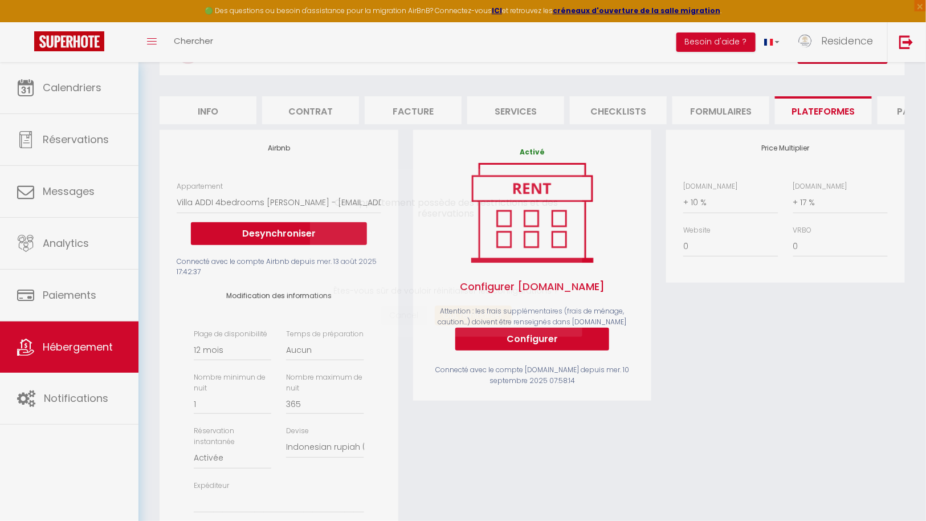
select select
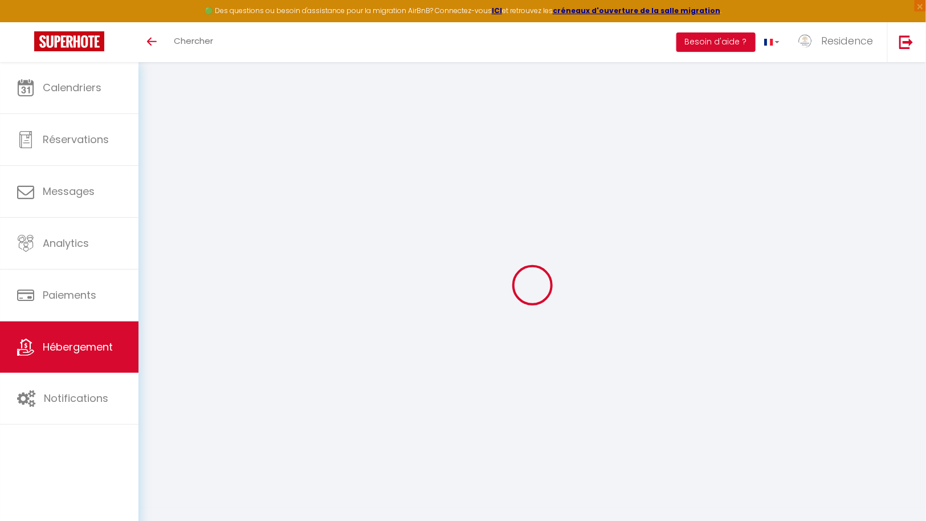
select select "+ 10 %"
select select "+ 17 %"
select select "12117-1473225825893726662"
select select "365"
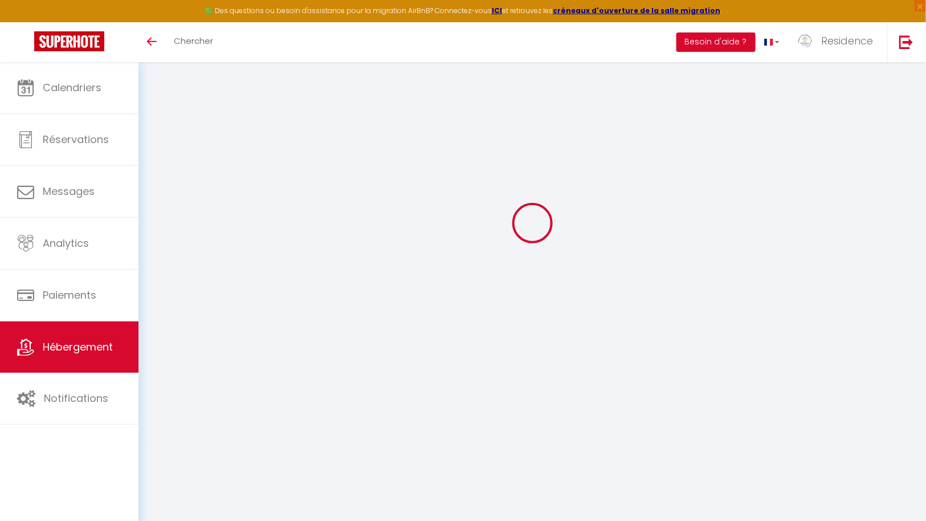
select select "IDR"
select select
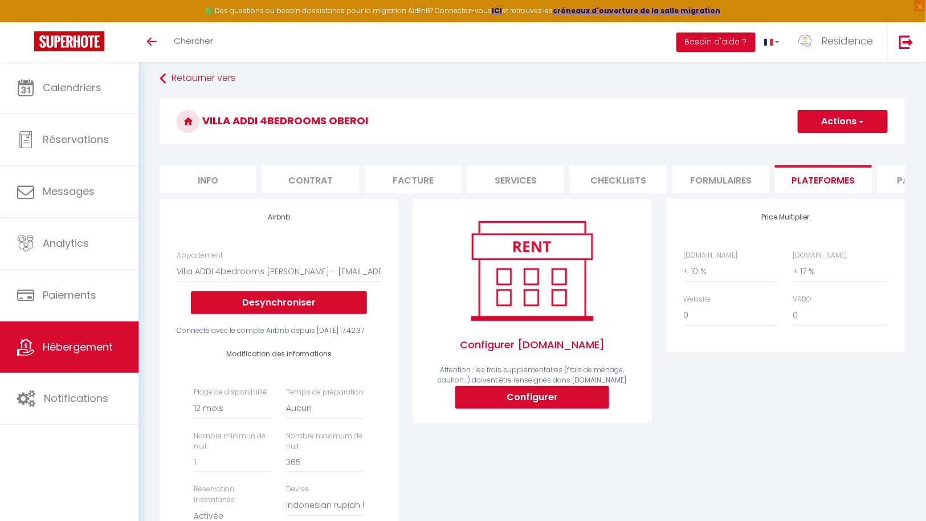
scroll to position [0, 0]
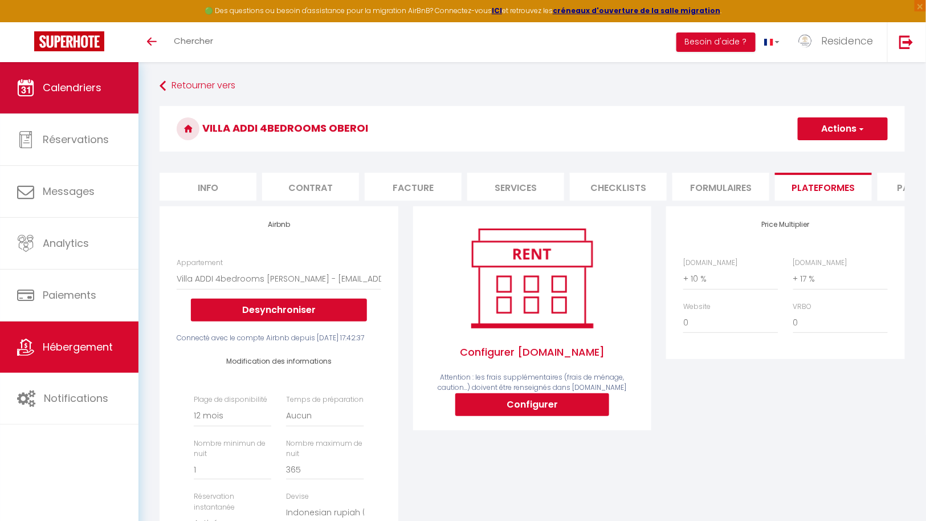
click at [83, 87] on span "Calendriers" at bounding box center [72, 87] width 59 height 14
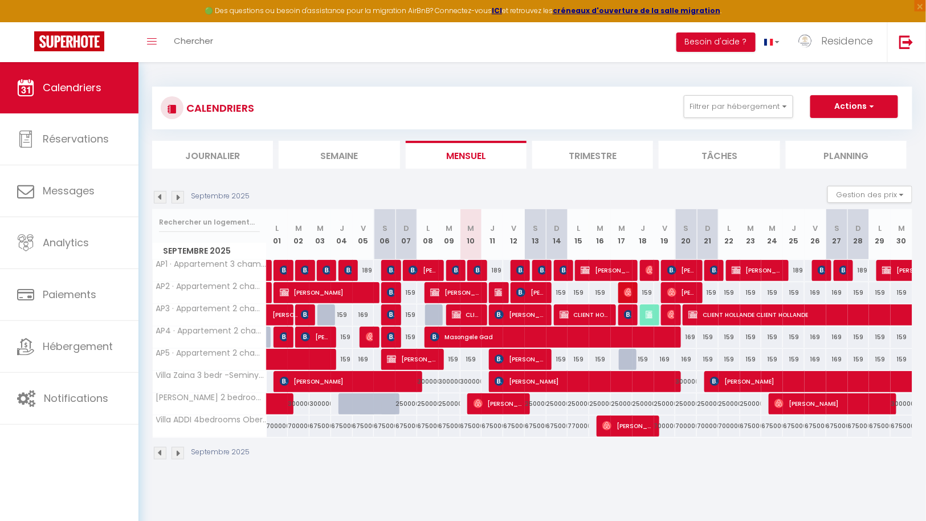
click at [177, 197] on img at bounding box center [178, 197] width 13 height 13
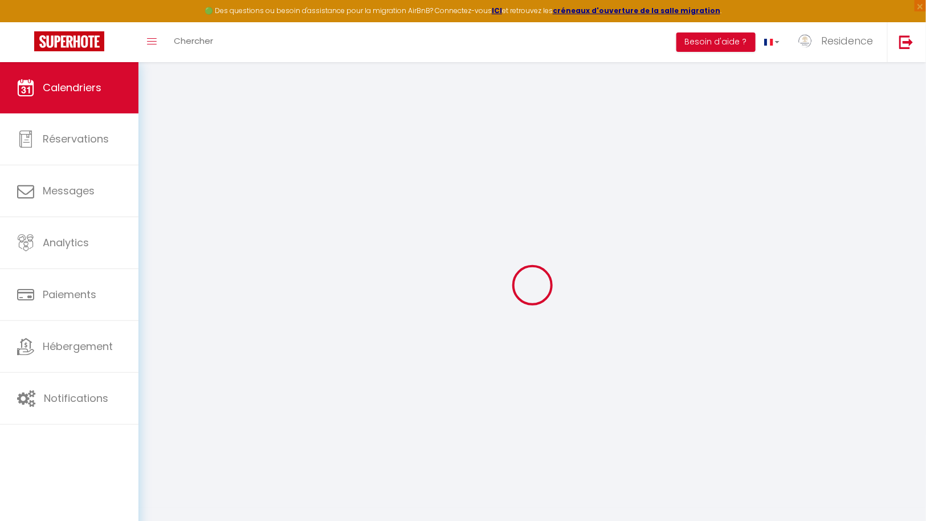
click at [177, 197] on div at bounding box center [532, 285] width 760 height 418
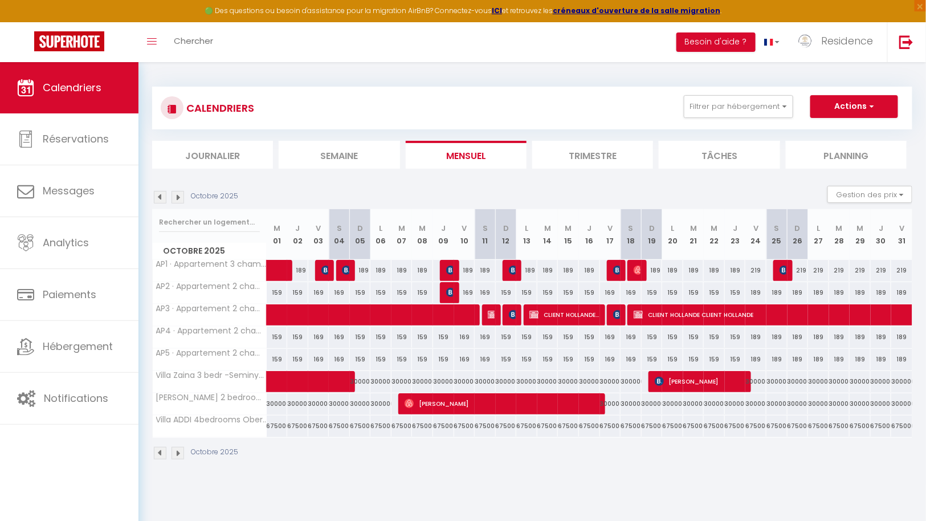
click at [177, 197] on img at bounding box center [178, 197] width 13 height 13
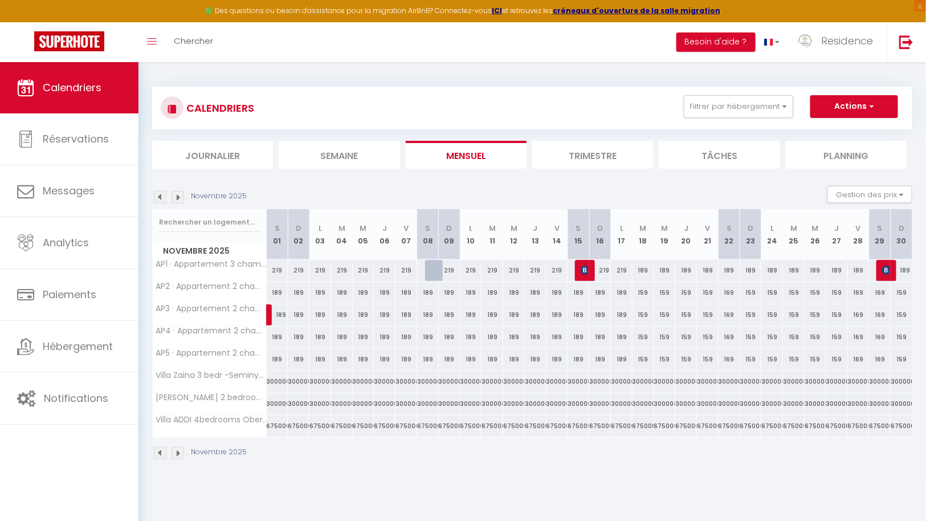
click at [177, 197] on img at bounding box center [178, 197] width 13 height 13
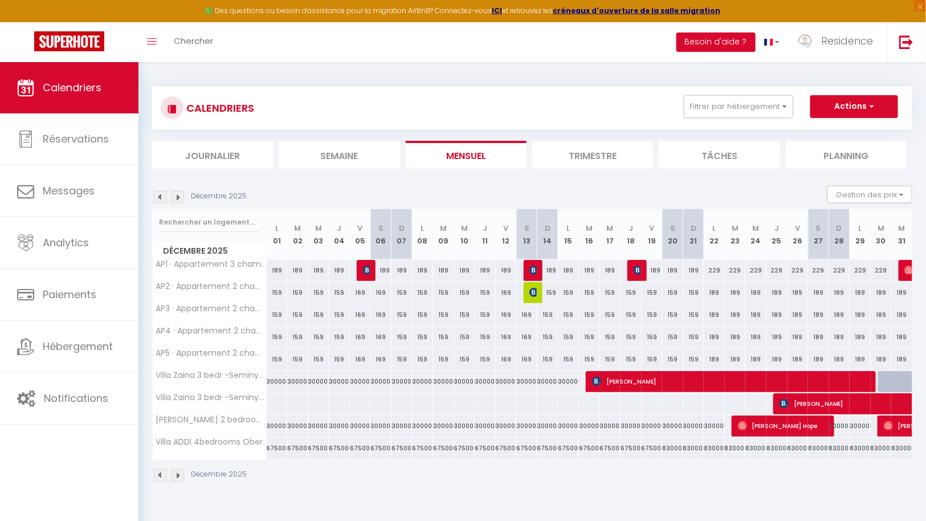
click at [177, 197] on img at bounding box center [178, 197] width 13 height 13
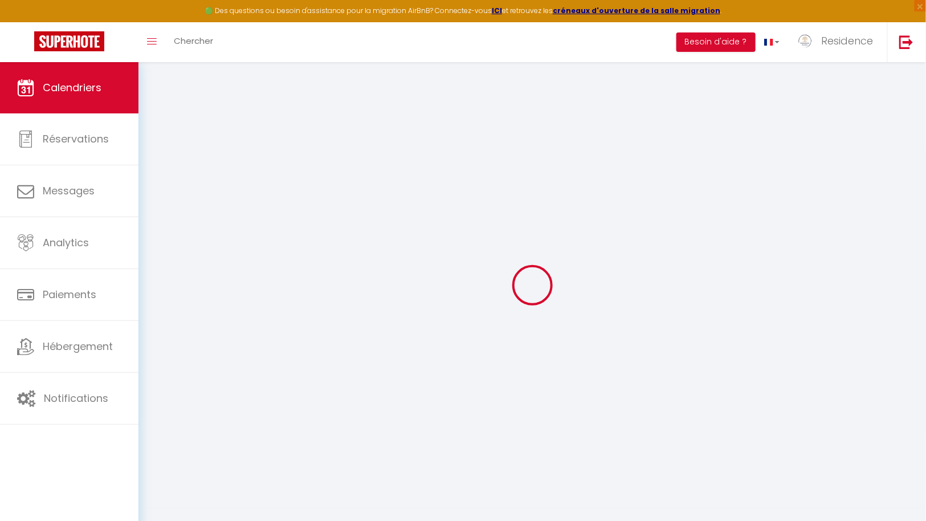
select select
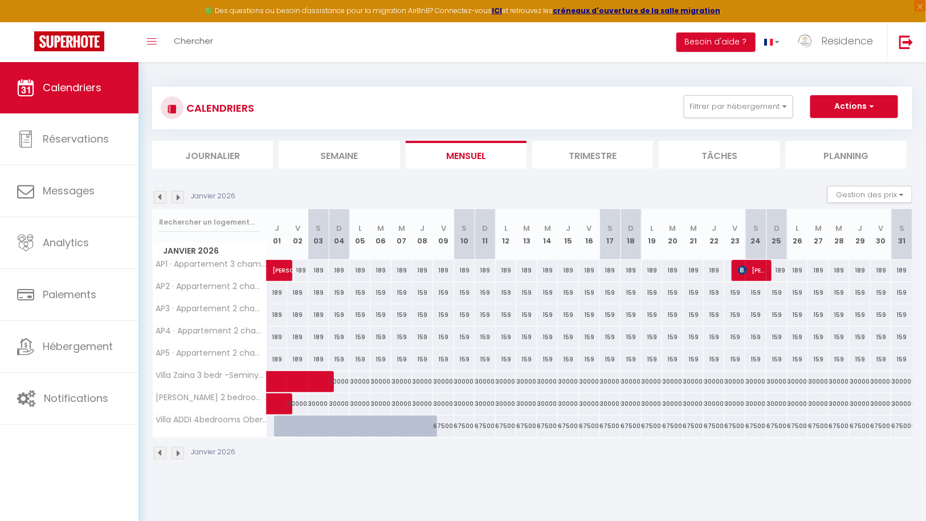
click at [280, 427] on div at bounding box center [284, 426] width 21 height 22
type input "8300000"
select select "1"
type input "Jeu 01 Janvier 2026"
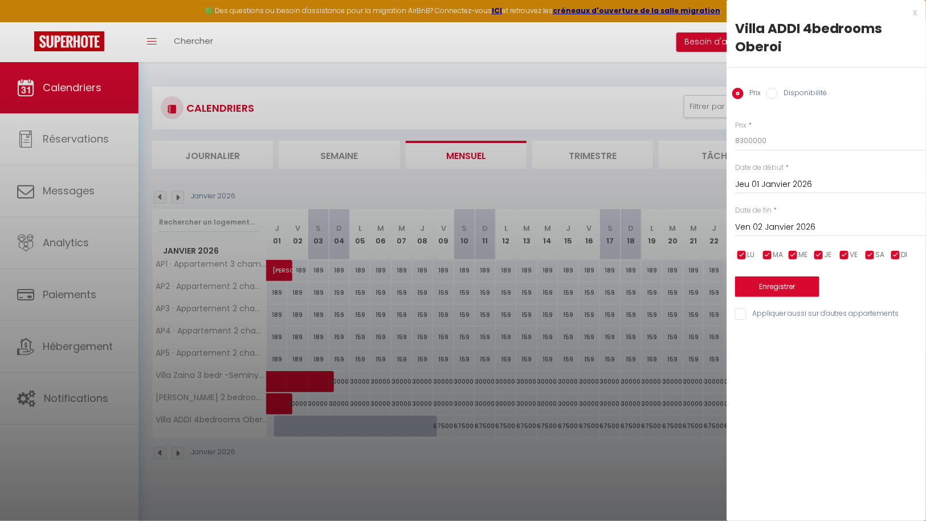
click at [822, 221] on input "Ven 02 Janvier 2026" at bounding box center [830, 227] width 191 height 15
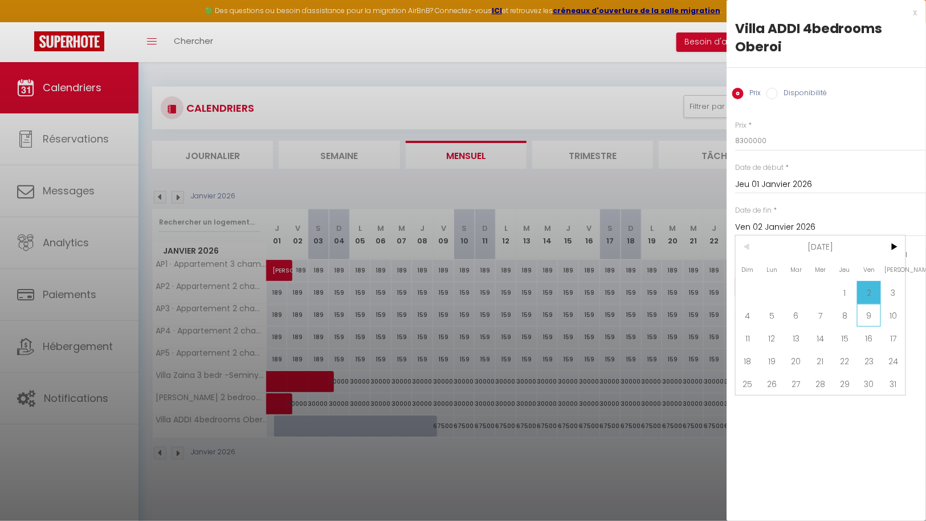
click at [872, 315] on span "9" at bounding box center [869, 315] width 25 height 23
type input "Ven 09 Janvier 2026"
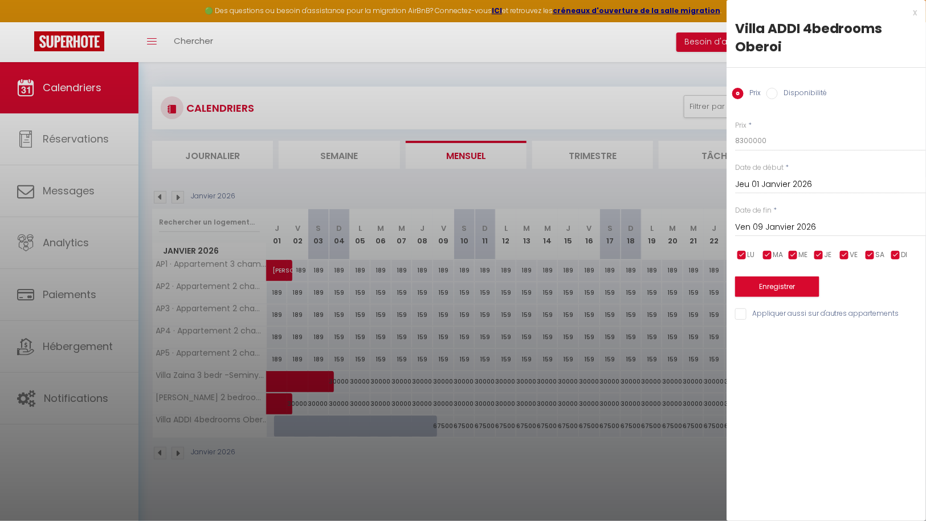
click at [774, 92] on input "Disponibilité" at bounding box center [771, 93] width 11 height 11
radio input "true"
radio input "false"
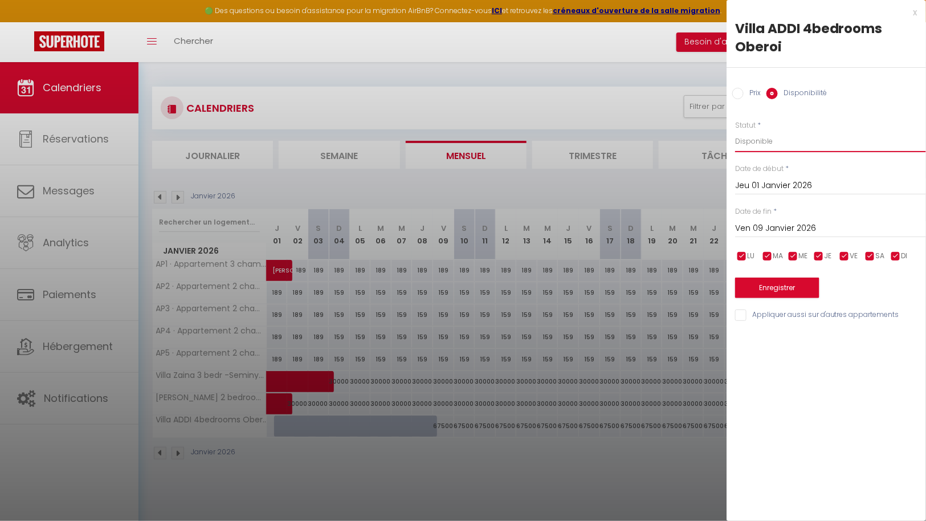
click at [792, 145] on select "Disponible Indisponible" at bounding box center [830, 141] width 191 height 22
click at [735, 130] on select "Disponible Indisponible" at bounding box center [830, 141] width 191 height 22
click at [780, 288] on button "Enregistrer" at bounding box center [777, 288] width 84 height 21
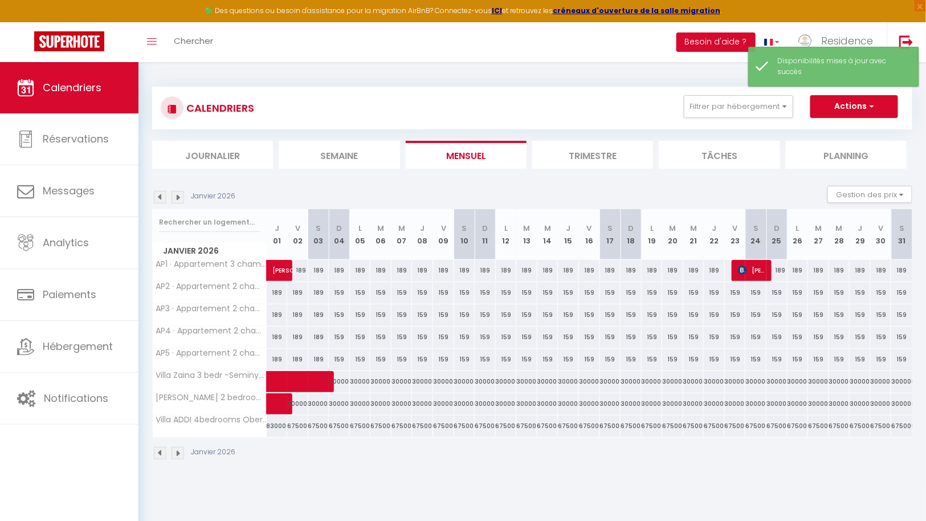
click at [293, 463] on div "Janvier 2026" at bounding box center [532, 455] width 760 height 34
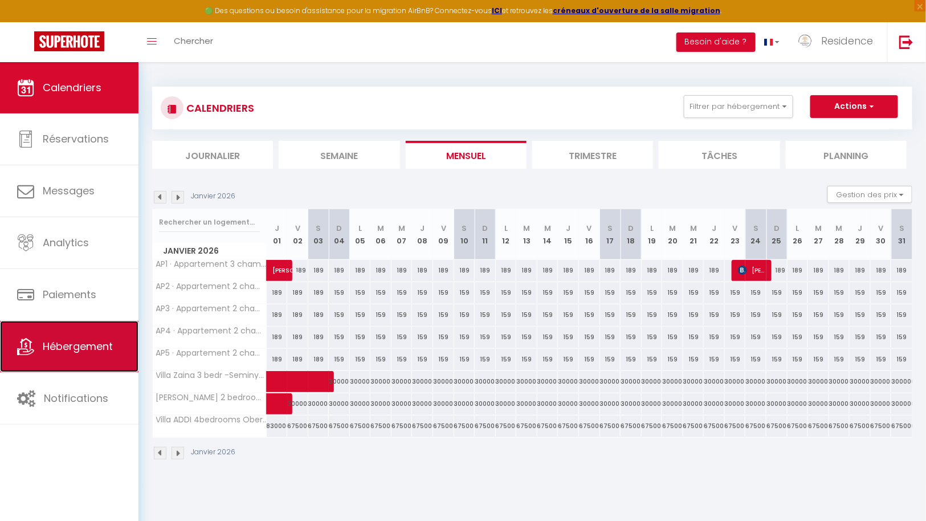
click at [86, 347] on span "Hébergement" at bounding box center [78, 346] width 70 height 14
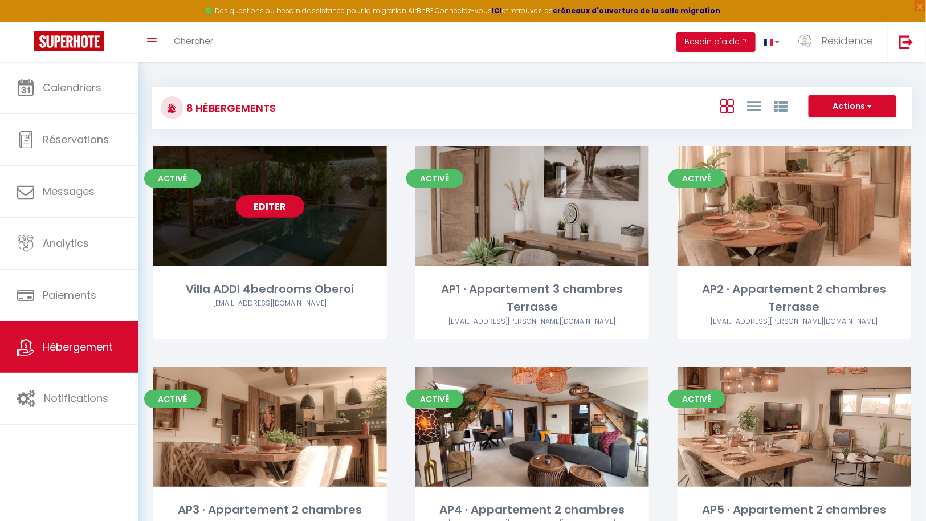
click at [275, 208] on link "Editer" at bounding box center [270, 206] width 68 height 23
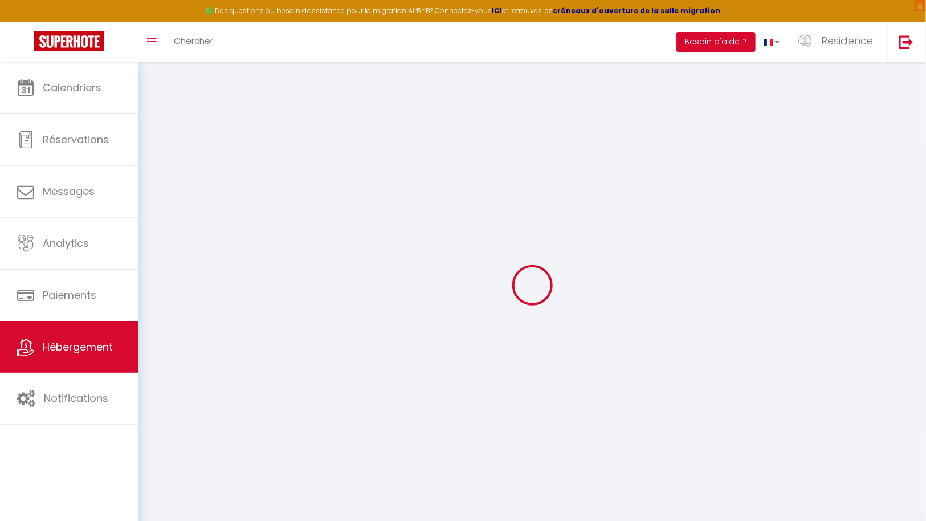
select select
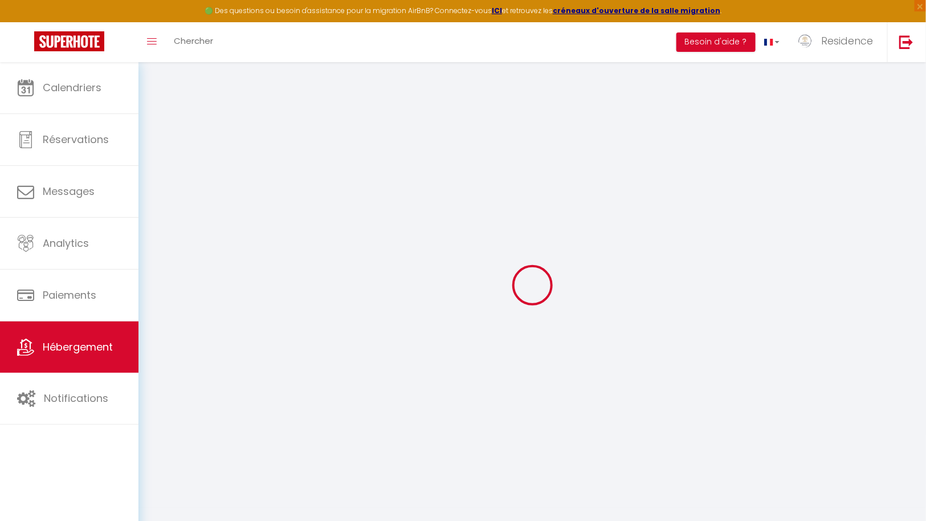
select select
type input "residence-alissa-bhvvxuo9_property@reply.superhote.com"
type input "[EMAIL_ADDRESS][DOMAIN_NAME]"
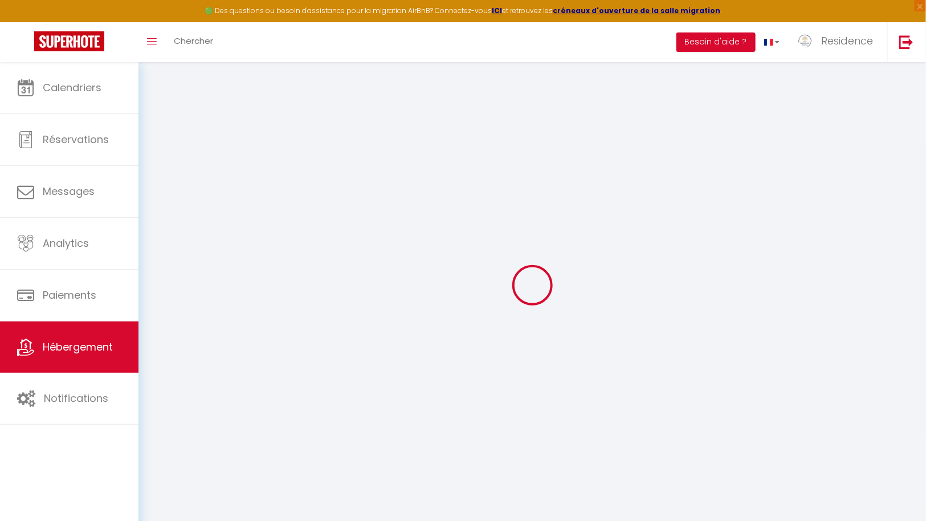
select select
select select "+ 10 %"
select select "+ 17 %"
select select
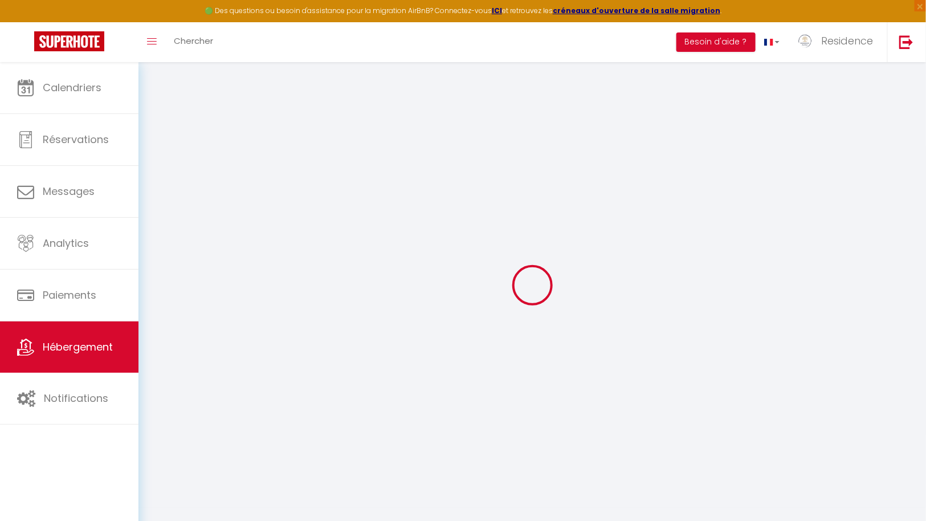
select select
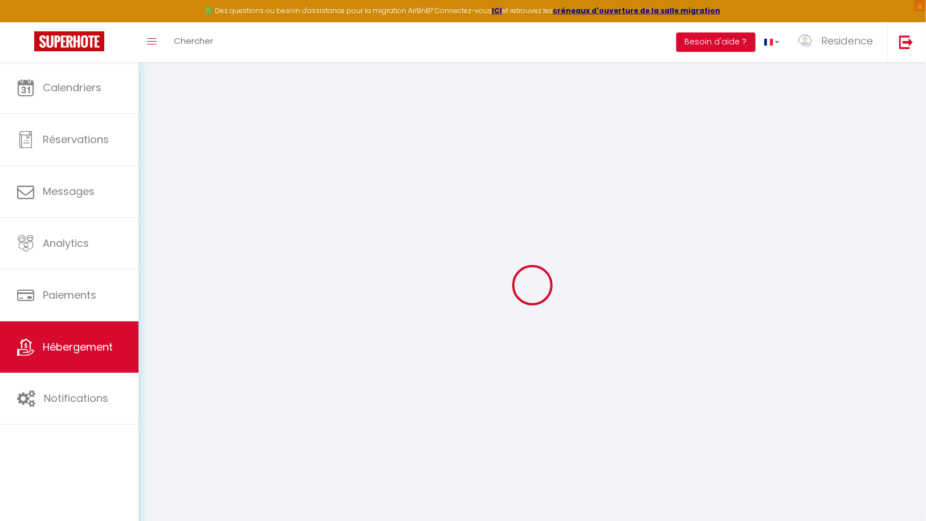
select select
checkbox input "false"
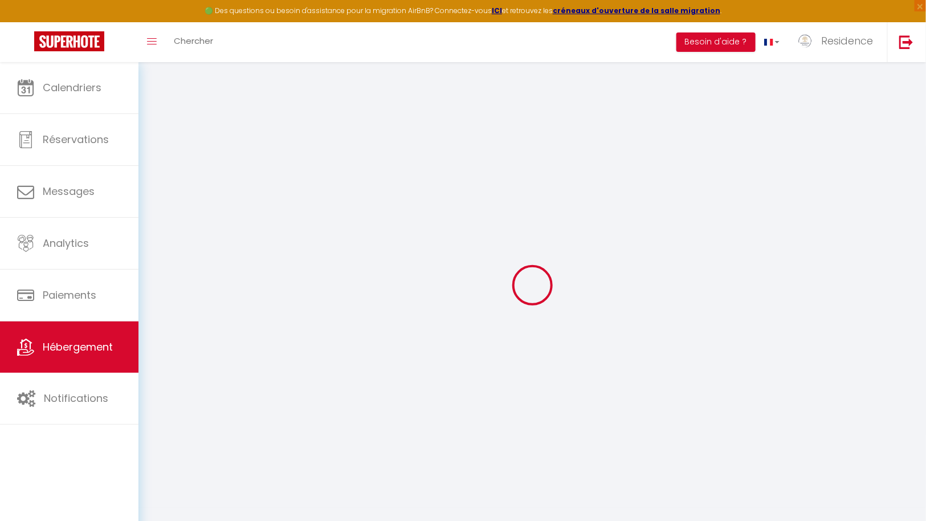
checkbox input "false"
select select
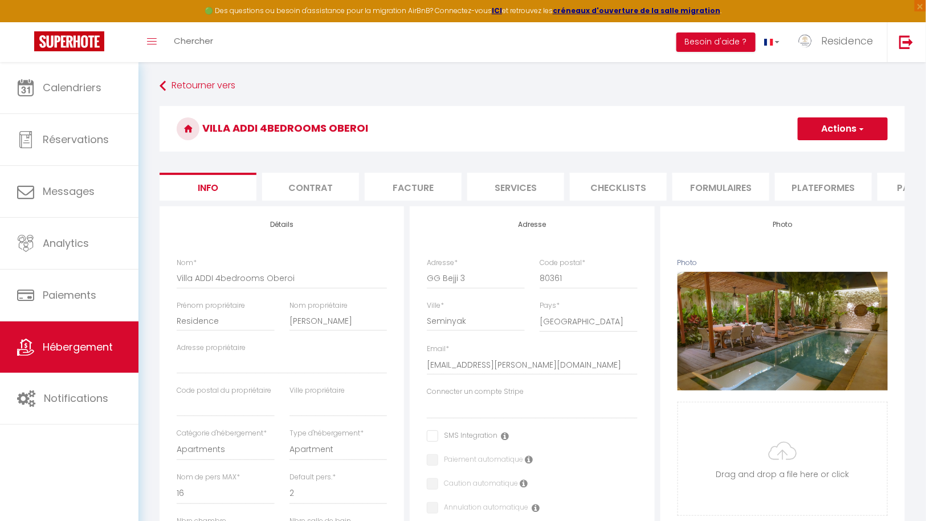
click at [819, 189] on li "Plateformes" at bounding box center [823, 187] width 97 height 28
select select
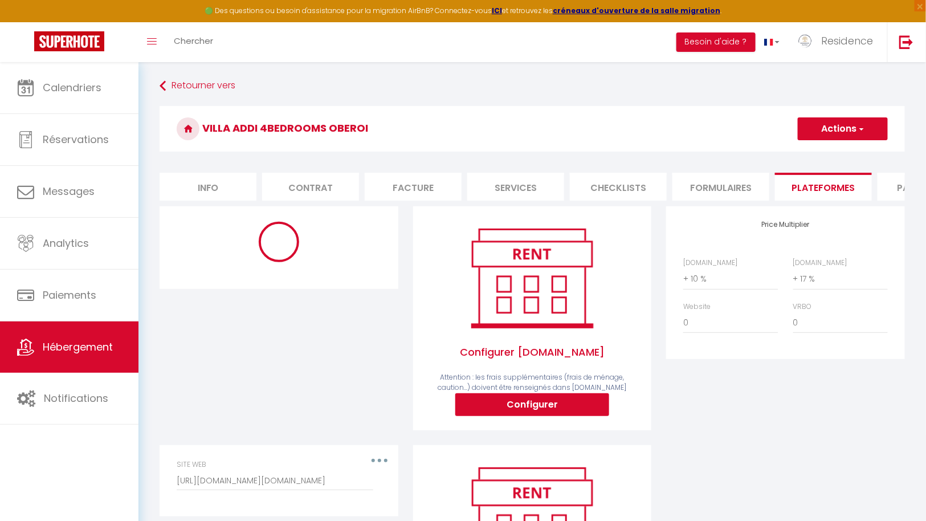
select select
select select "365"
select select "IDR"
select select
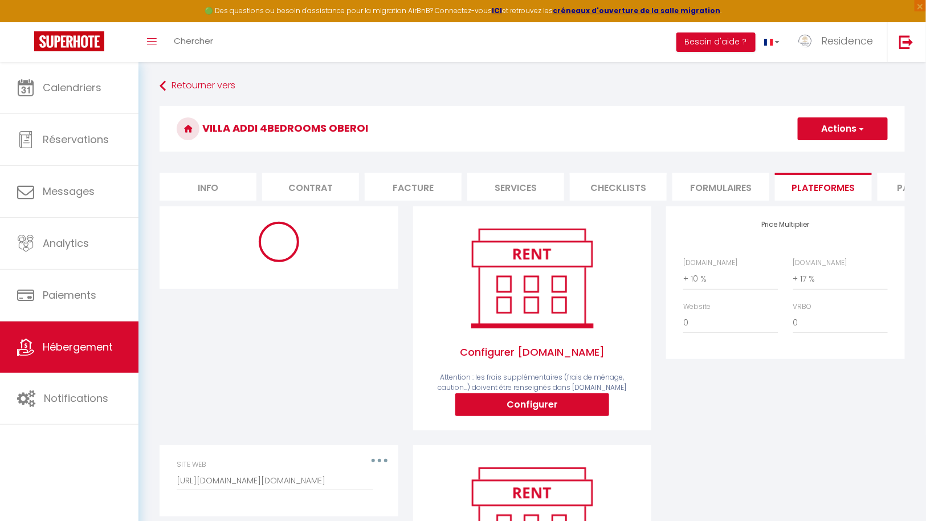
select select "12117-1473225825893726662"
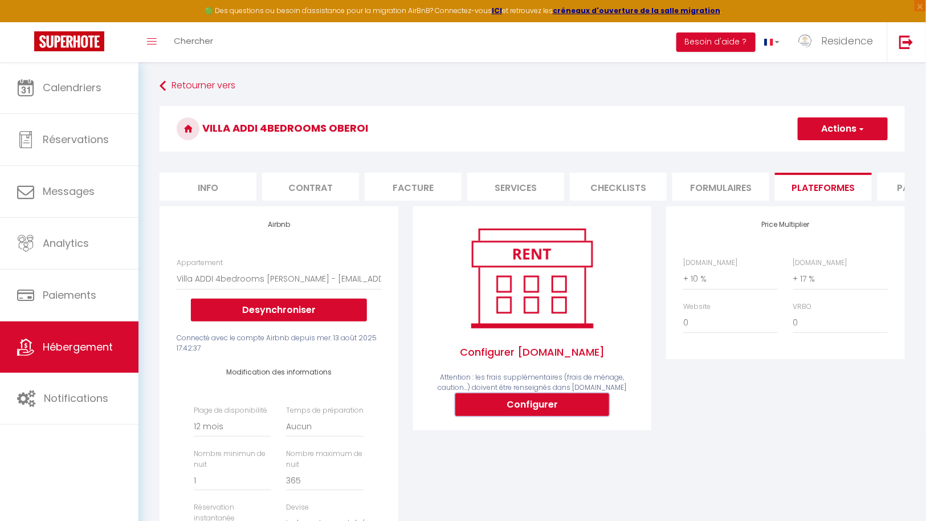
click at [529, 412] on button "Configurer" at bounding box center [532, 404] width 154 height 23
select select
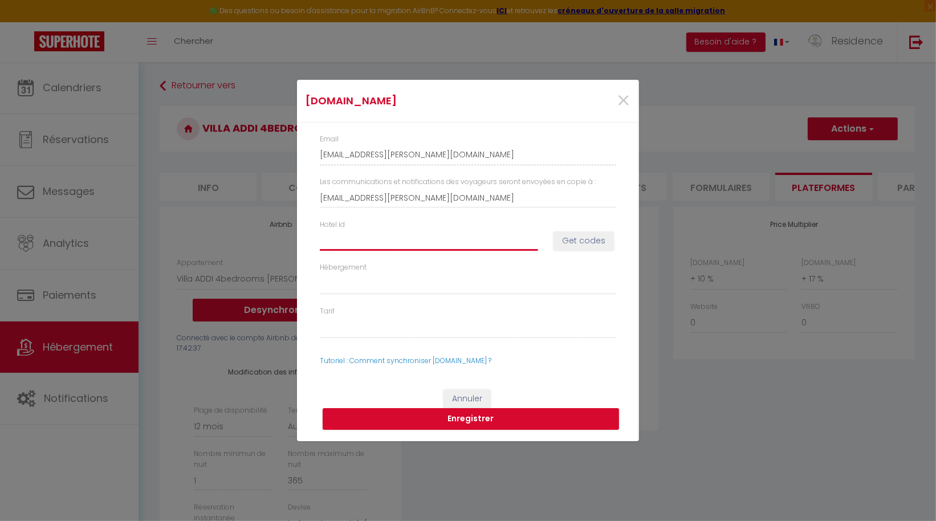
click at [444, 240] on input "Hotel id" at bounding box center [429, 240] width 218 height 21
paste input "14651609"
type input "14651609"
select select
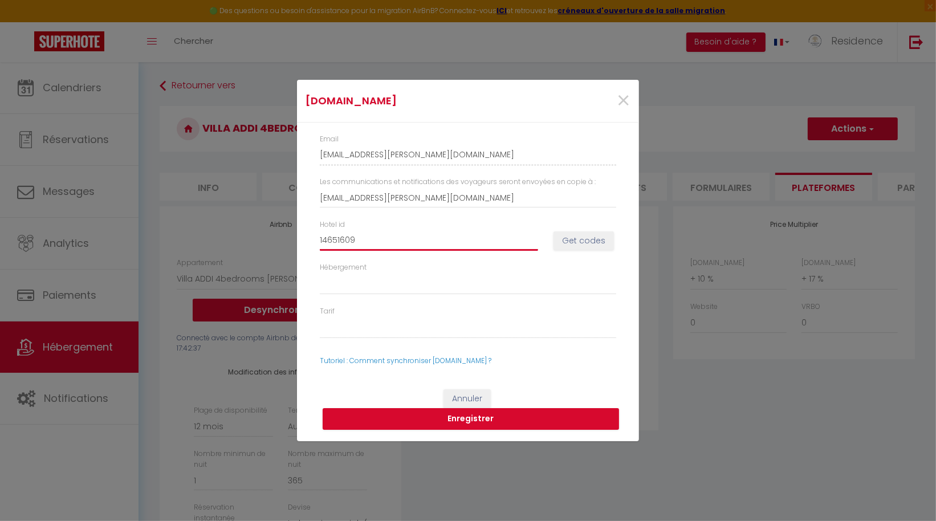
select select
type input "14651609"
click at [577, 239] on button "Get codes" at bounding box center [583, 240] width 60 height 19
select select
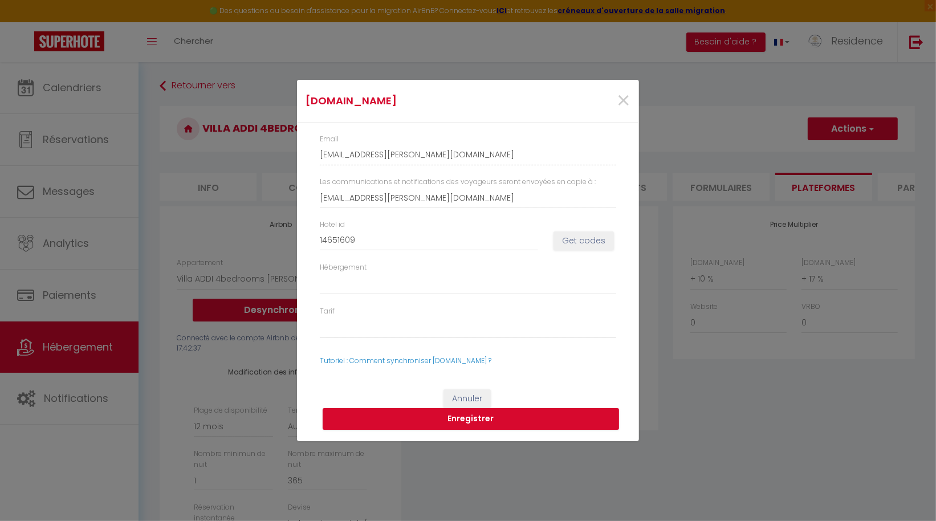
select select
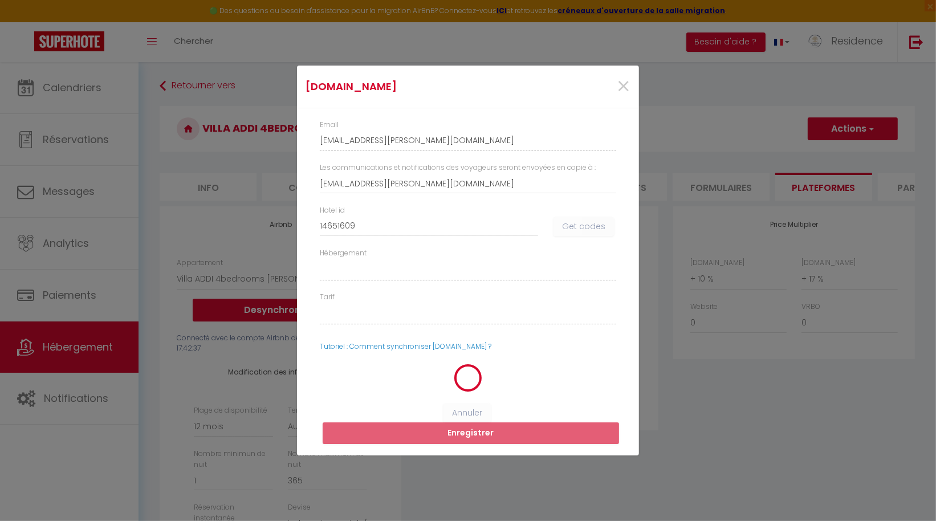
select select
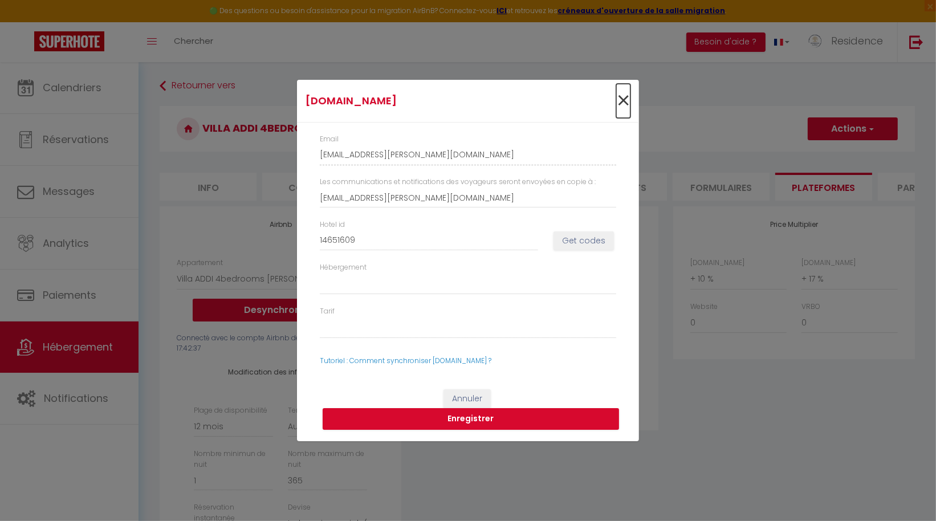
click at [623, 101] on span "×" at bounding box center [623, 101] width 14 height 34
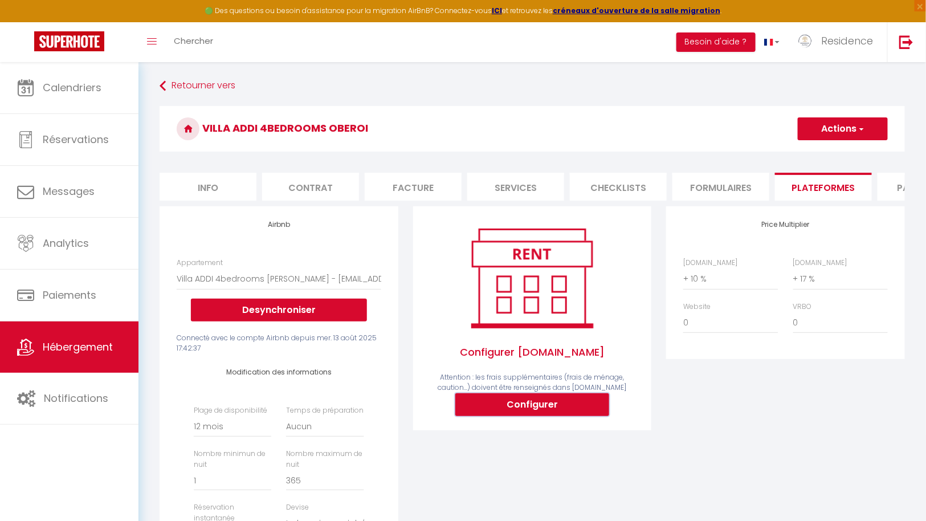
click at [537, 413] on button "Configurer" at bounding box center [532, 404] width 154 height 23
type input "residence-alissa-bhvvxuo9_property@reply.superhote.com"
type input "[EMAIL_ADDRESS][DOMAIN_NAME]"
select select
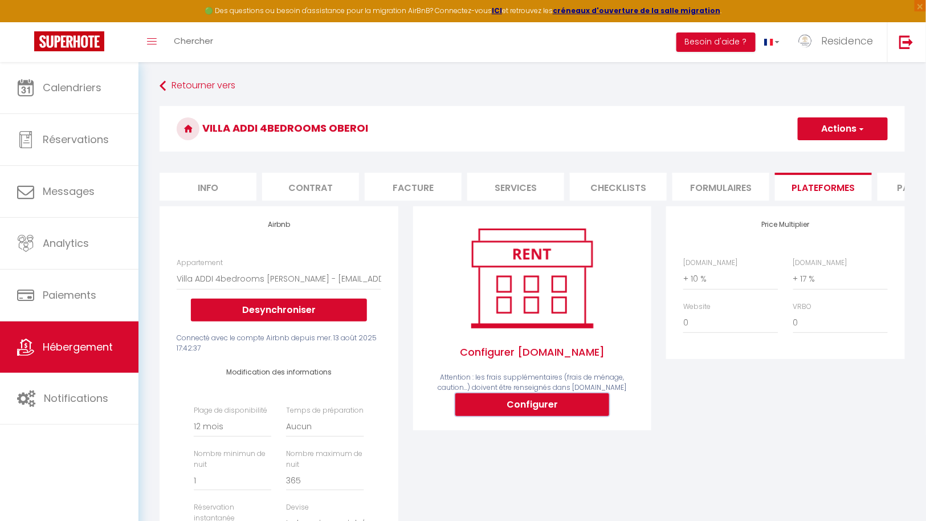
select select
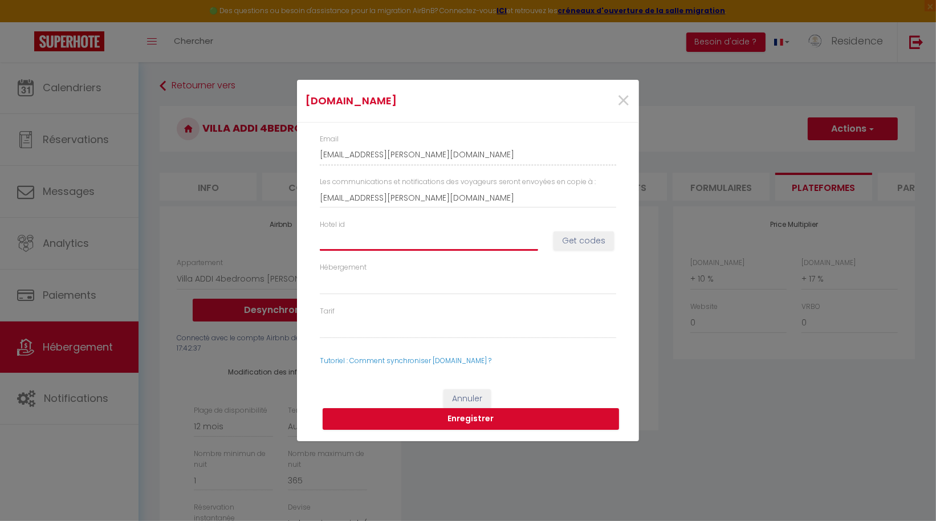
click at [395, 243] on input "Hotel id" at bounding box center [429, 240] width 218 height 21
paste input "14651609"
type input "14651609"
select select
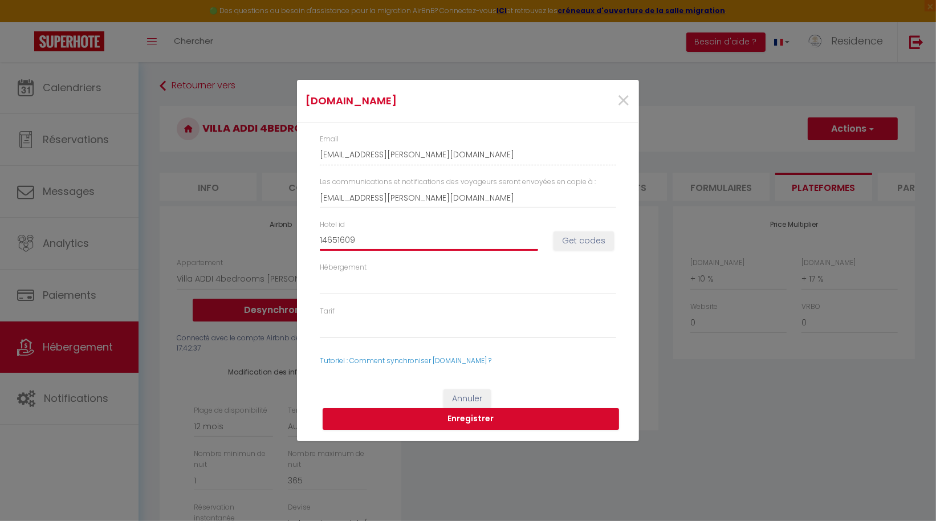
select select
type input "14651609"
click at [580, 239] on button "Get codes" at bounding box center [583, 240] width 60 height 19
select select
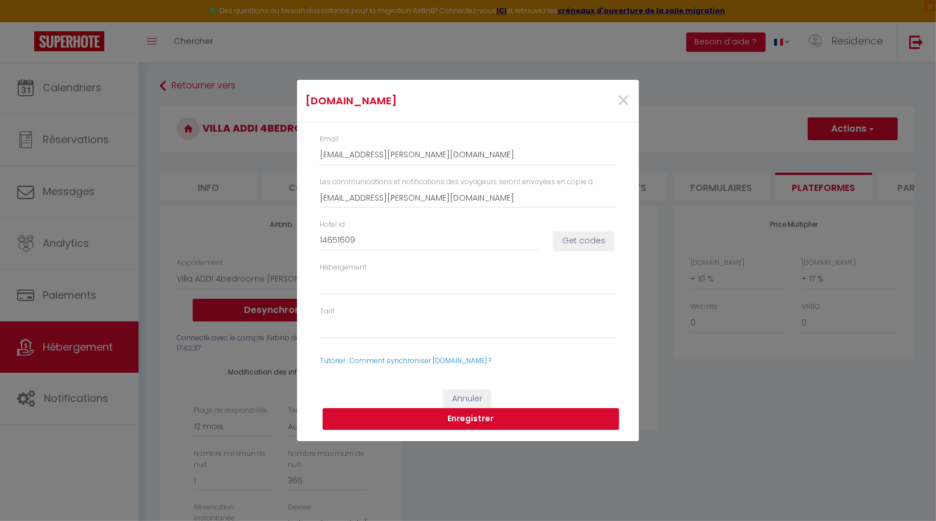
select select
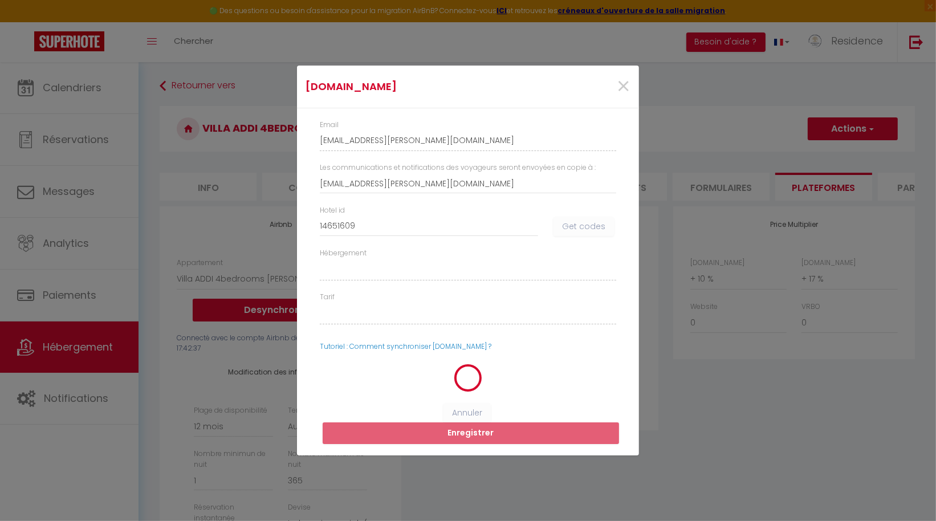
select select
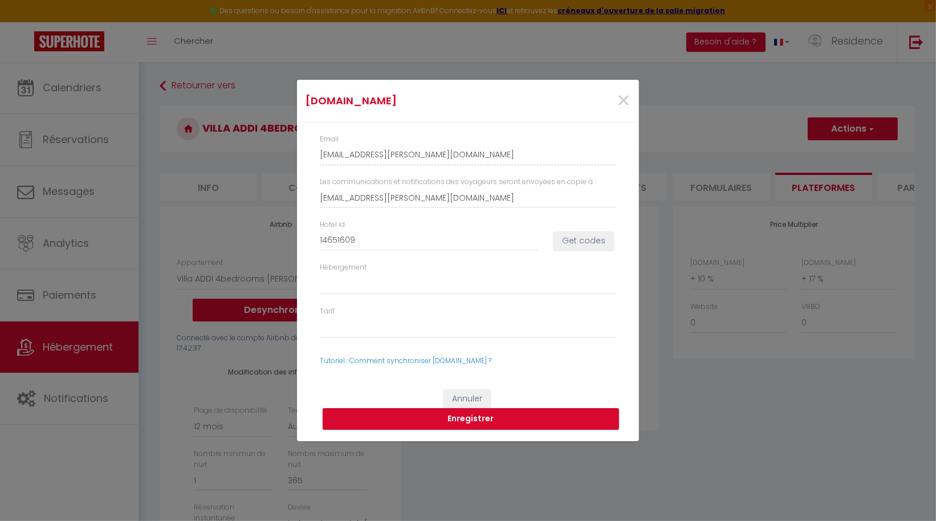
click at [762, 416] on div "Booking.com × Email residence-alissa-bhvvxuo9_property@reply.superhote.com Les …" at bounding box center [468, 260] width 936 height 521
click at [471, 399] on button "Annuler" at bounding box center [466, 398] width 47 height 19
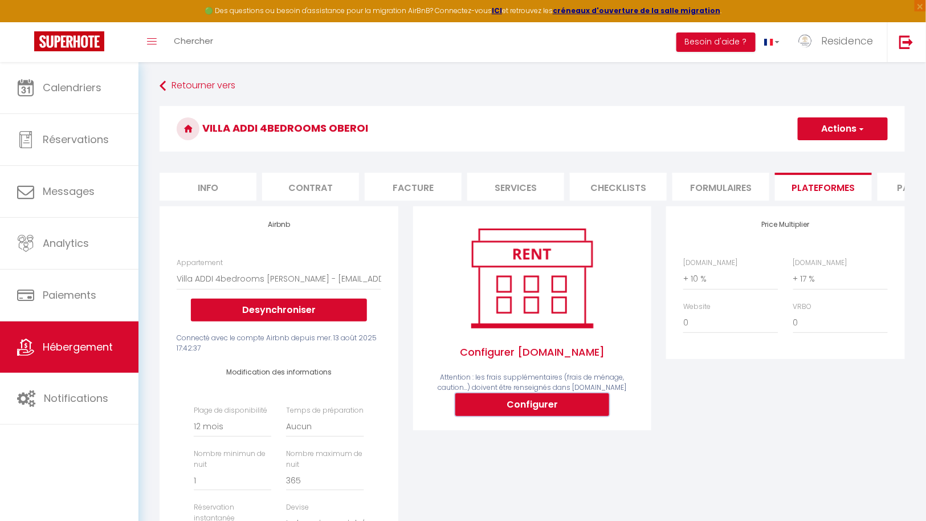
click at [533, 410] on button "Configurer" at bounding box center [532, 404] width 154 height 23
type input "residence-alissa-bhvvxuo9_property@reply.superhote.com"
type input "[EMAIL_ADDRESS][DOMAIN_NAME]"
select select
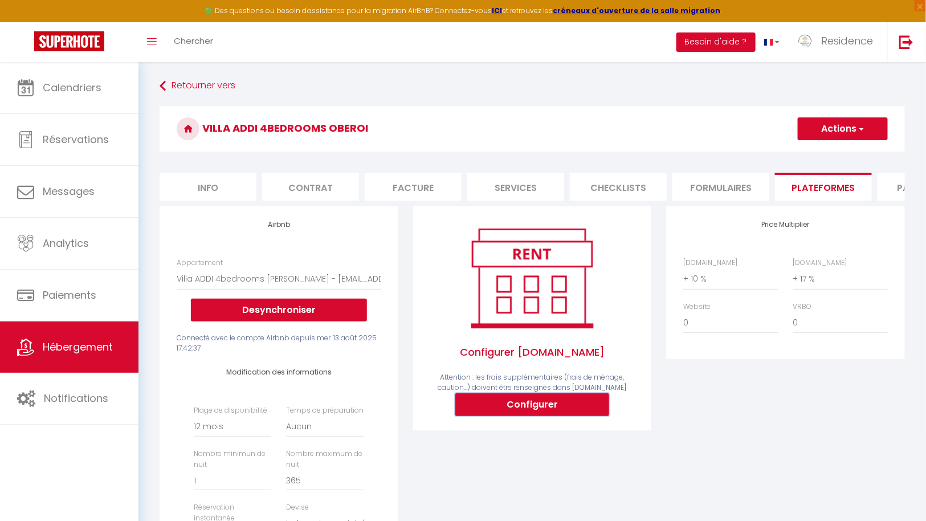
select select
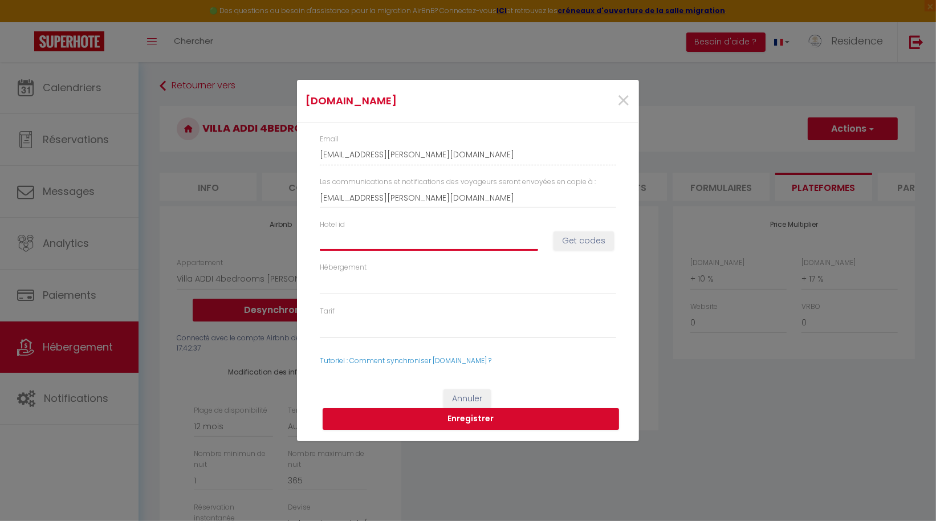
click at [404, 236] on input "Hotel id" at bounding box center [429, 240] width 218 height 21
paste input "14651609"
type input "14651609"
select select
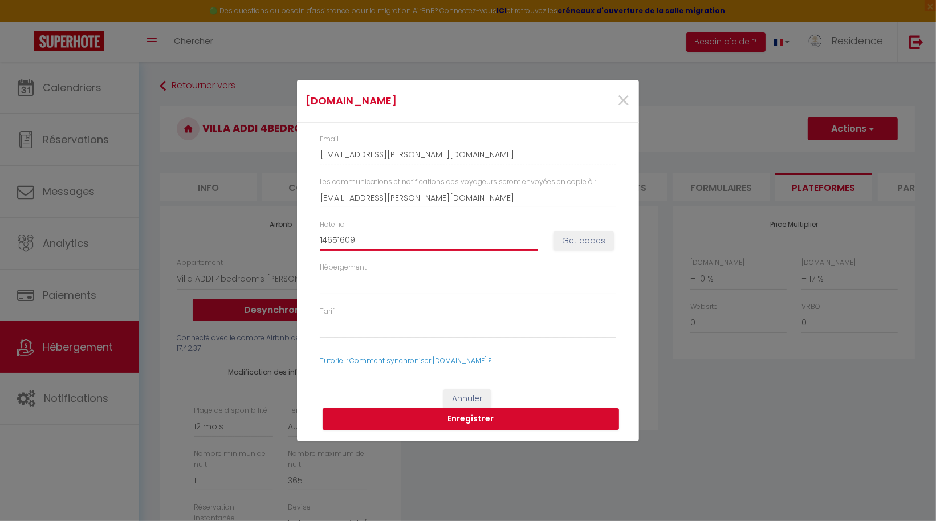
select select
type input "14651609"
click at [574, 238] on button "Get codes" at bounding box center [583, 240] width 60 height 19
select select
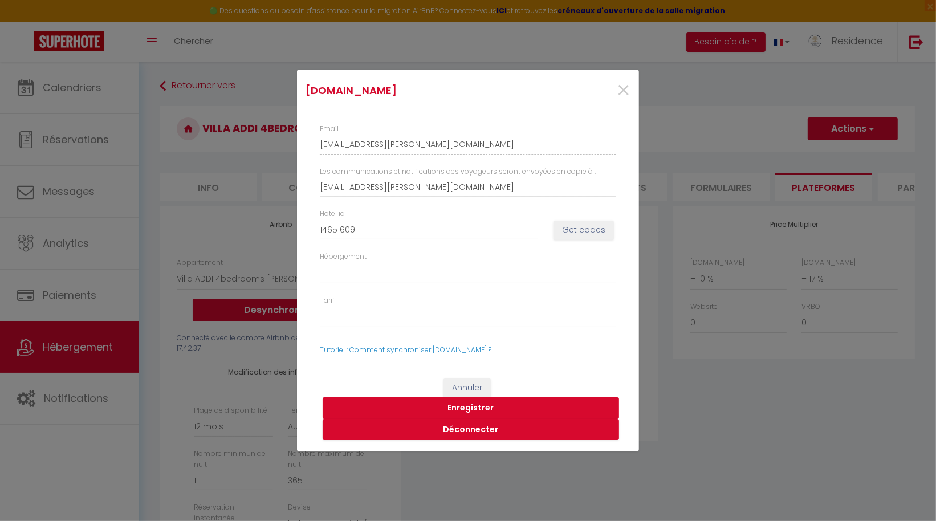
click at [474, 404] on button "Enregistrer" at bounding box center [471, 408] width 296 height 22
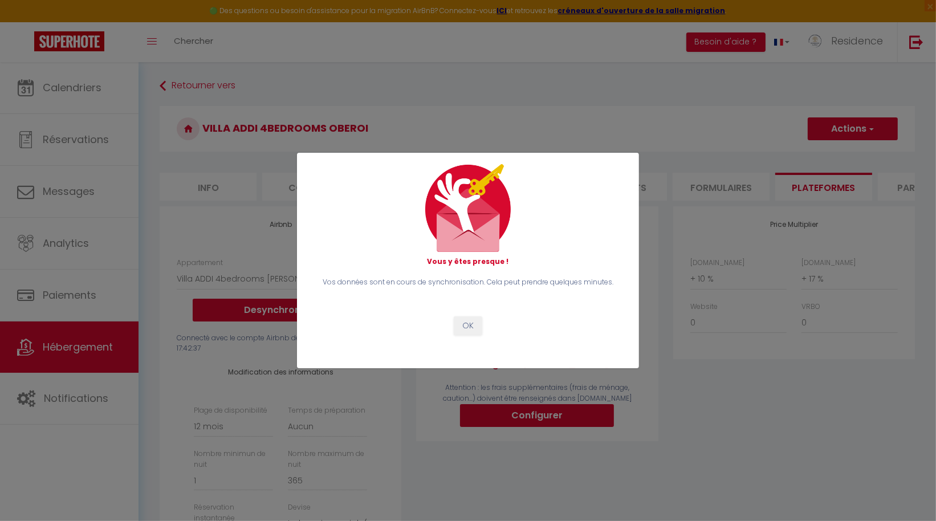
select select
click at [469, 324] on button "OK" at bounding box center [468, 325] width 28 height 19
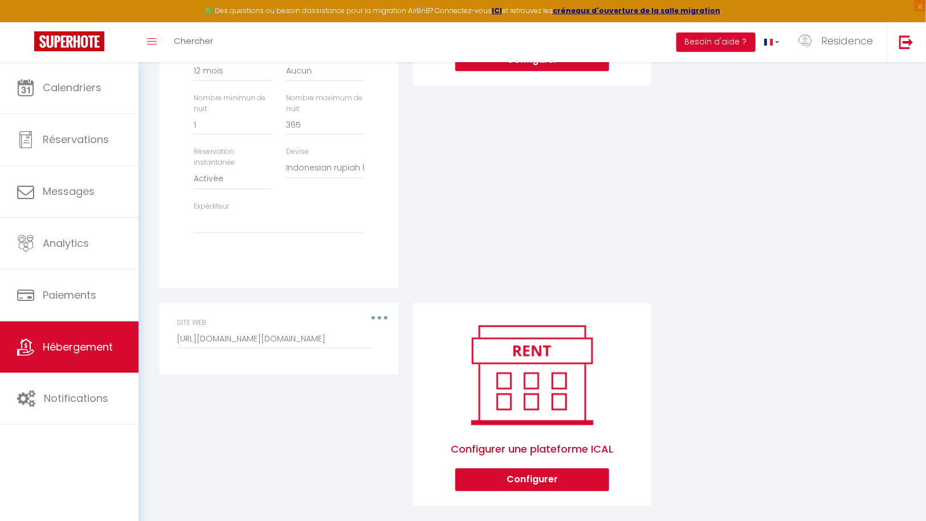
scroll to position [378, 0]
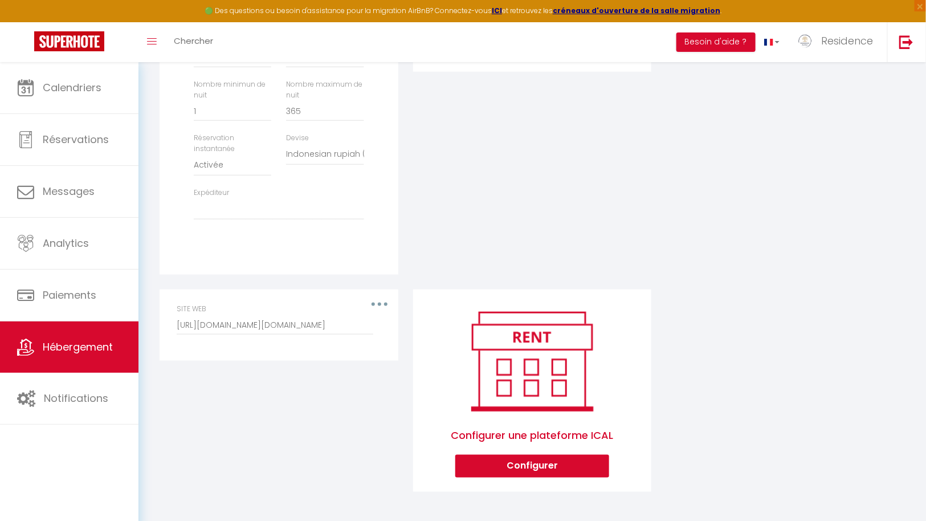
click at [377, 303] on button "button" at bounding box center [380, 304] width 32 height 18
click at [450, 240] on div "Activé Configurer Booking.com Attention : les frais supplémentaires (frais de m…" at bounding box center [533, 63] width 254 height 452
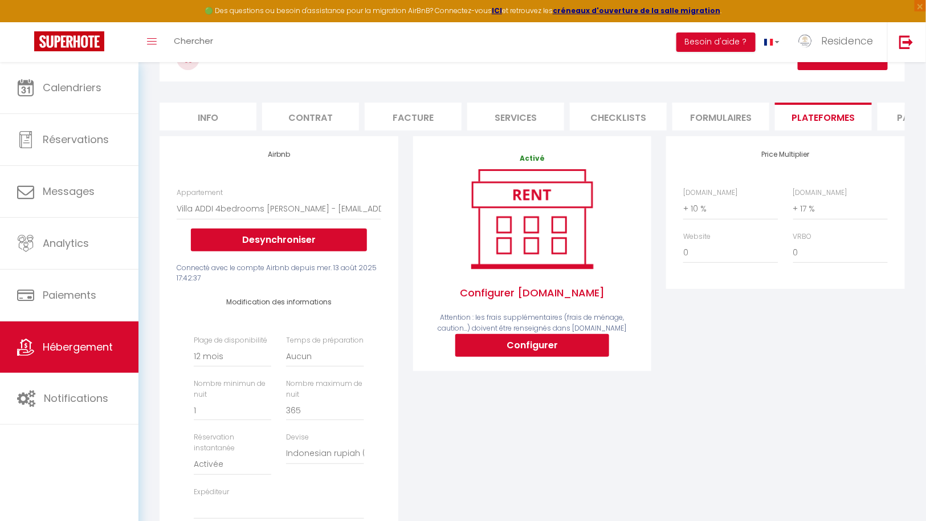
scroll to position [0, 0]
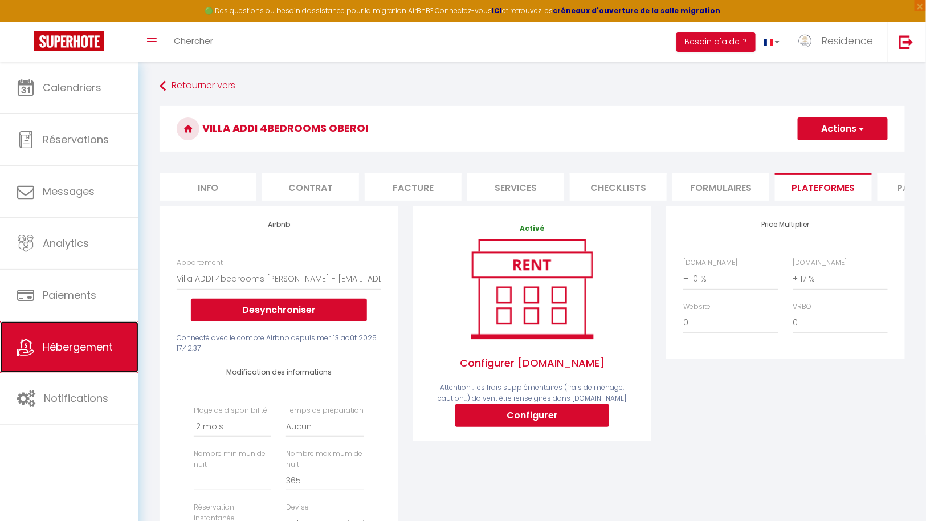
click at [76, 346] on span "Hébergement" at bounding box center [78, 347] width 70 height 14
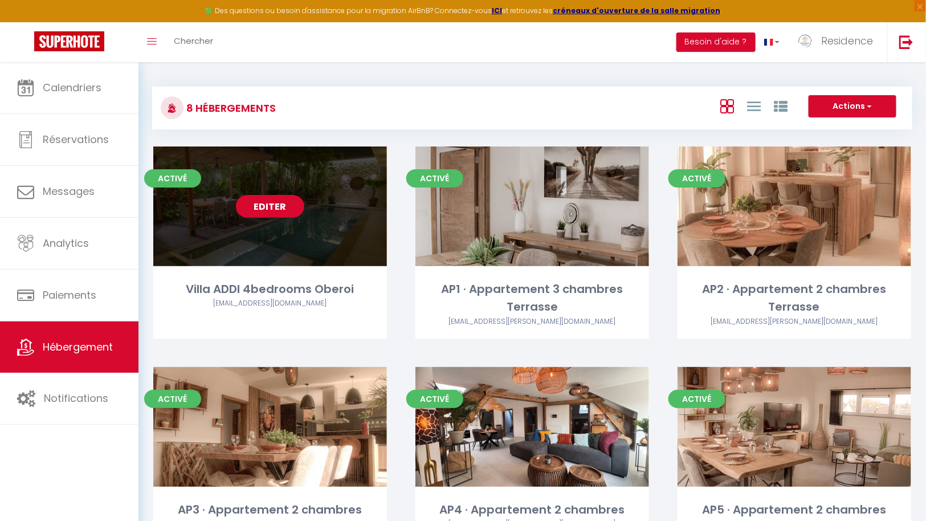
click at [275, 206] on link "Editer" at bounding box center [270, 206] width 68 height 23
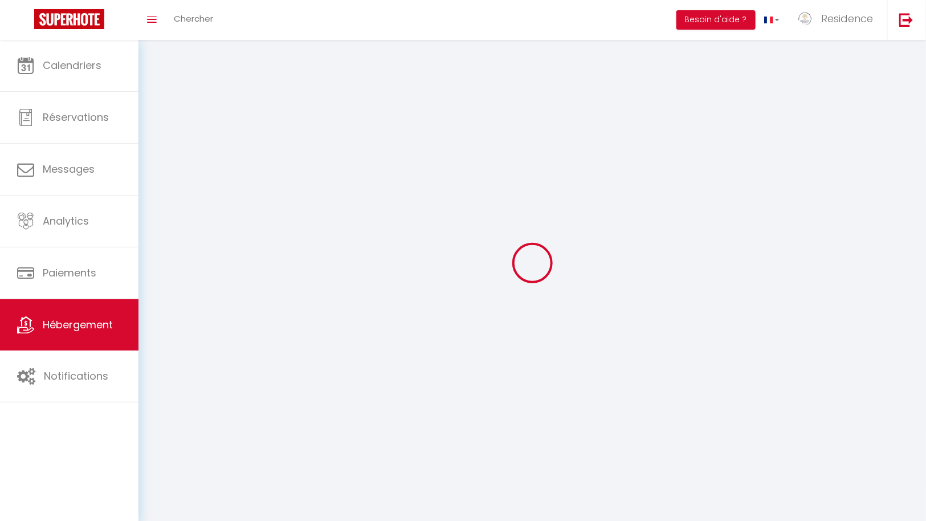
select select
select select "28"
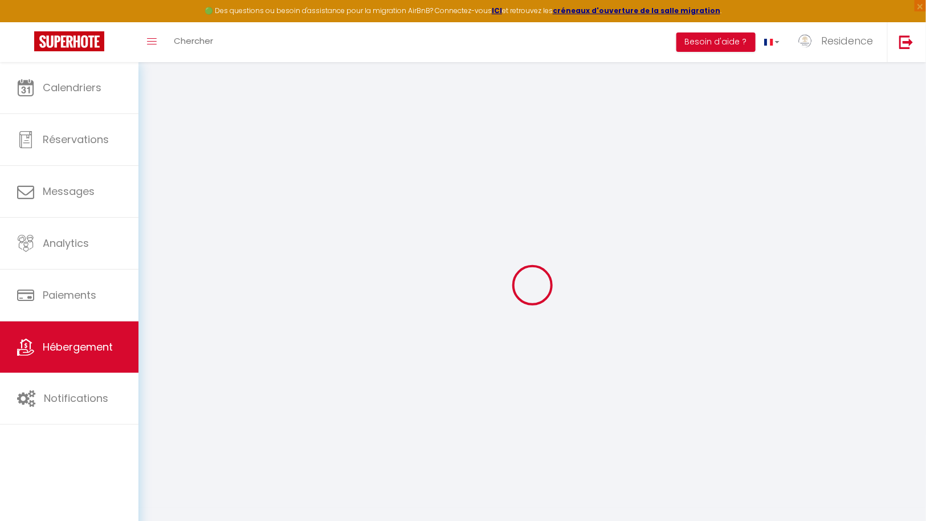
select select
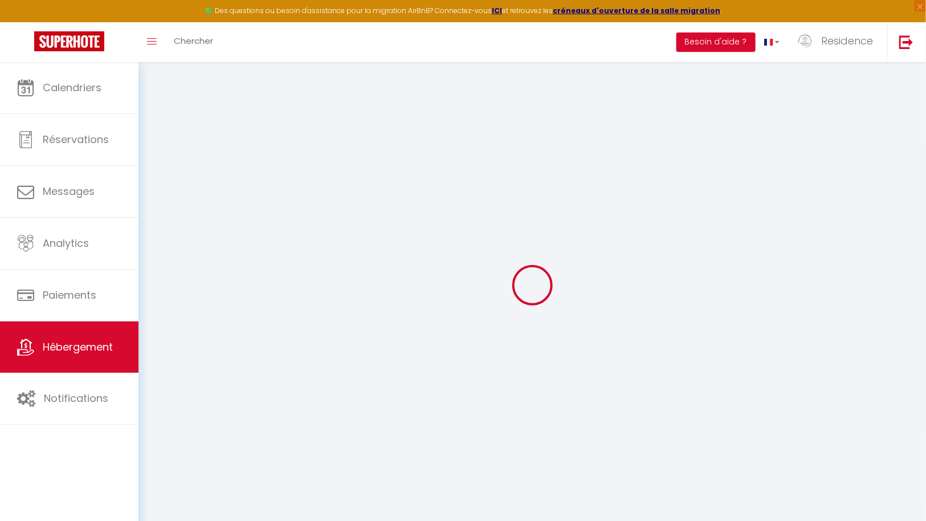
select select
checkbox input "false"
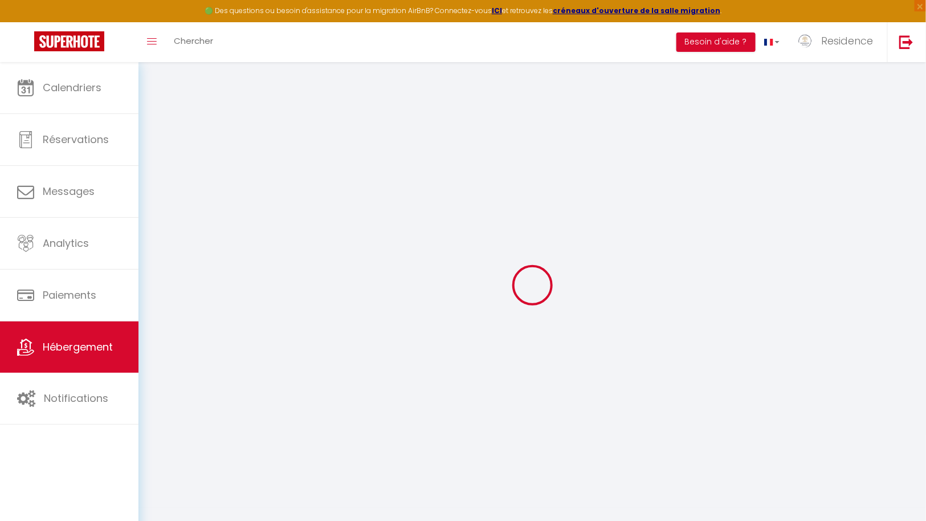
select select
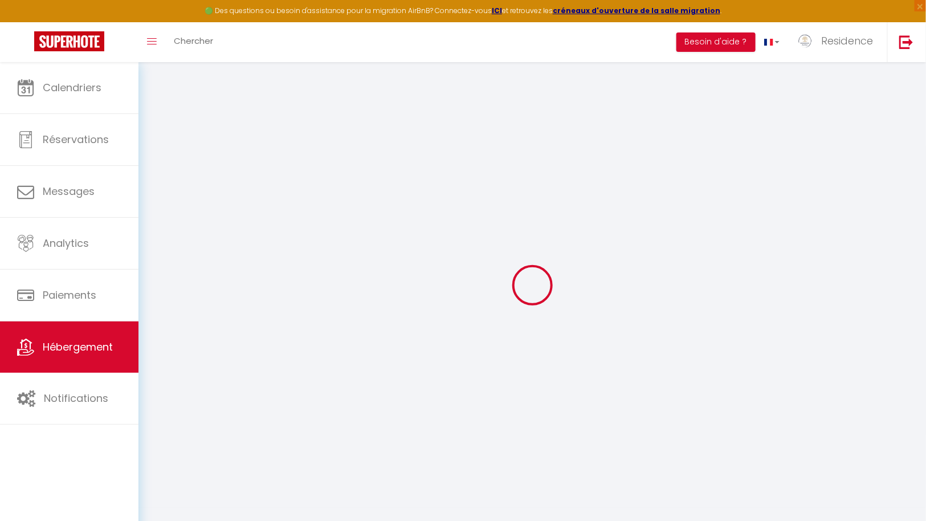
select select
checkbox input "false"
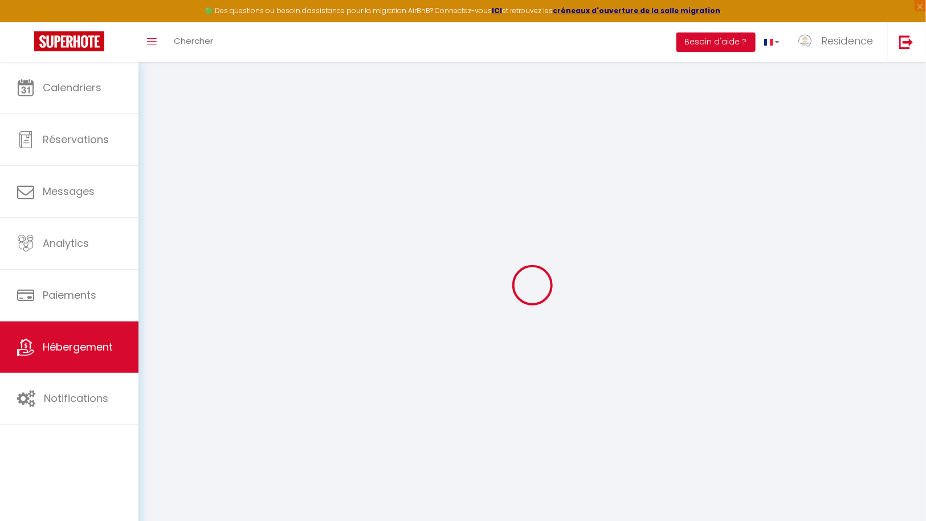
checkbox input "false"
select select
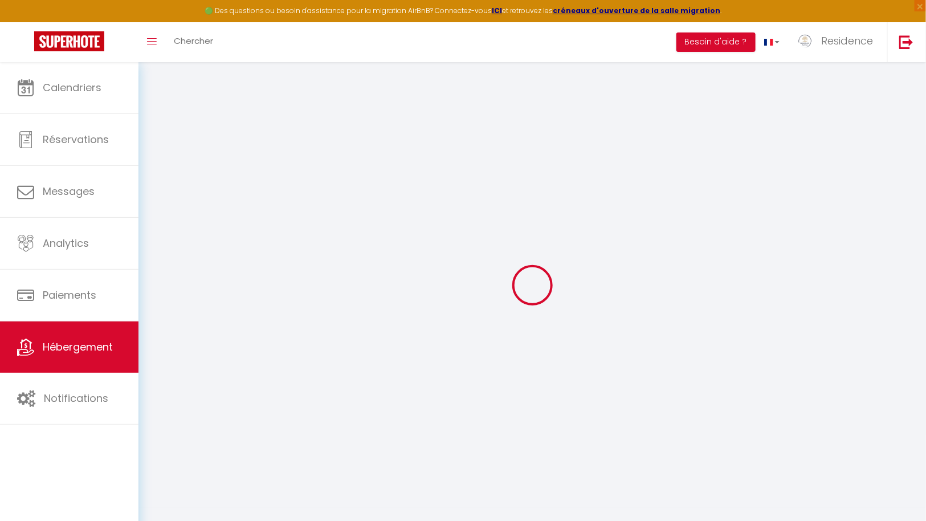
select select
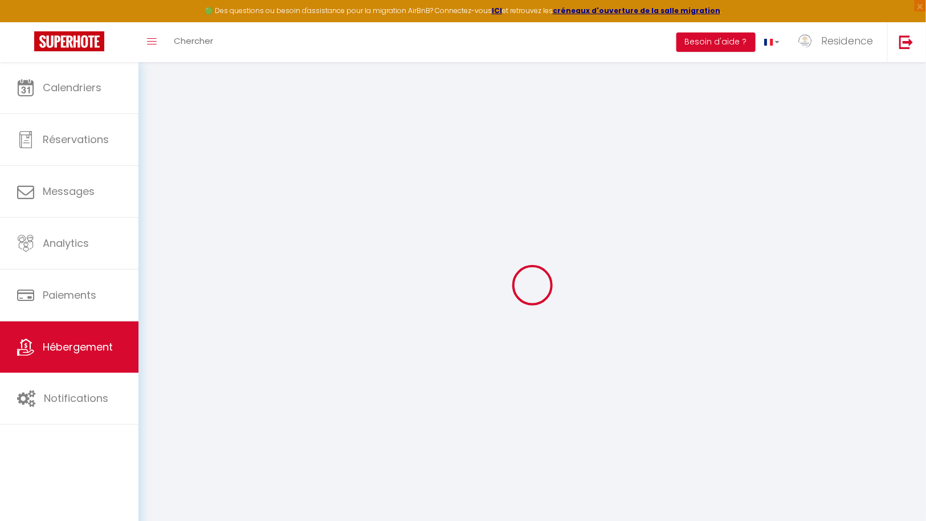
checkbox input "false"
select select
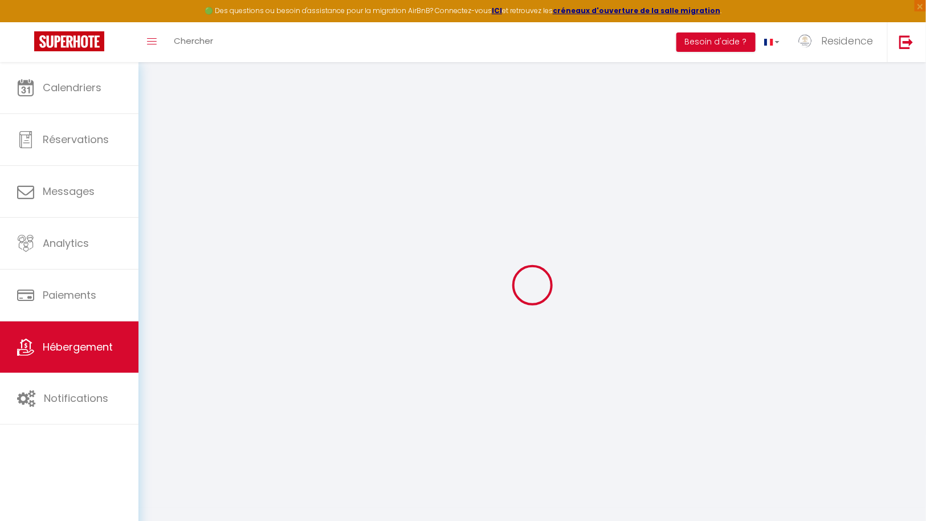
select select
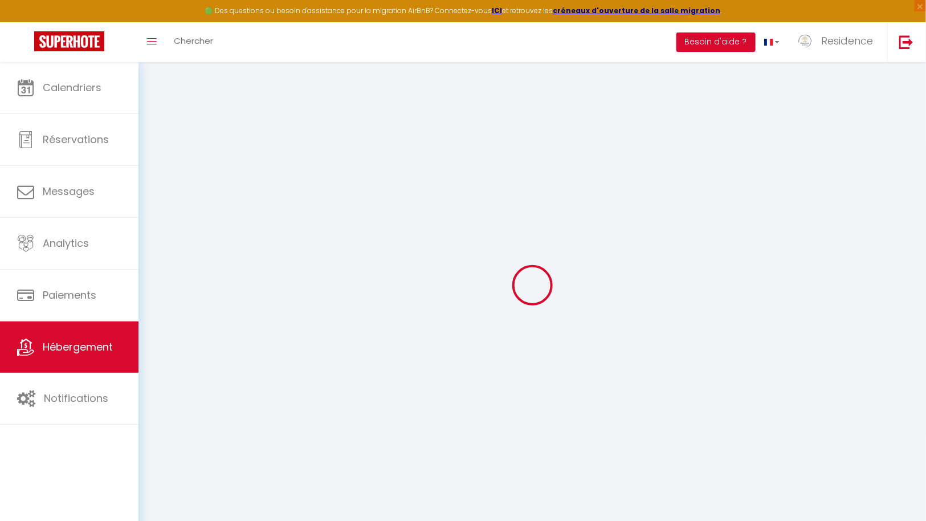
select select
checkbox input "false"
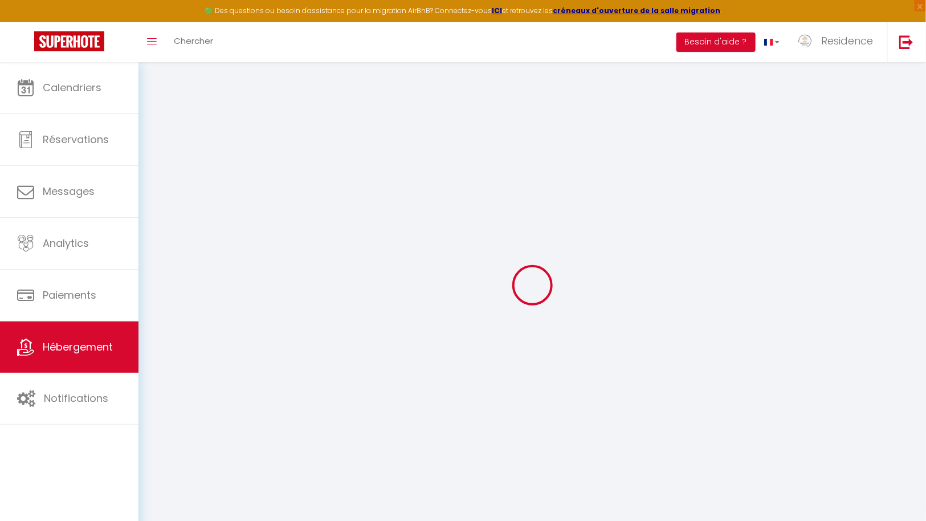
checkbox input "false"
select select
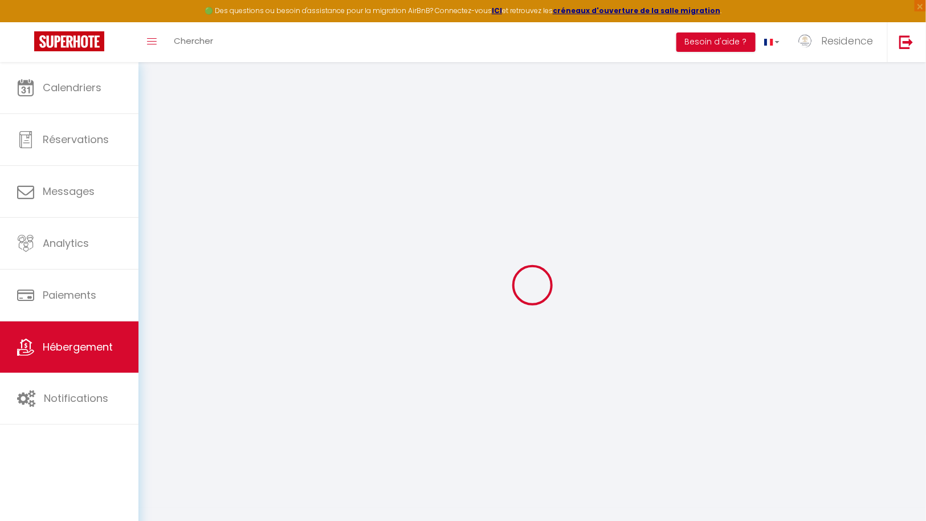
select select
checkbox input "false"
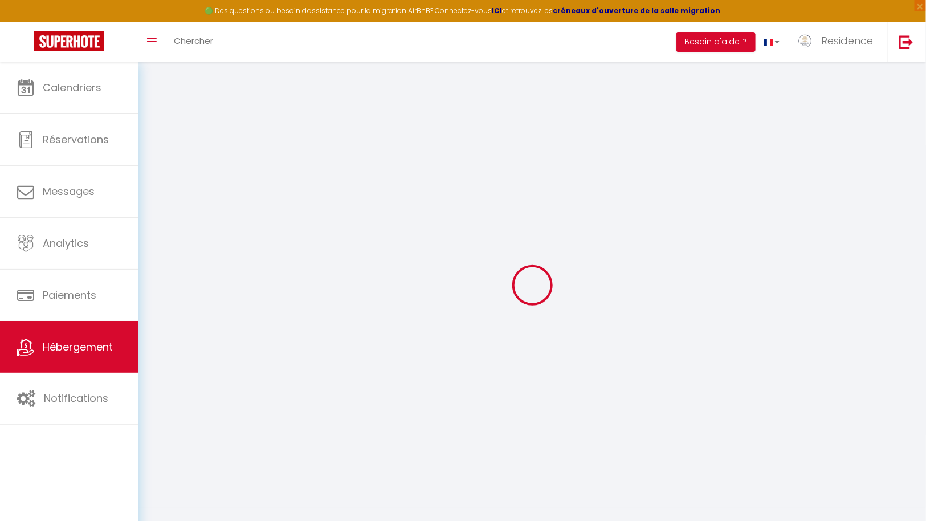
checkbox input "false"
select select
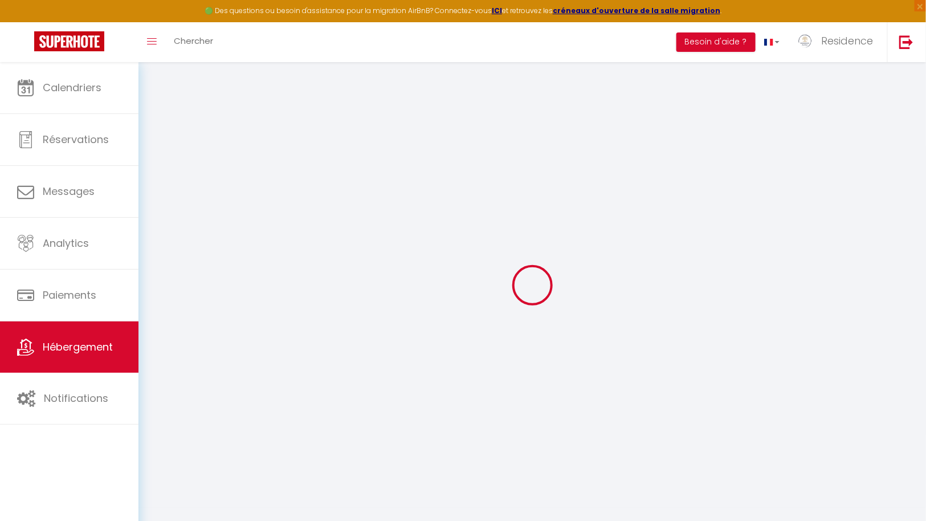
select select
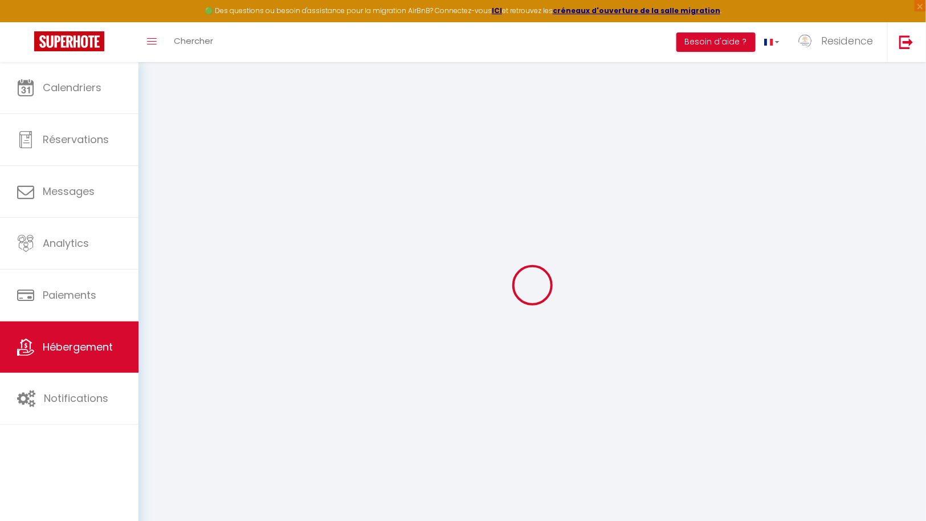
select select
checkbox input "false"
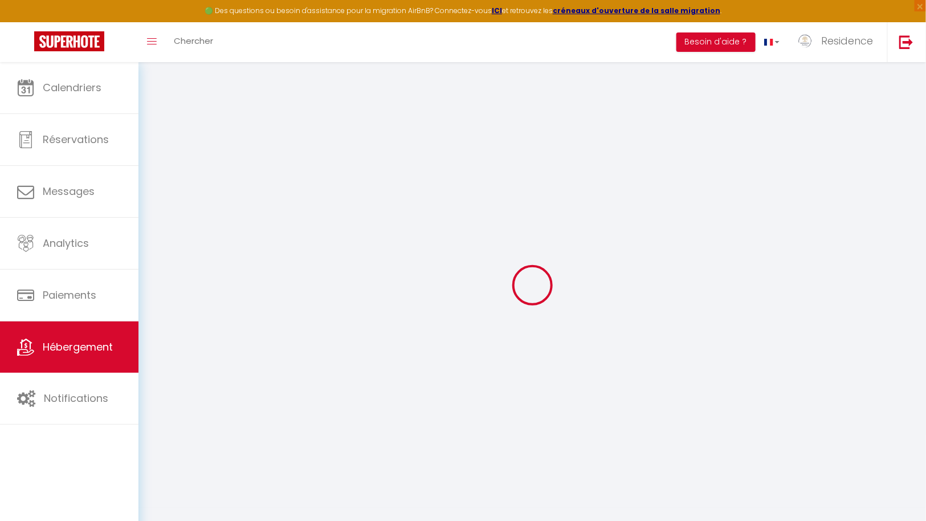
select select
type input "Villa ADDI 4bedrooms Oberoi"
type input "Residence"
type input "Alissa"
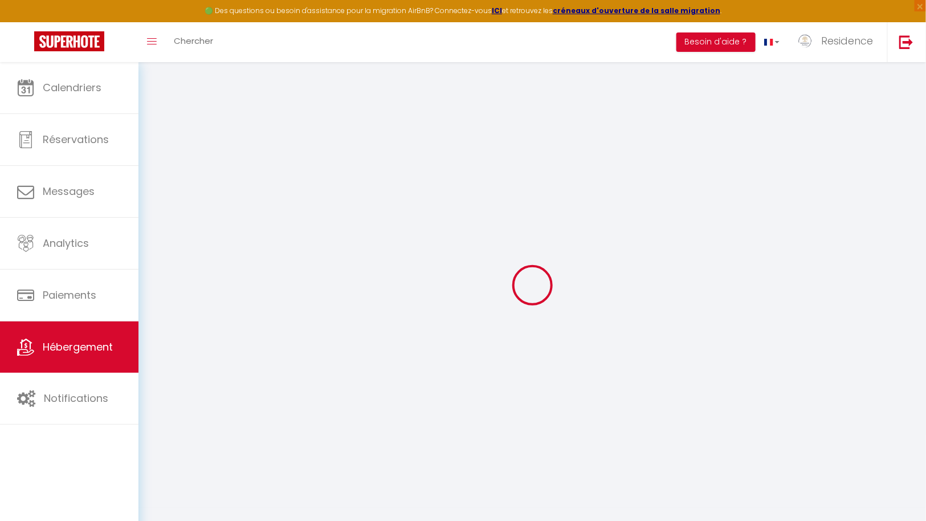
select select "16"
select select "4"
select select
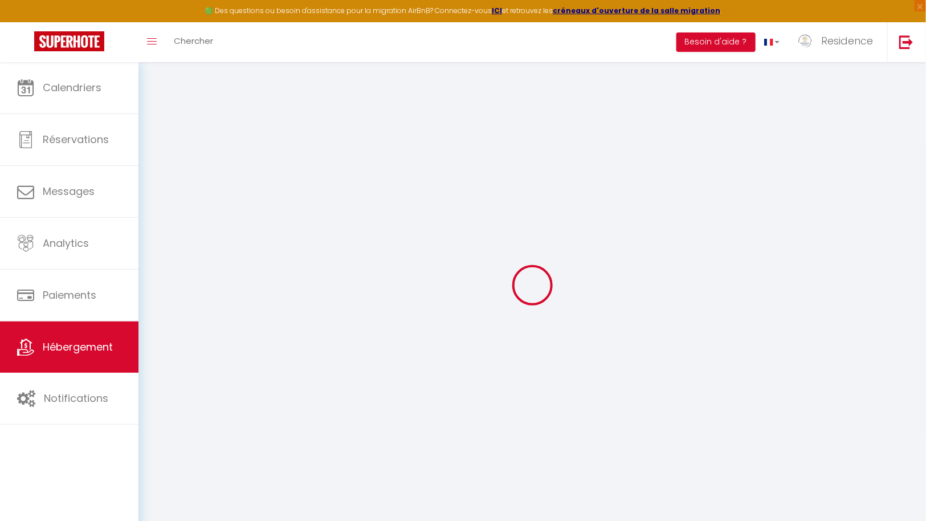
select select
type input "GG Bejji 3"
type input "80361"
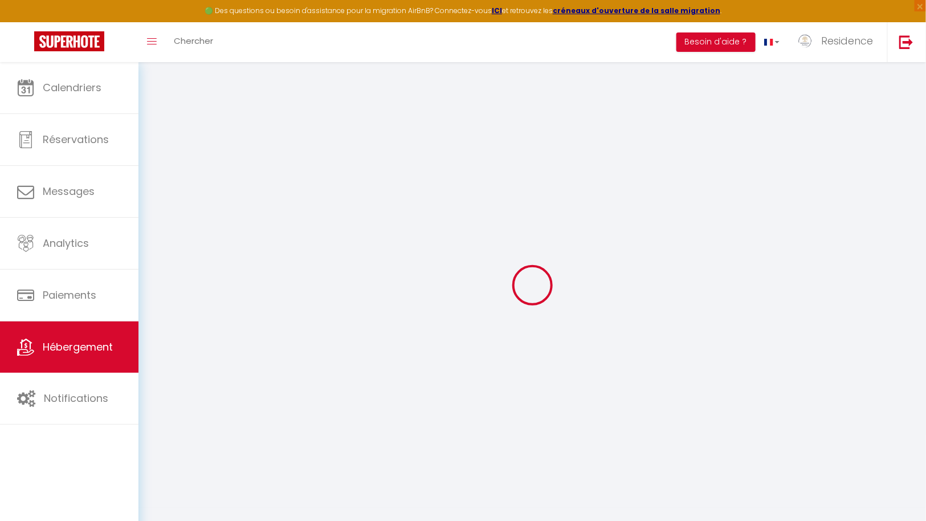
type input "Seminyak"
select select "102"
type input "[EMAIL_ADDRESS][DOMAIN_NAME]"
select select
checkbox input "false"
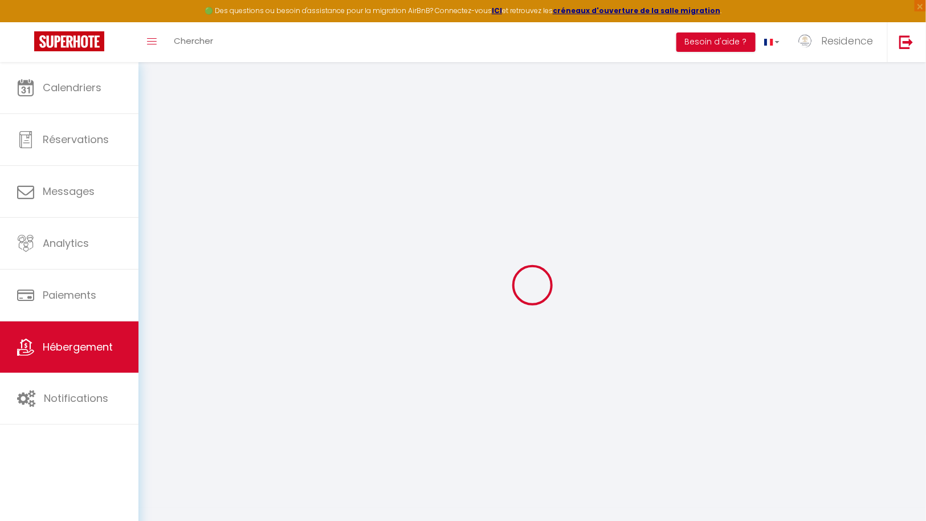
checkbox input "false"
select select "36"
type input "0"
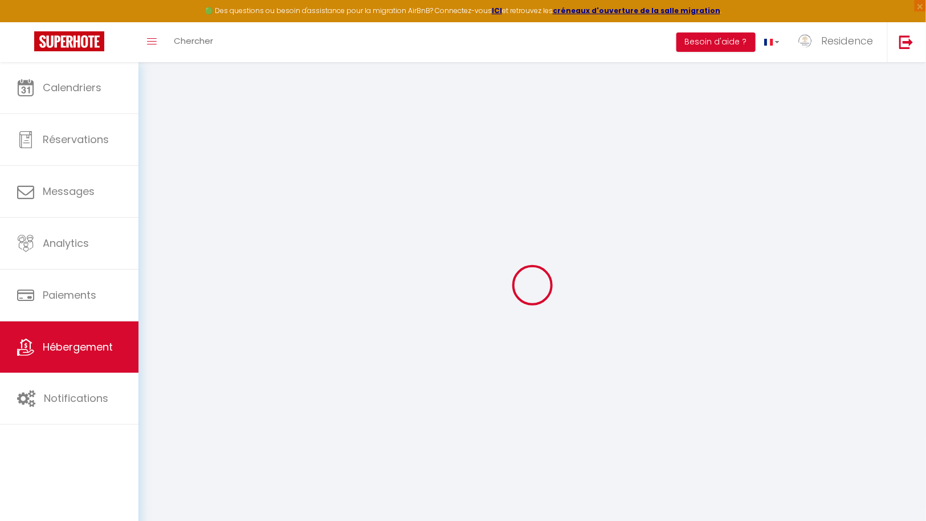
type input "0"
select select "49419"
select select
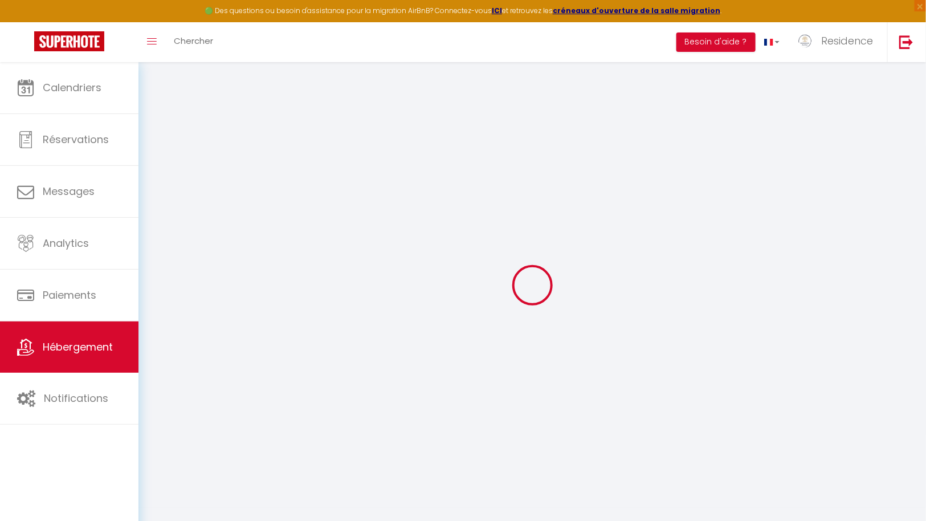
select select
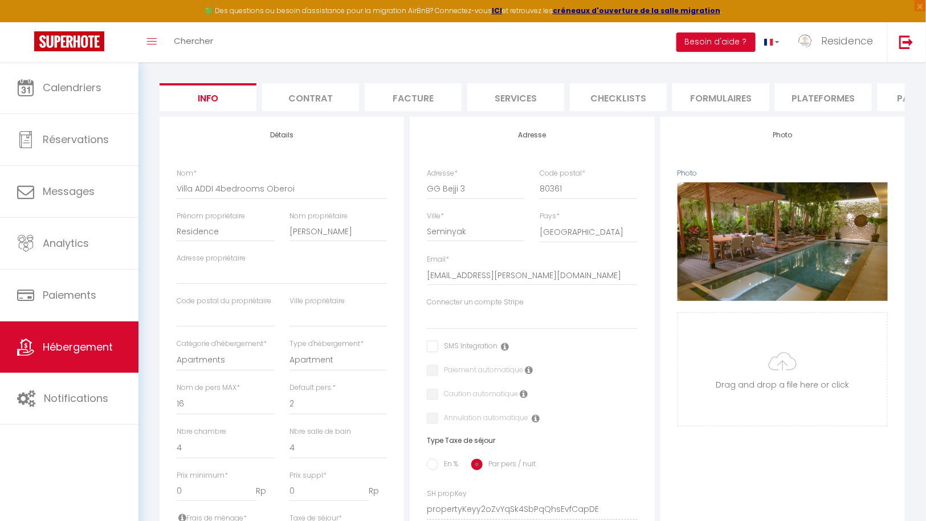
scroll to position [103, 0]
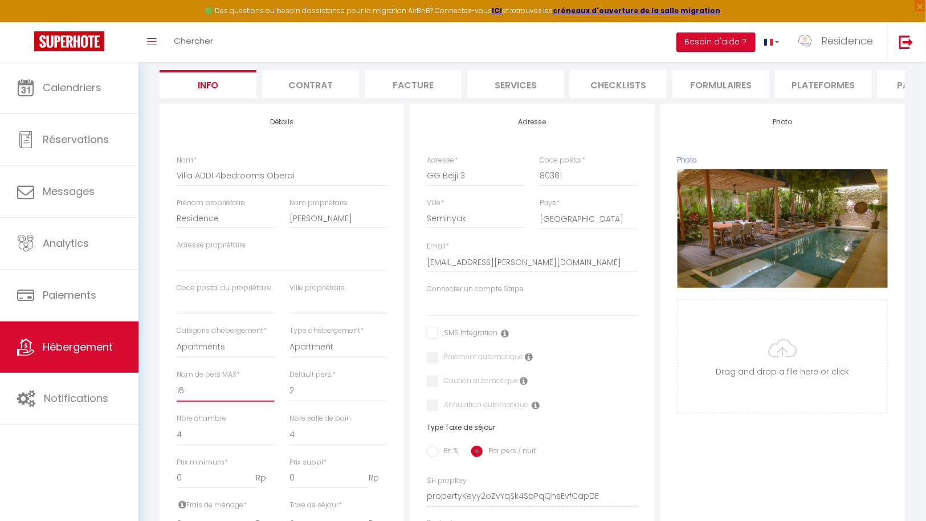
click at [202, 397] on select "1 2 3 4 5 6 7 8 9 10 11 12 13 14" at bounding box center [226, 391] width 98 height 22
click at [177, 389] on select "1 2 3 4 5 6 7 8 9 10 11 12 13 14" at bounding box center [226, 391] width 98 height 22
click at [208, 396] on select "1 2 3 4 5 6 7 8 9 10 11 12 13 14" at bounding box center [226, 391] width 98 height 22
click at [177, 389] on select "1 2 3 4 5 6 7 8 9 10 11 12 13 14" at bounding box center [226, 391] width 98 height 22
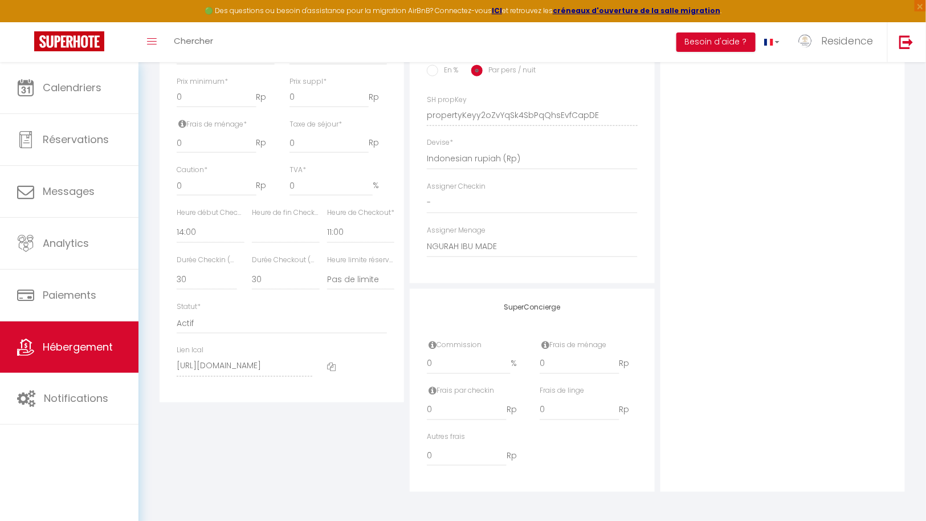
scroll to position [0, 0]
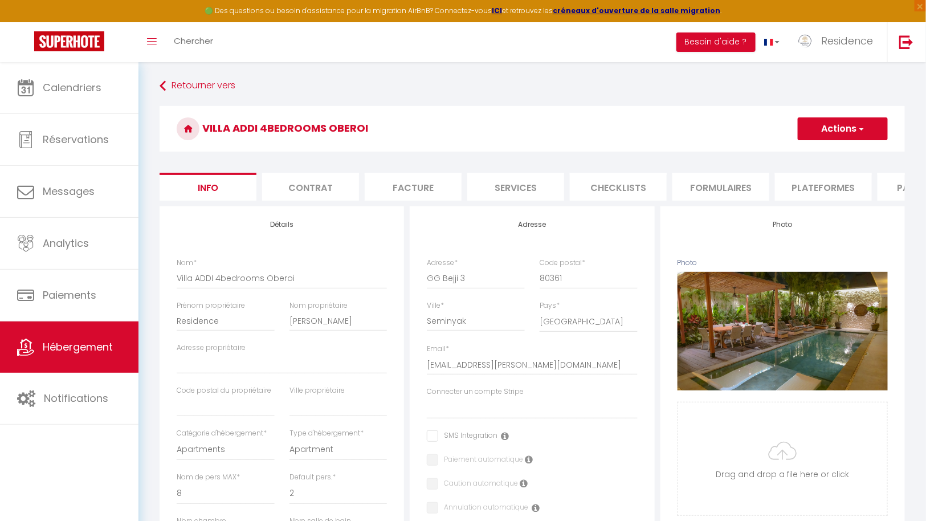
click at [867, 130] on button "Actions" at bounding box center [843, 128] width 90 height 23
click at [811, 154] on input "Enregistrer" at bounding box center [798, 153] width 42 height 11
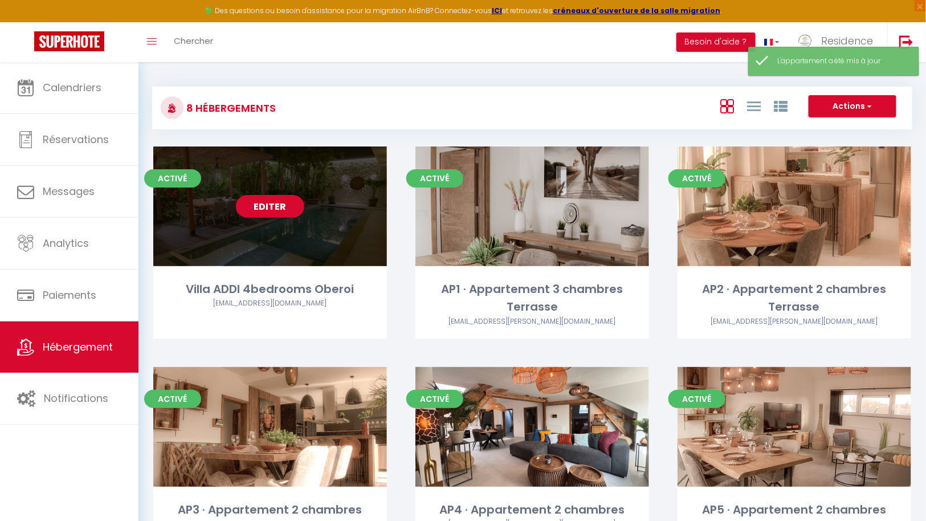
click at [275, 209] on link "Editer" at bounding box center [270, 206] width 68 height 23
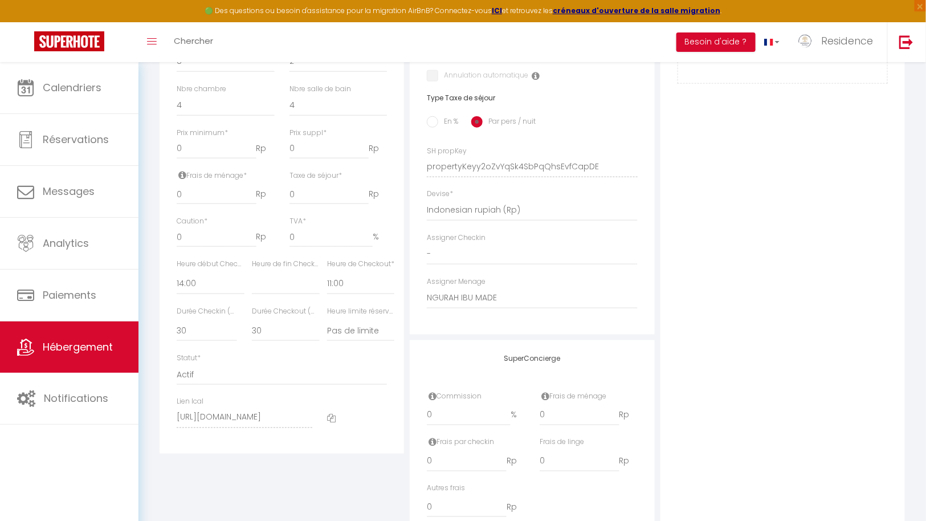
scroll to position [434, 0]
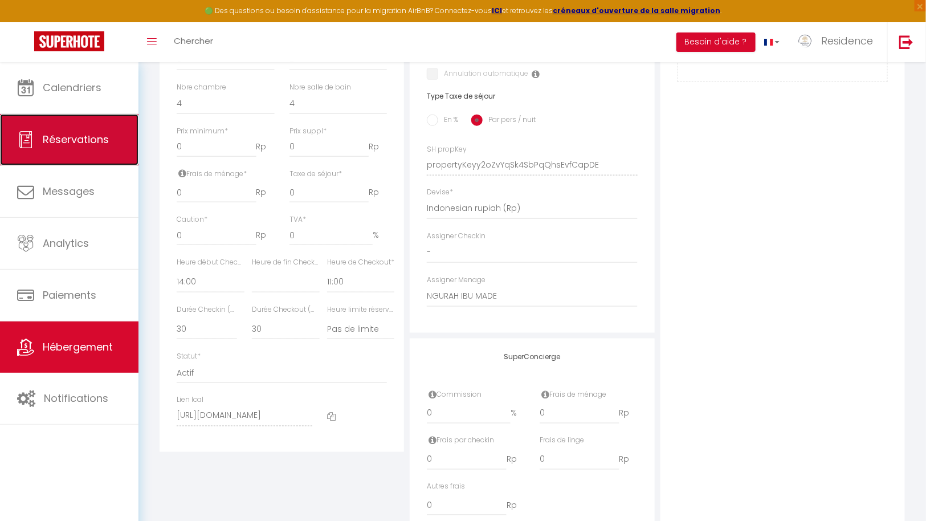
click at [83, 139] on span "Réservations" at bounding box center [76, 139] width 66 height 14
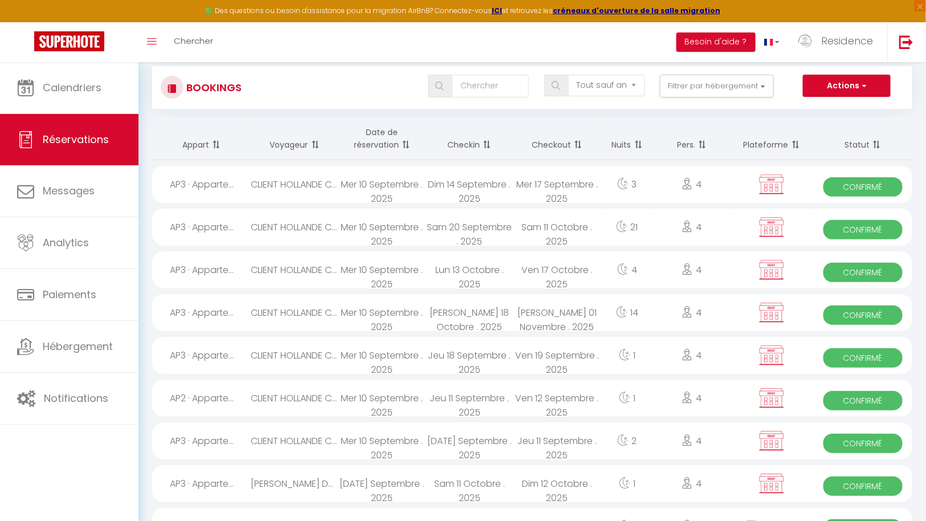
scroll to position [18, 0]
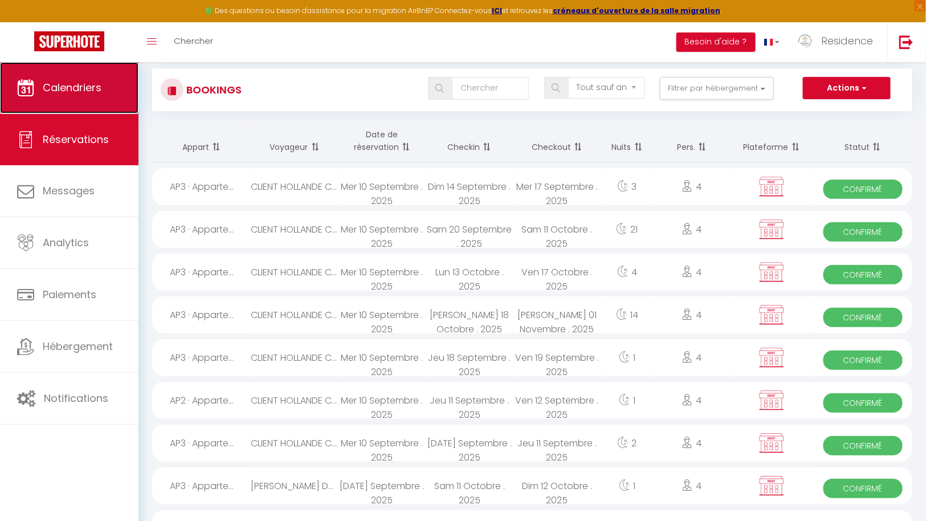
click at [79, 97] on link "Calendriers" at bounding box center [69, 87] width 138 height 51
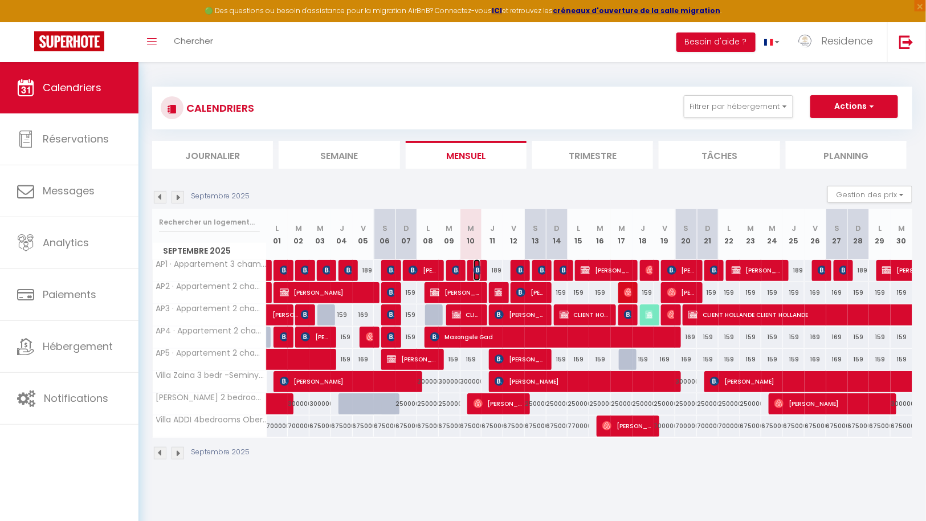
click at [477, 268] on img at bounding box center [478, 270] width 9 height 9
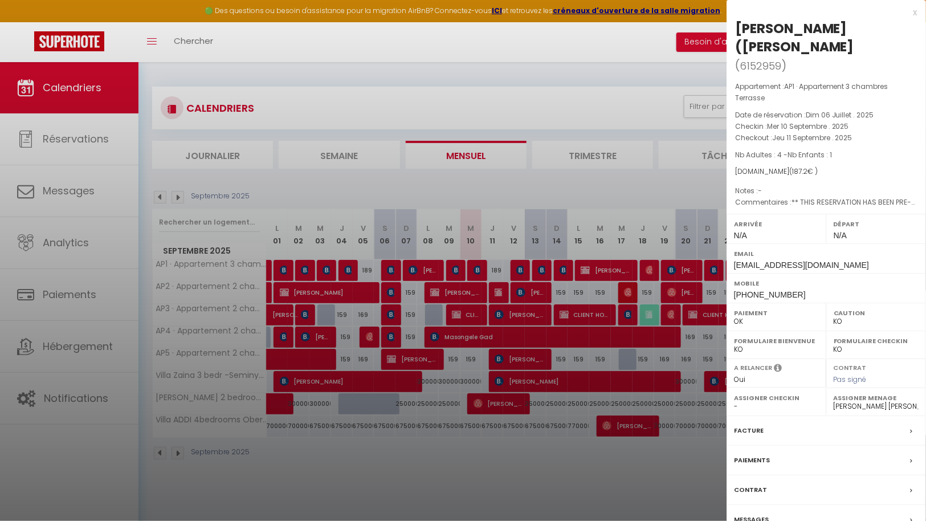
click at [761, 513] on label "Messages" at bounding box center [751, 519] width 35 height 12
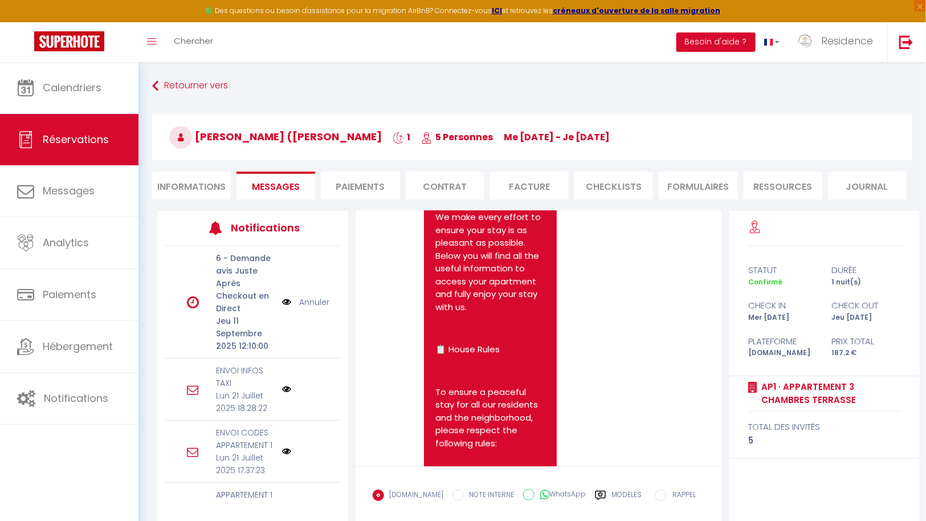
scroll to position [1167, 0]
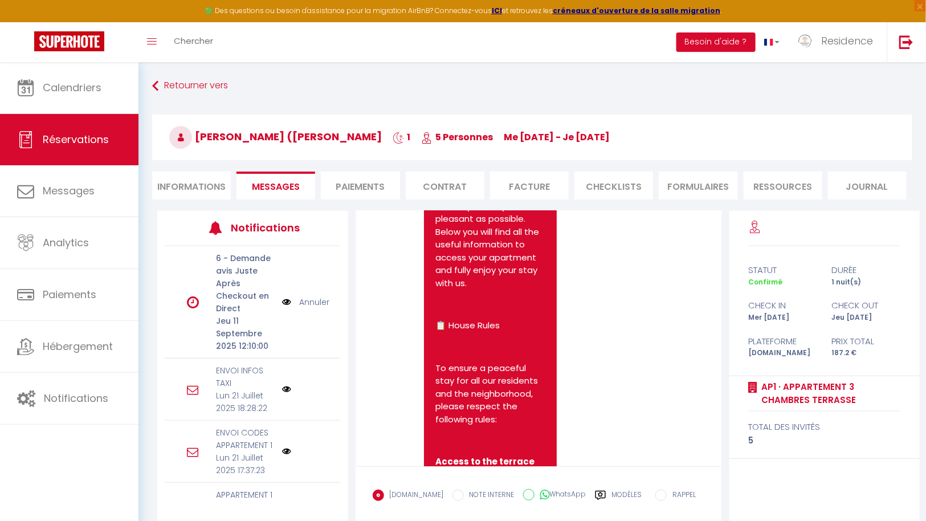
click at [523, 494] on input "WhatsApp" at bounding box center [528, 494] width 11 height 11
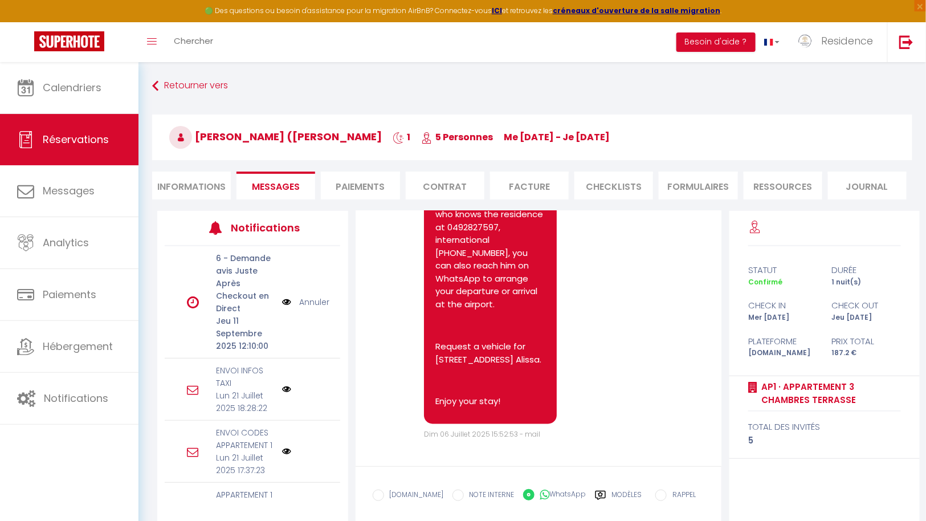
scroll to position [75, 0]
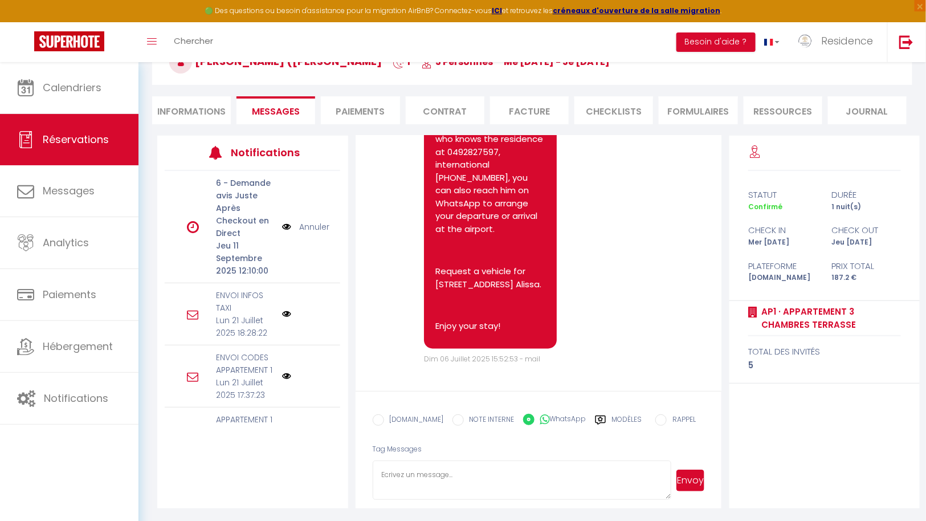
click at [487, 476] on textarea at bounding box center [522, 480] width 299 height 40
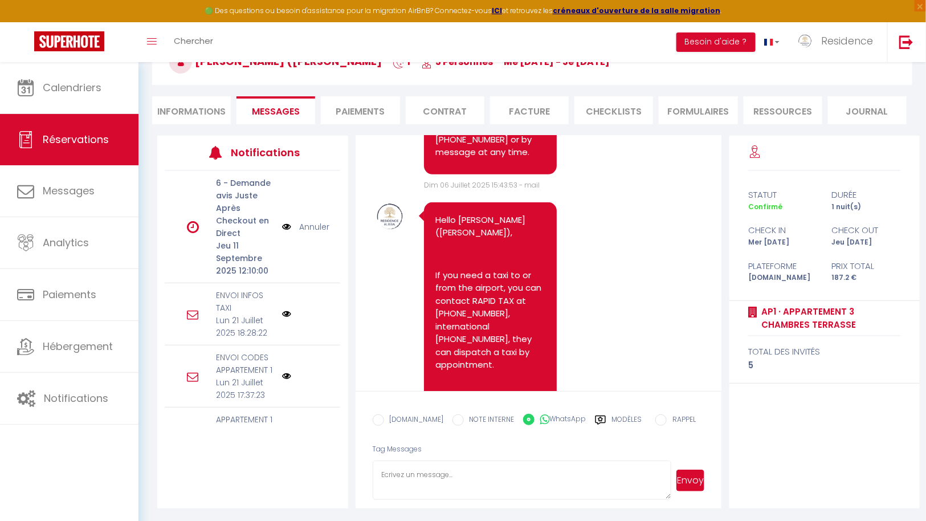
scroll to position [2012, 0]
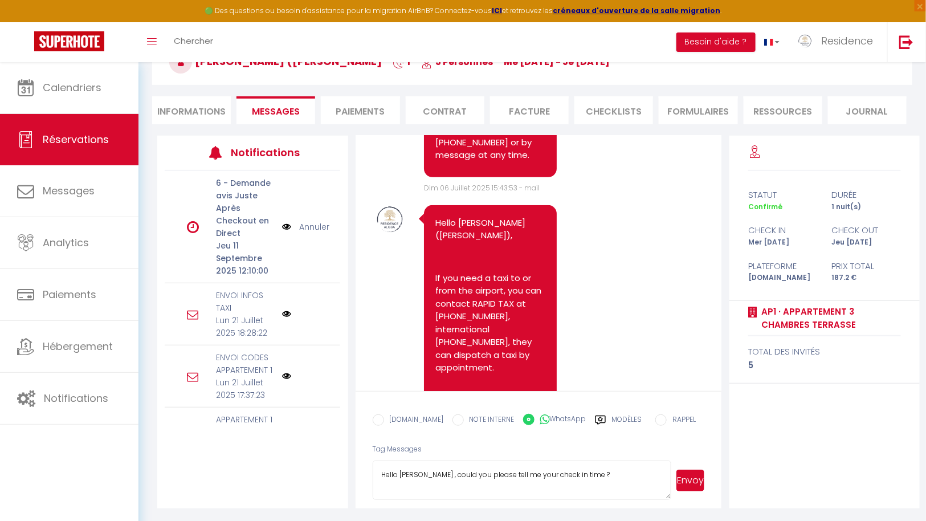
click at [688, 482] on button "Envoyer" at bounding box center [690, 481] width 28 height 22
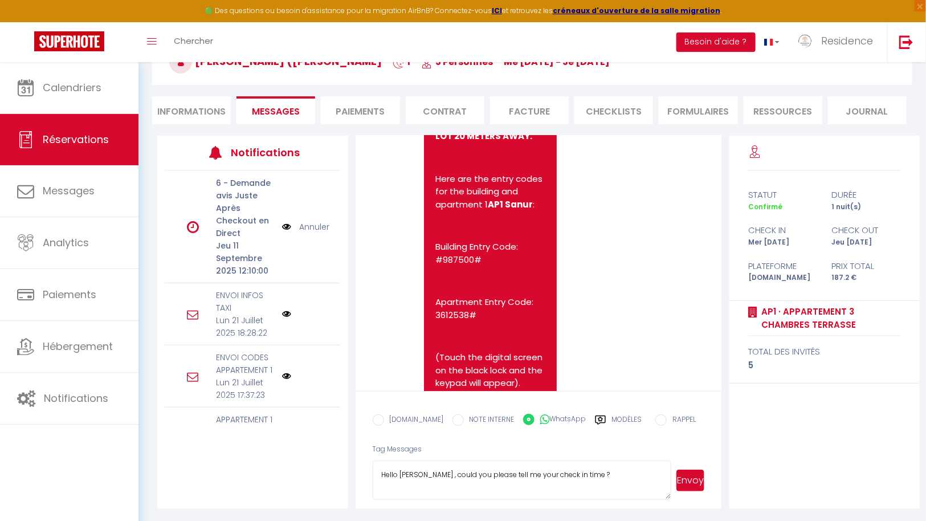
scroll to position [0, 0]
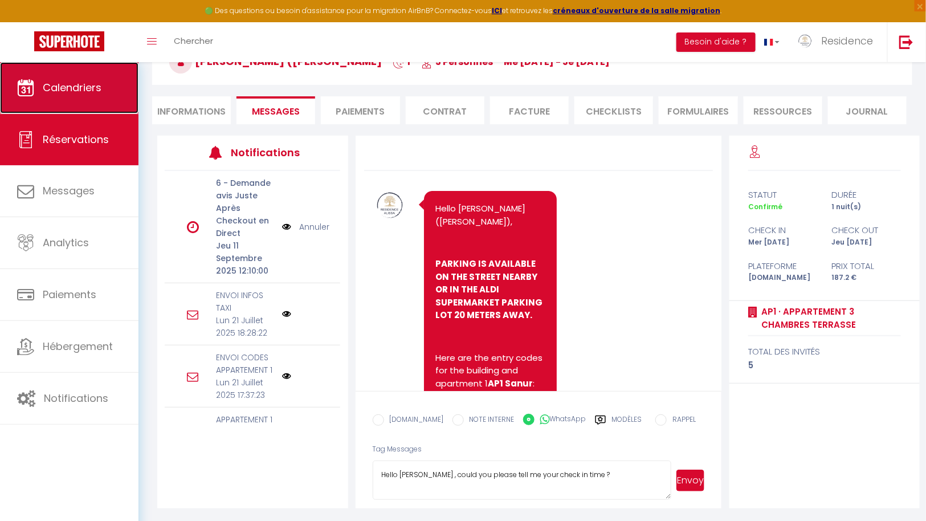
click at [79, 88] on span "Calendriers" at bounding box center [72, 87] width 59 height 14
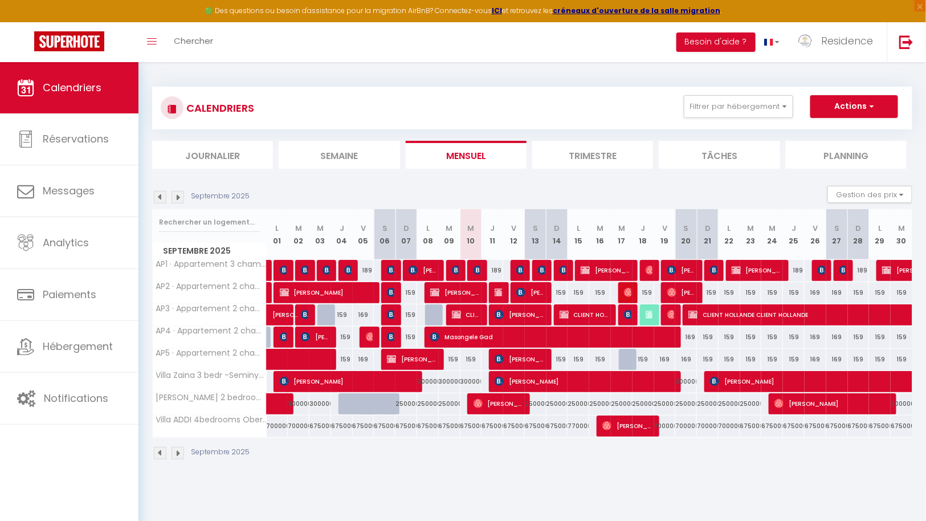
click at [180, 197] on img at bounding box center [178, 197] width 13 height 13
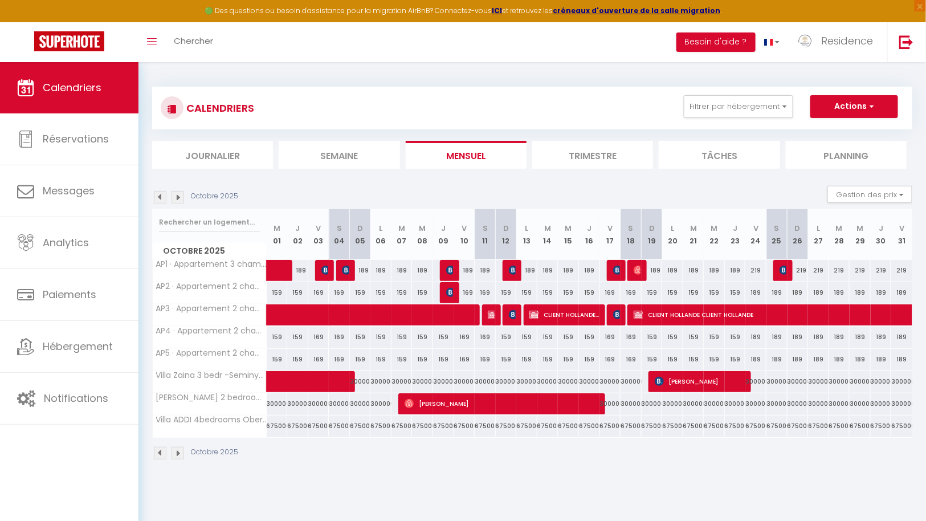
click at [180, 197] on img at bounding box center [178, 197] width 13 height 13
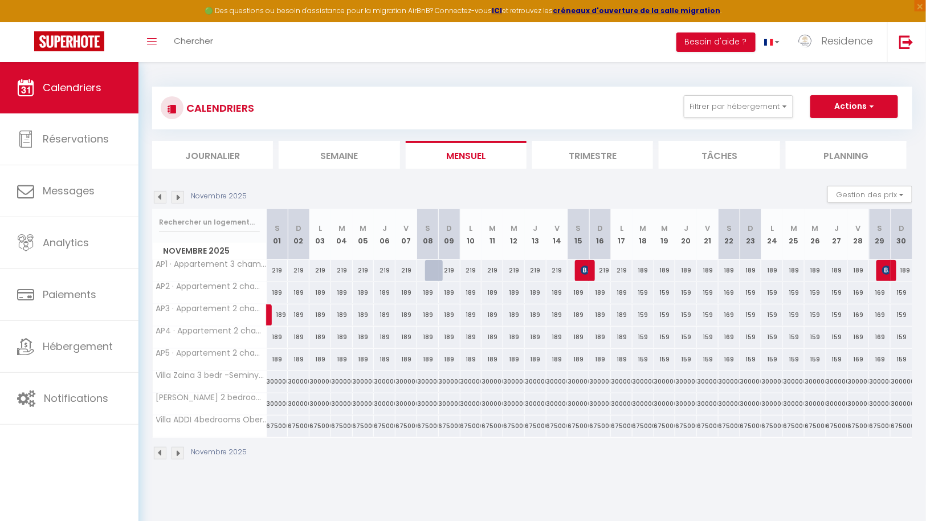
click at [180, 196] on img at bounding box center [178, 197] width 13 height 13
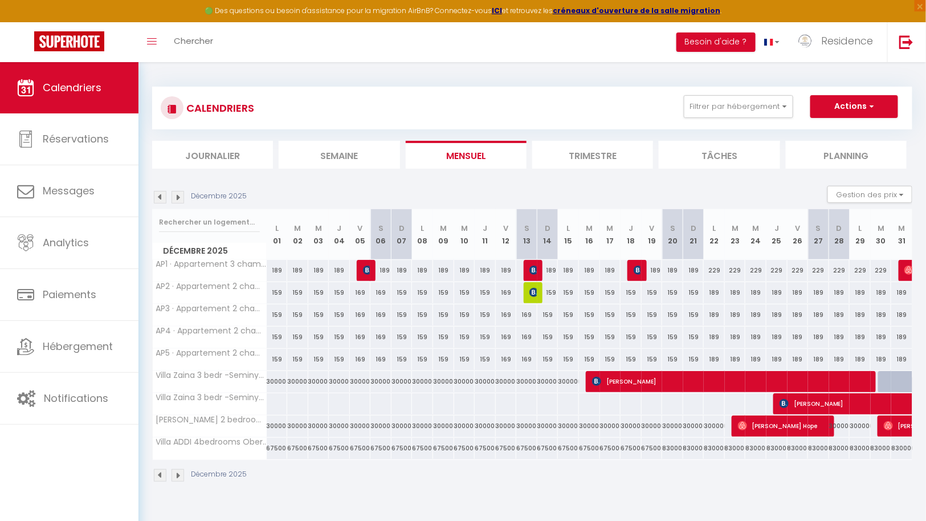
click at [180, 196] on img at bounding box center [178, 197] width 13 height 13
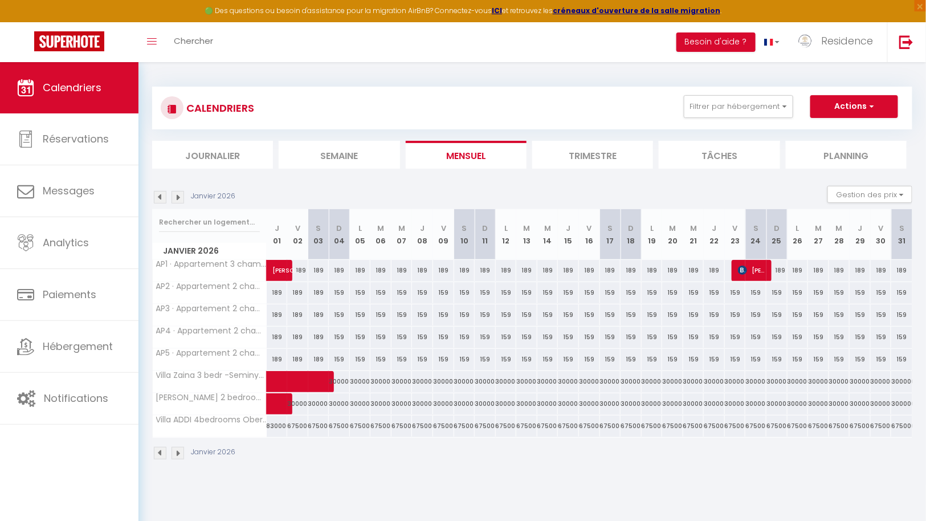
click at [276, 424] on div "8300000" at bounding box center [277, 425] width 21 height 21
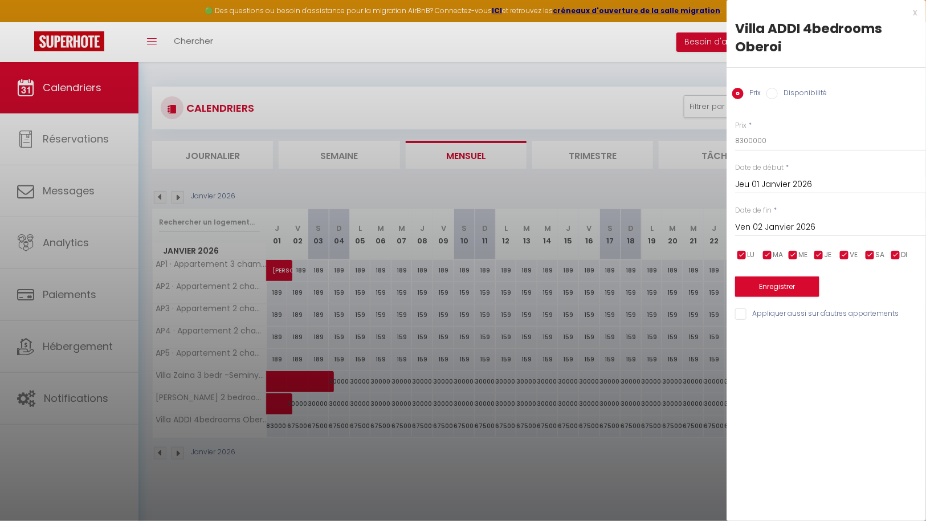
click at [335, 475] on div at bounding box center [463, 260] width 926 height 521
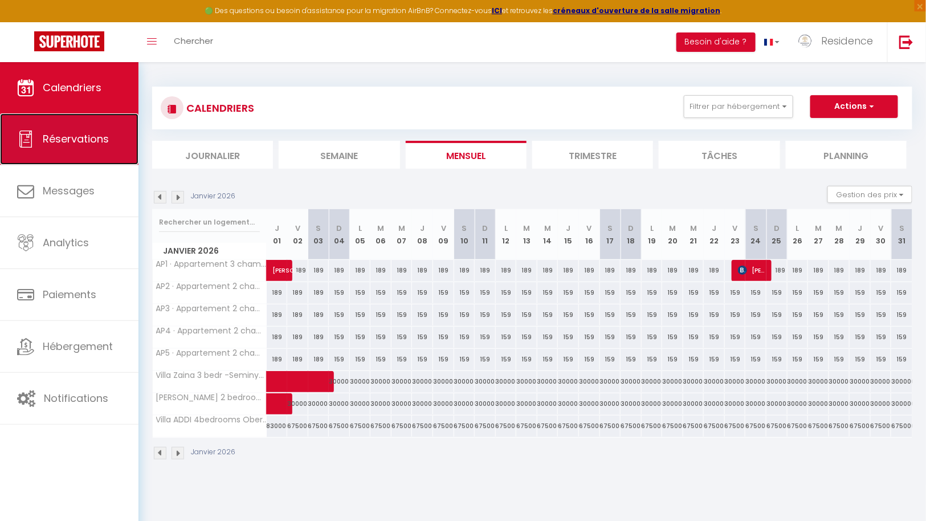
click at [78, 144] on span "Réservations" at bounding box center [76, 139] width 66 height 14
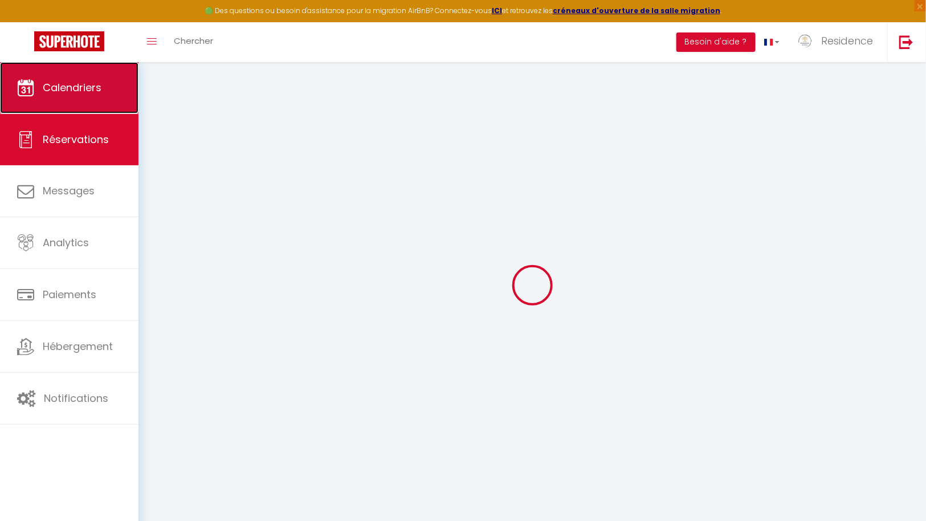
click at [97, 87] on span "Calendriers" at bounding box center [72, 87] width 59 height 14
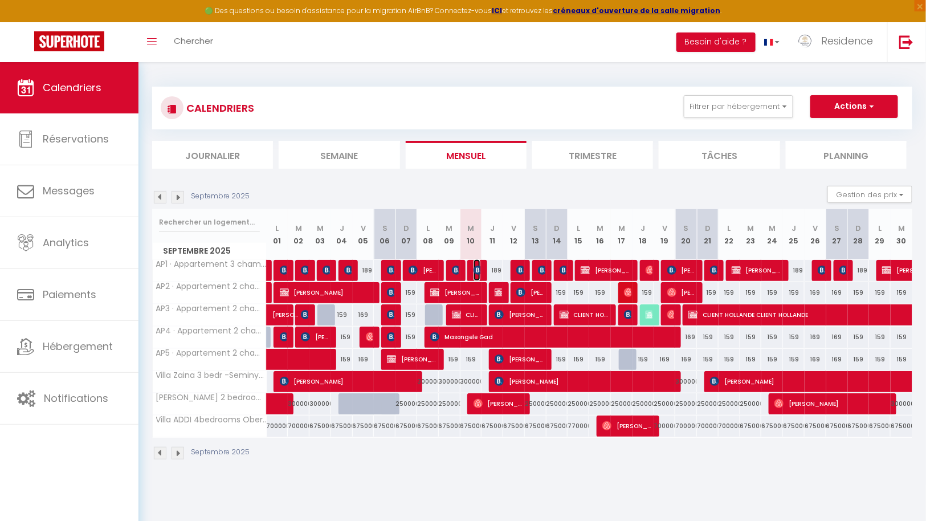
click at [478, 269] on img at bounding box center [478, 270] width 9 height 9
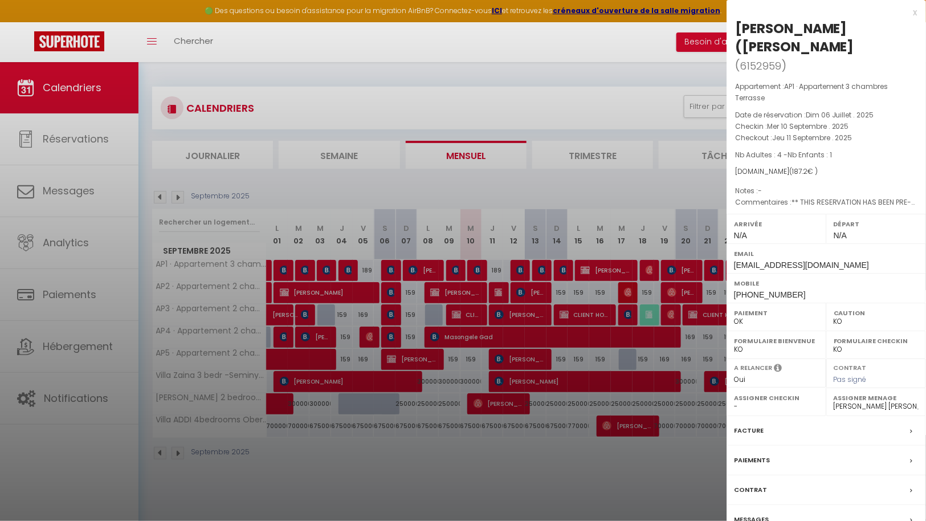
click at [479, 474] on div at bounding box center [463, 260] width 926 height 521
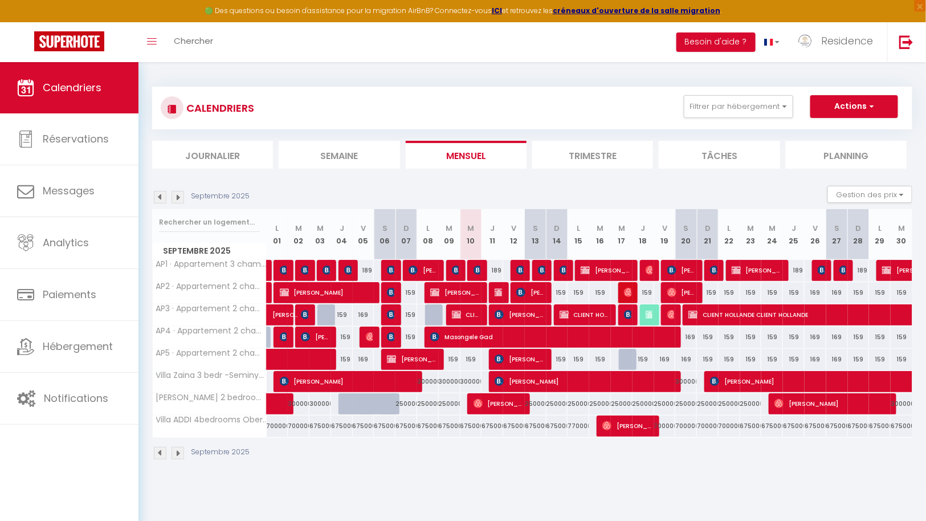
click at [496, 269] on div "189" at bounding box center [493, 270] width 22 height 21
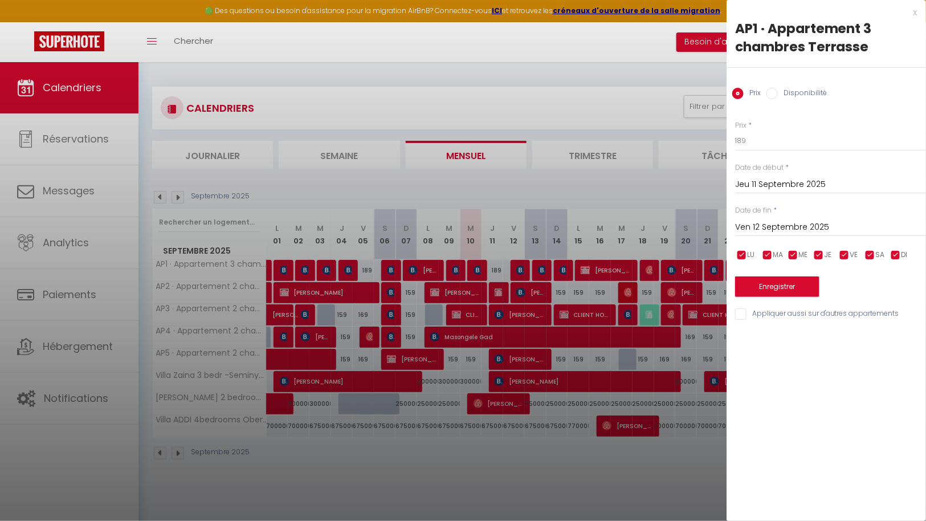
click at [779, 92] on label "Disponibilité" at bounding box center [802, 94] width 49 height 13
click at [778, 92] on input "Disponibilité" at bounding box center [771, 93] width 11 height 11
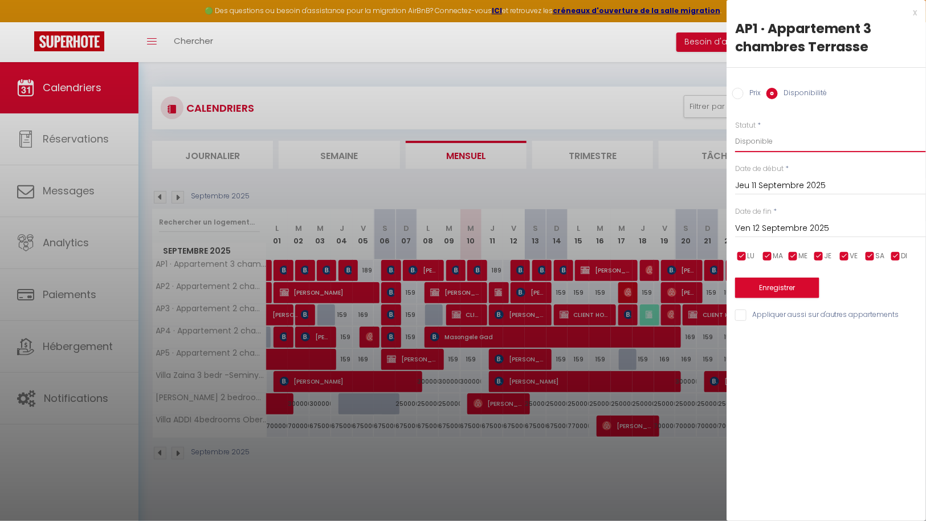
click at [785, 136] on select "Disponible Indisponible" at bounding box center [830, 141] width 191 height 22
click at [735, 130] on select "Disponible Indisponible" at bounding box center [830, 141] width 191 height 22
click at [781, 287] on button "Enregistrer" at bounding box center [777, 288] width 84 height 21
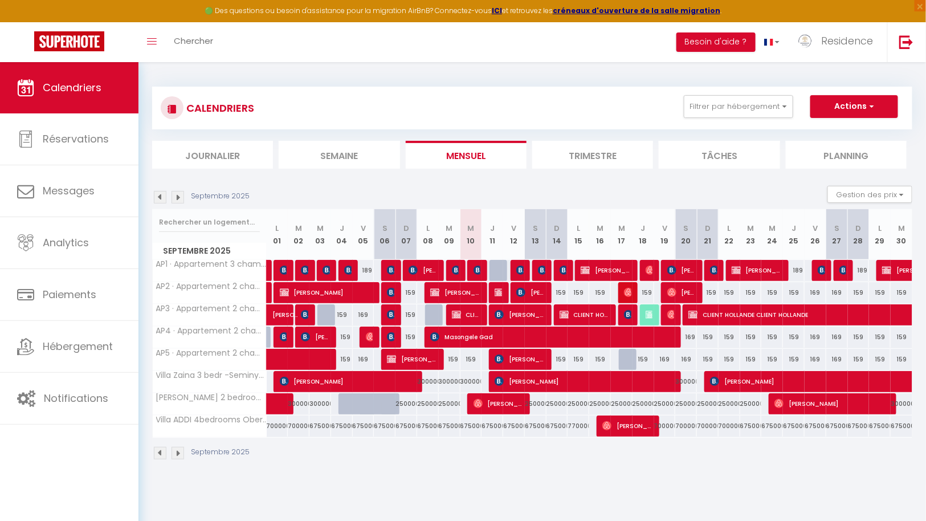
click at [478, 191] on div "Septembre 2025 Gestion des prix Nb Nuits minimum Règles Disponibilité" at bounding box center [532, 197] width 760 height 23
click at [686, 193] on div "Septembre 2025 Gestion des prix Nb Nuits minimum Règles Disponibilité" at bounding box center [532, 197] width 760 height 23
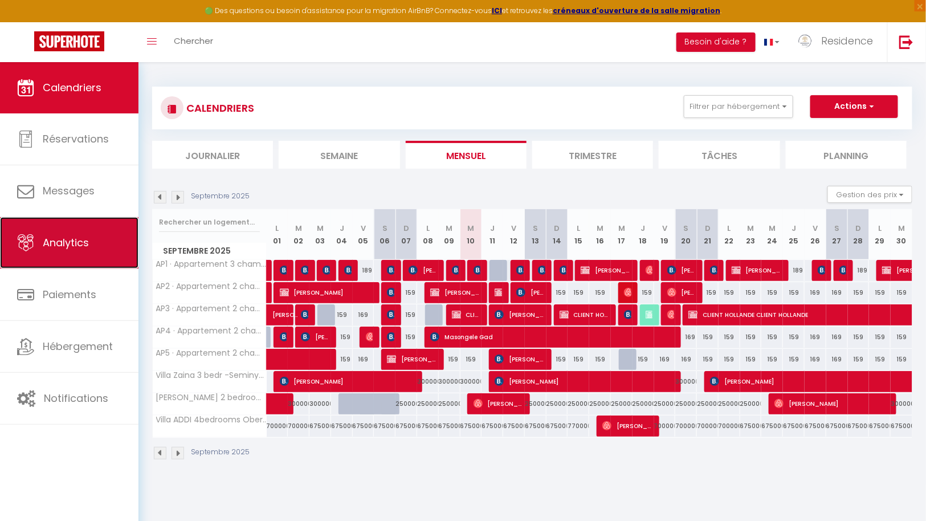
click at [64, 238] on span "Analytics" at bounding box center [66, 242] width 46 height 14
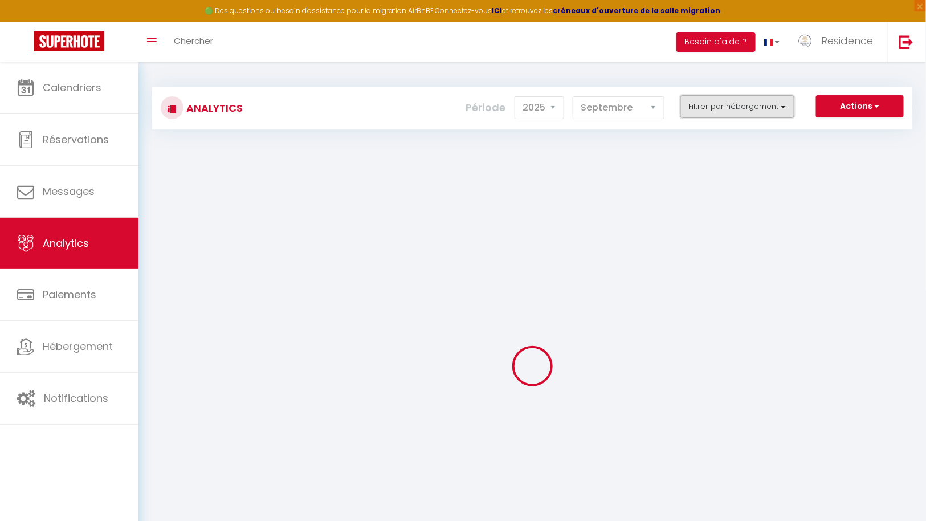
click at [762, 104] on button "Filtrer par hébergement" at bounding box center [737, 106] width 114 height 23
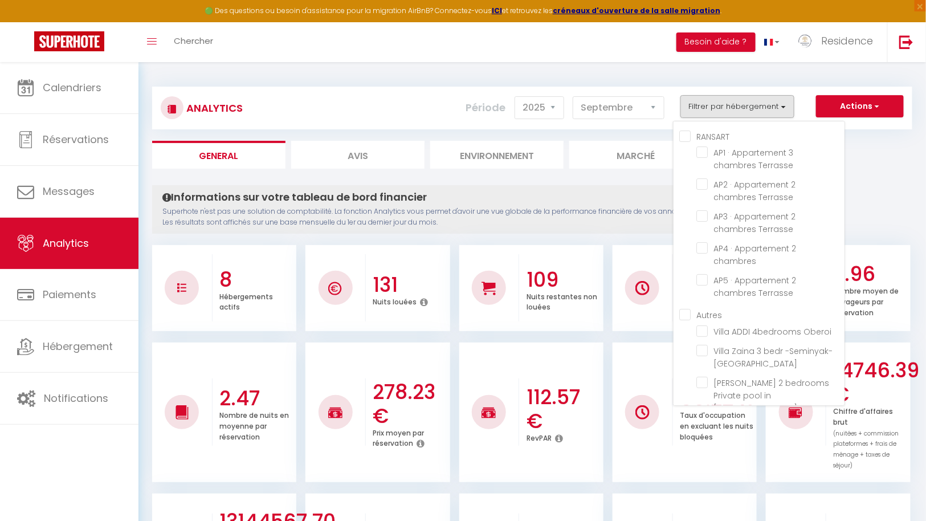
click at [688, 136] on input "RANSART" at bounding box center [761, 135] width 165 height 11
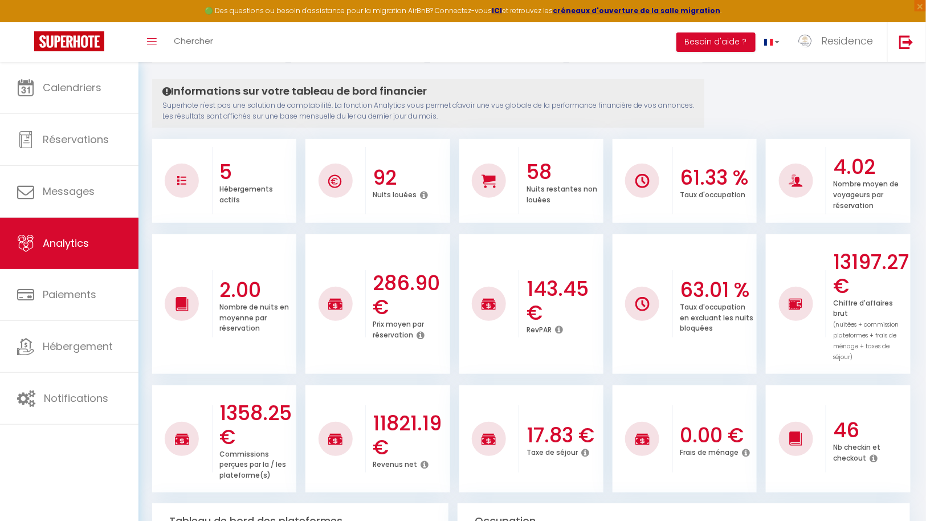
scroll to position [107, 0]
